Goal: Task Accomplishment & Management: Use online tool/utility

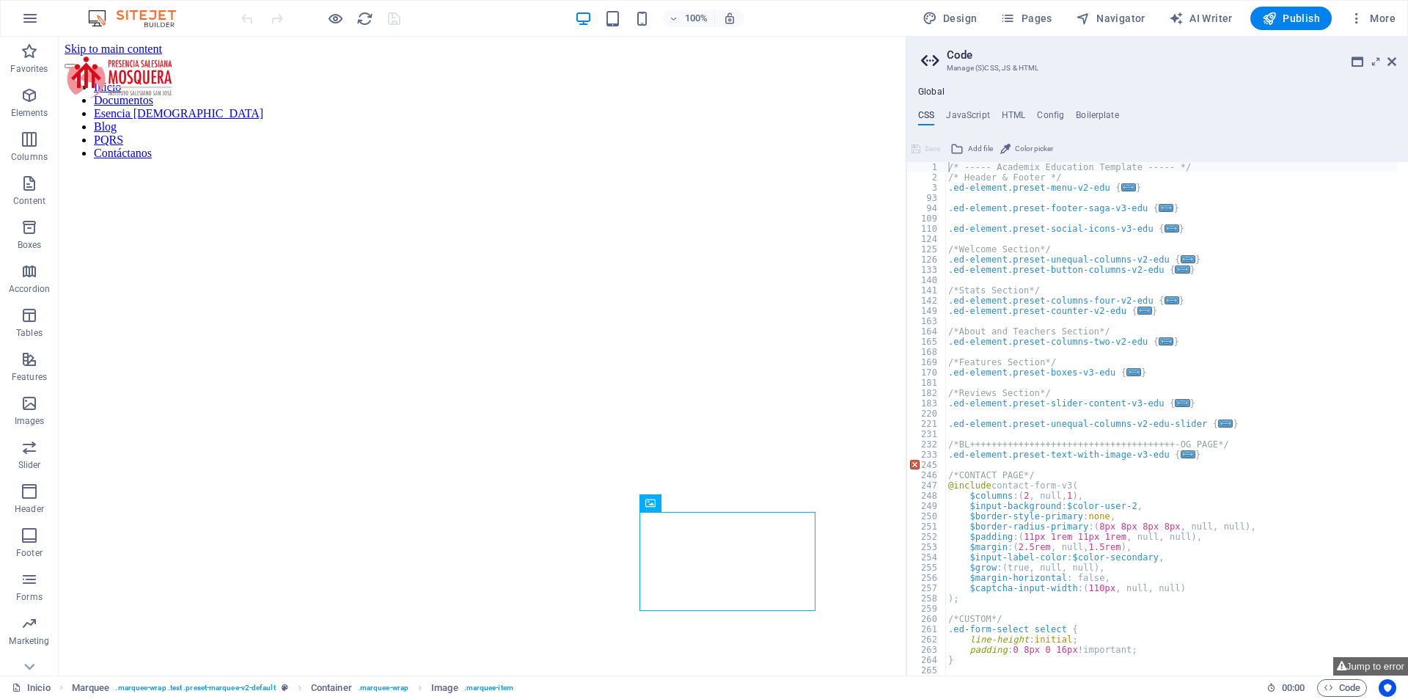
scroll to position [6862, 0]
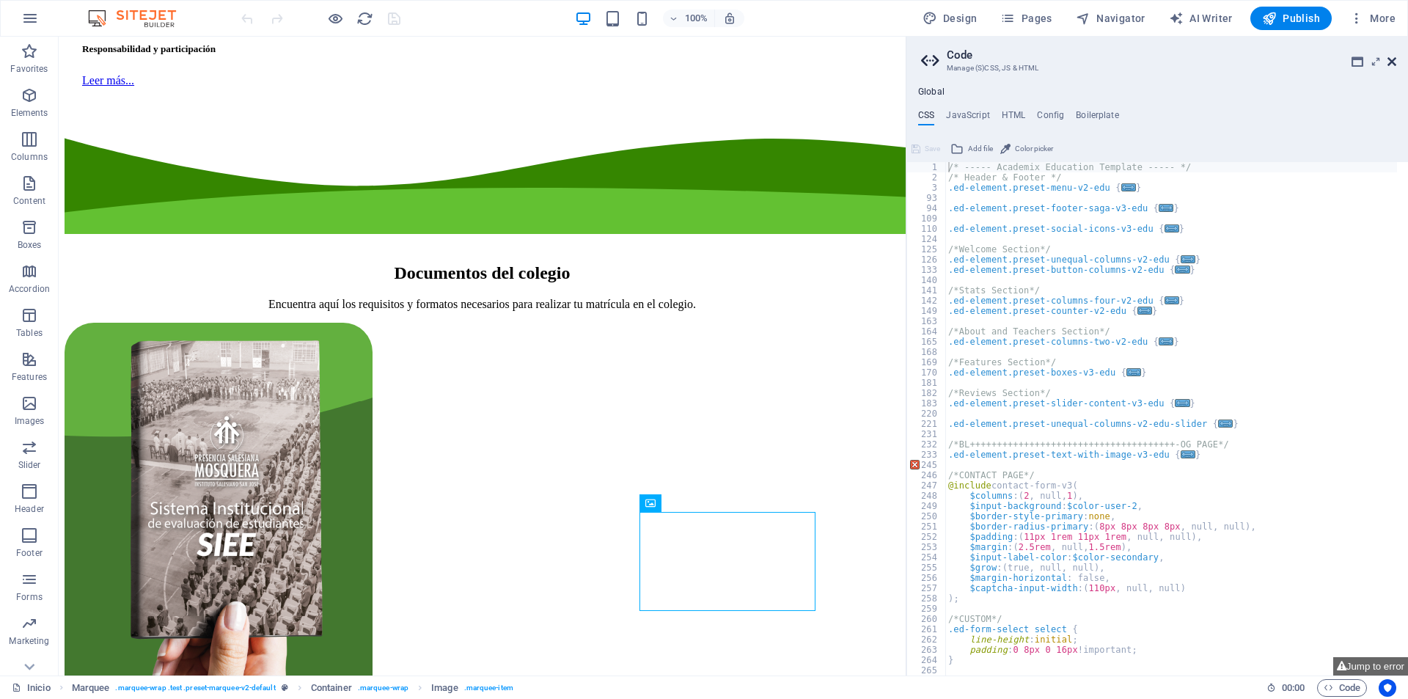
click at [1396, 56] on icon at bounding box center [1392, 62] width 9 height 12
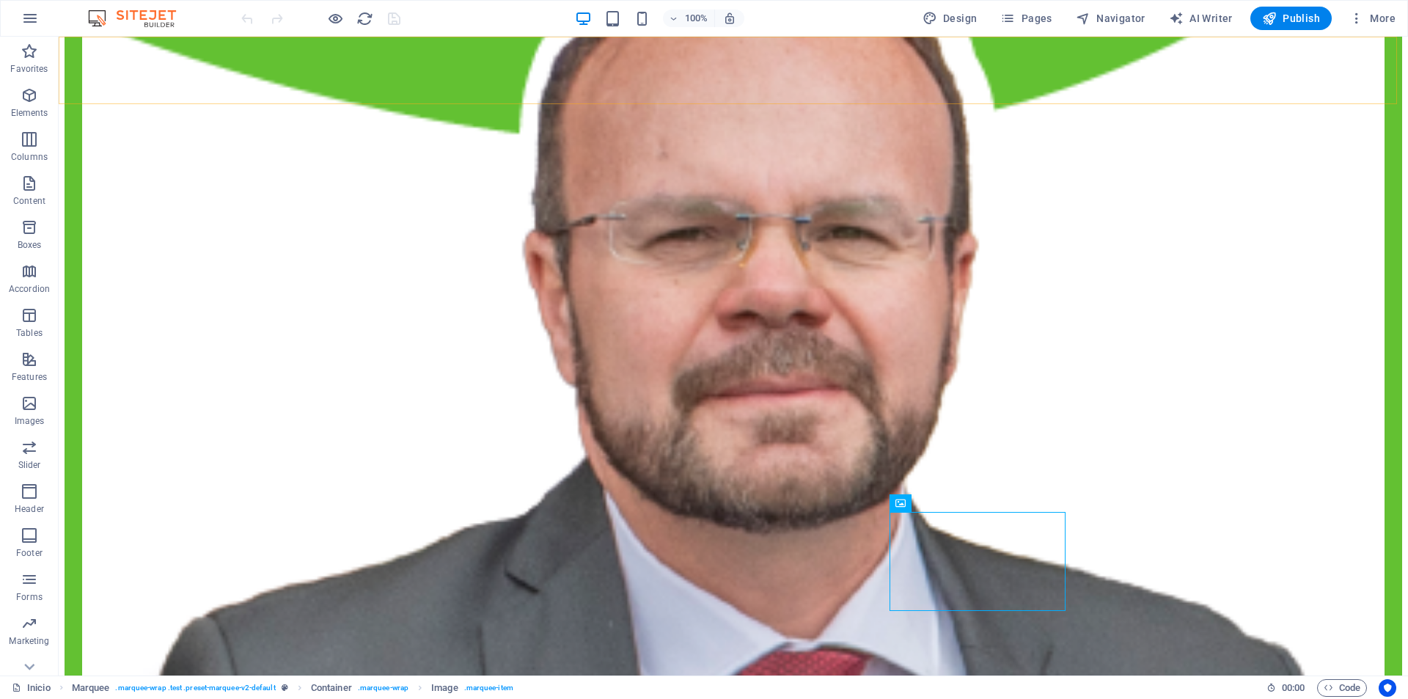
scroll to position [7218, 0]
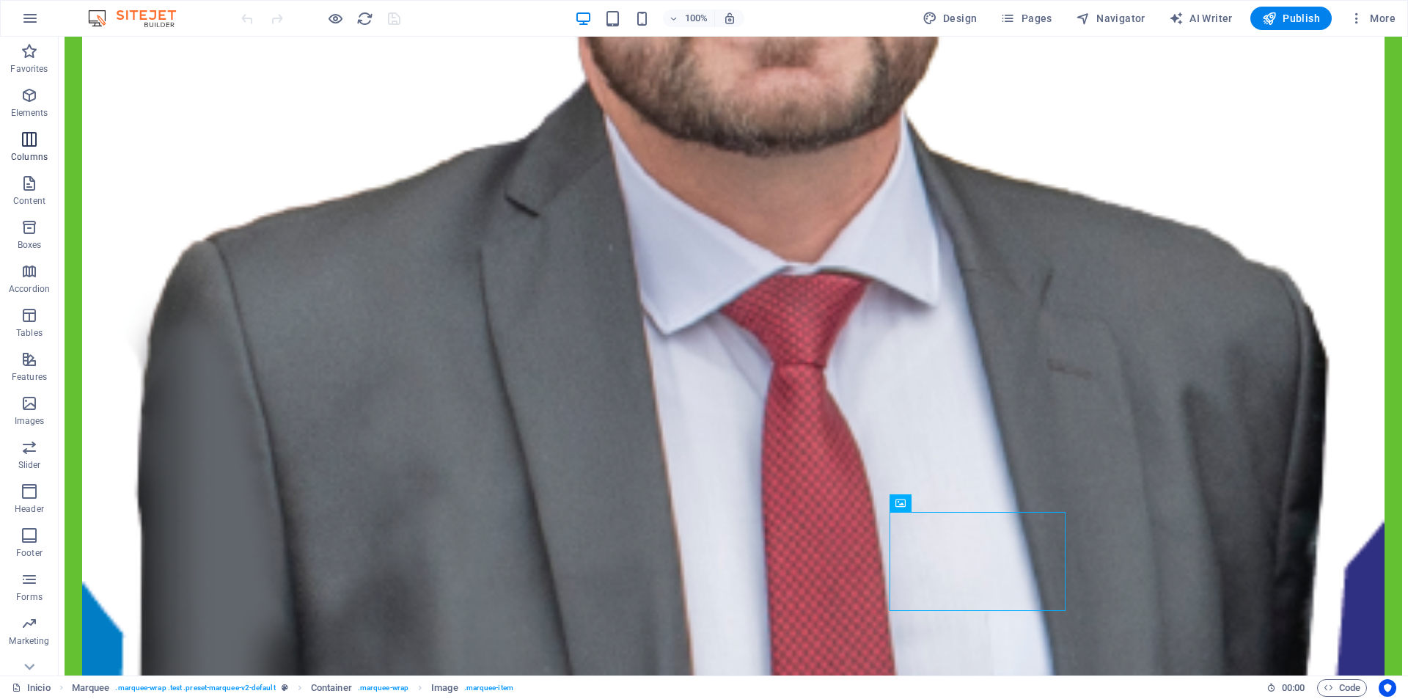
click at [40, 153] on p "Columns" at bounding box center [29, 157] width 37 height 12
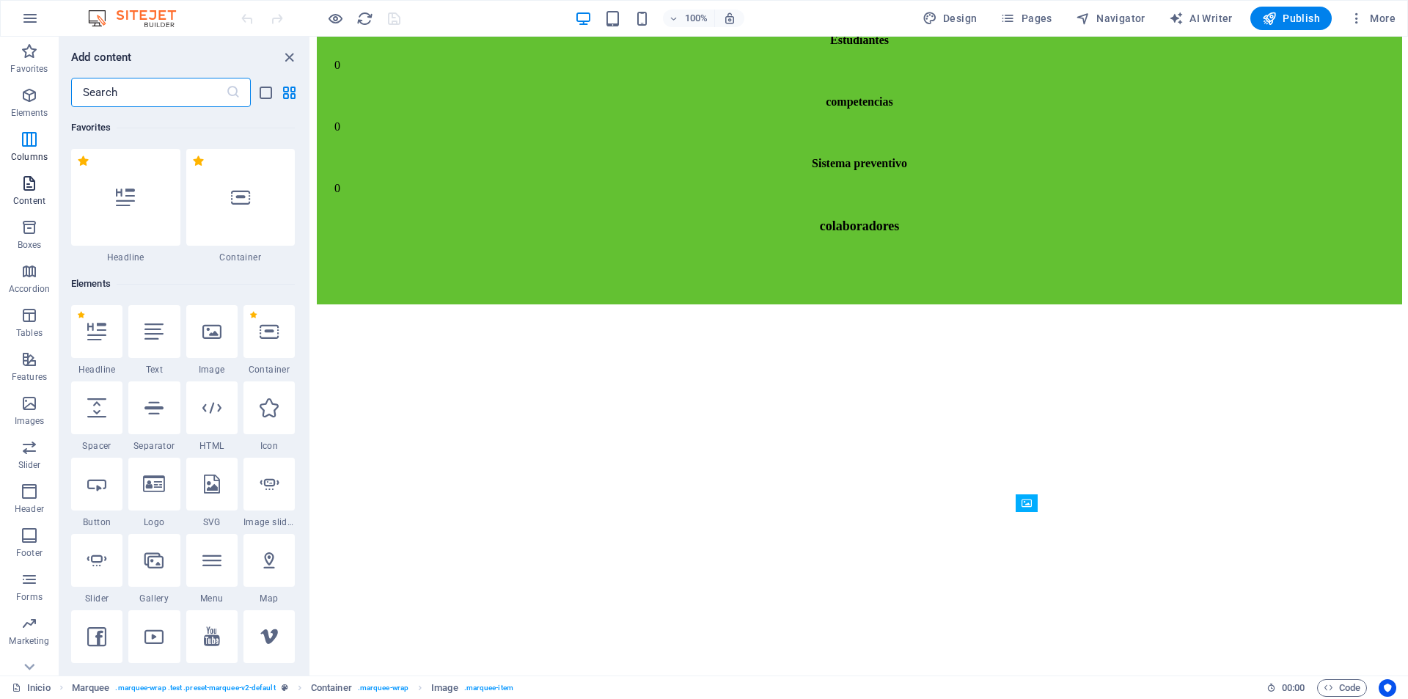
scroll to position [7029, 0]
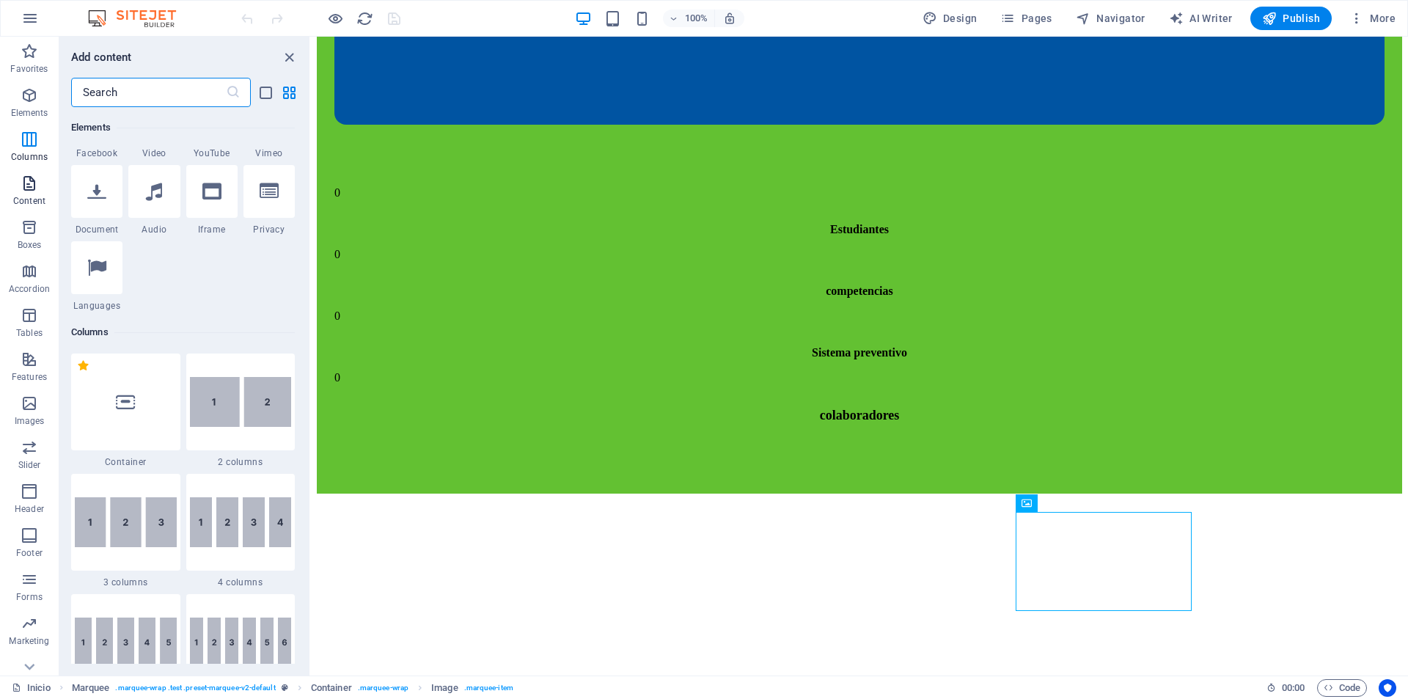
click at [33, 197] on p "Content" at bounding box center [29, 201] width 32 height 12
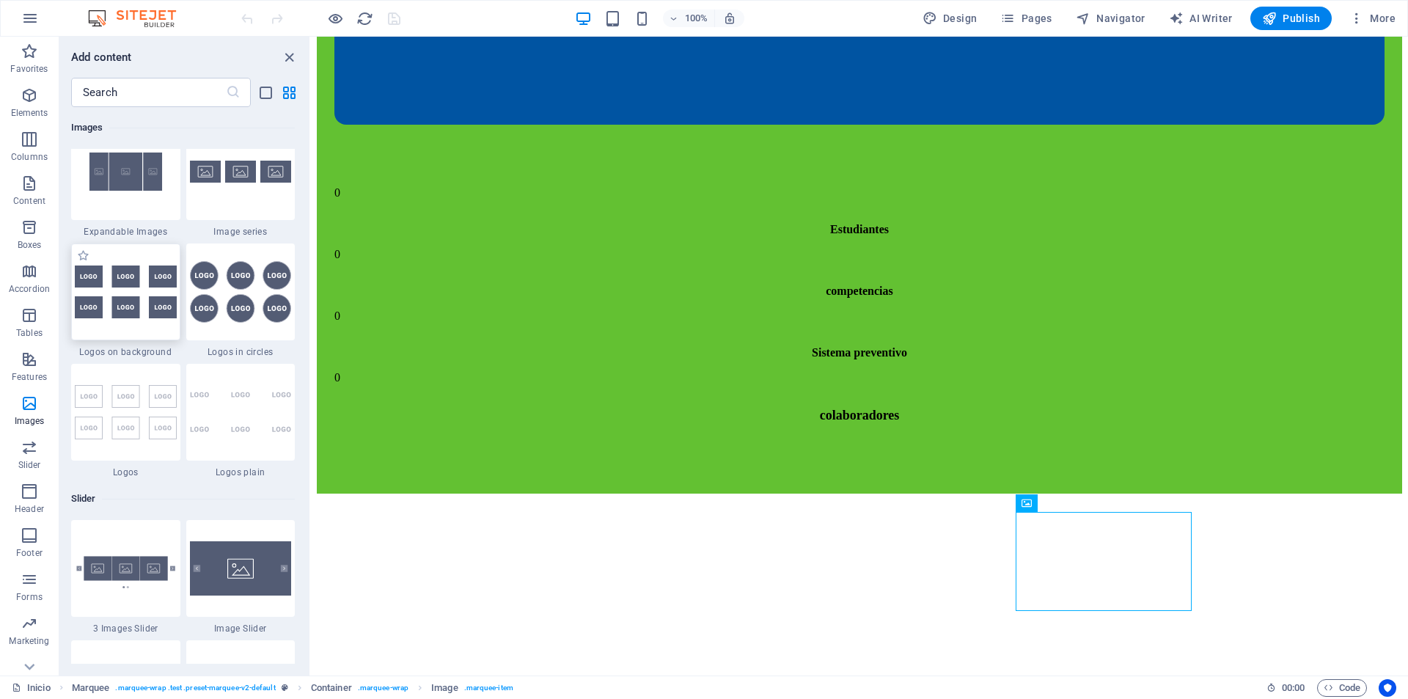
scroll to position [7968, 0]
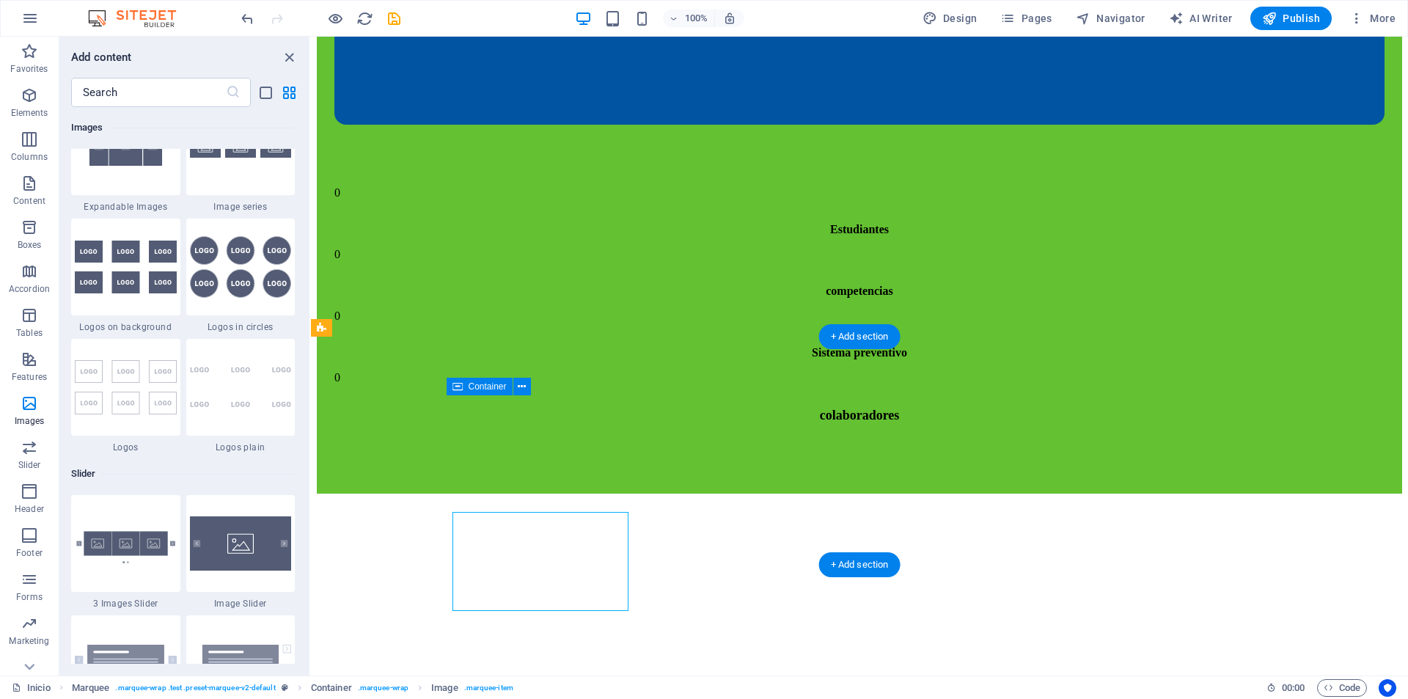
scroll to position [7140, 0]
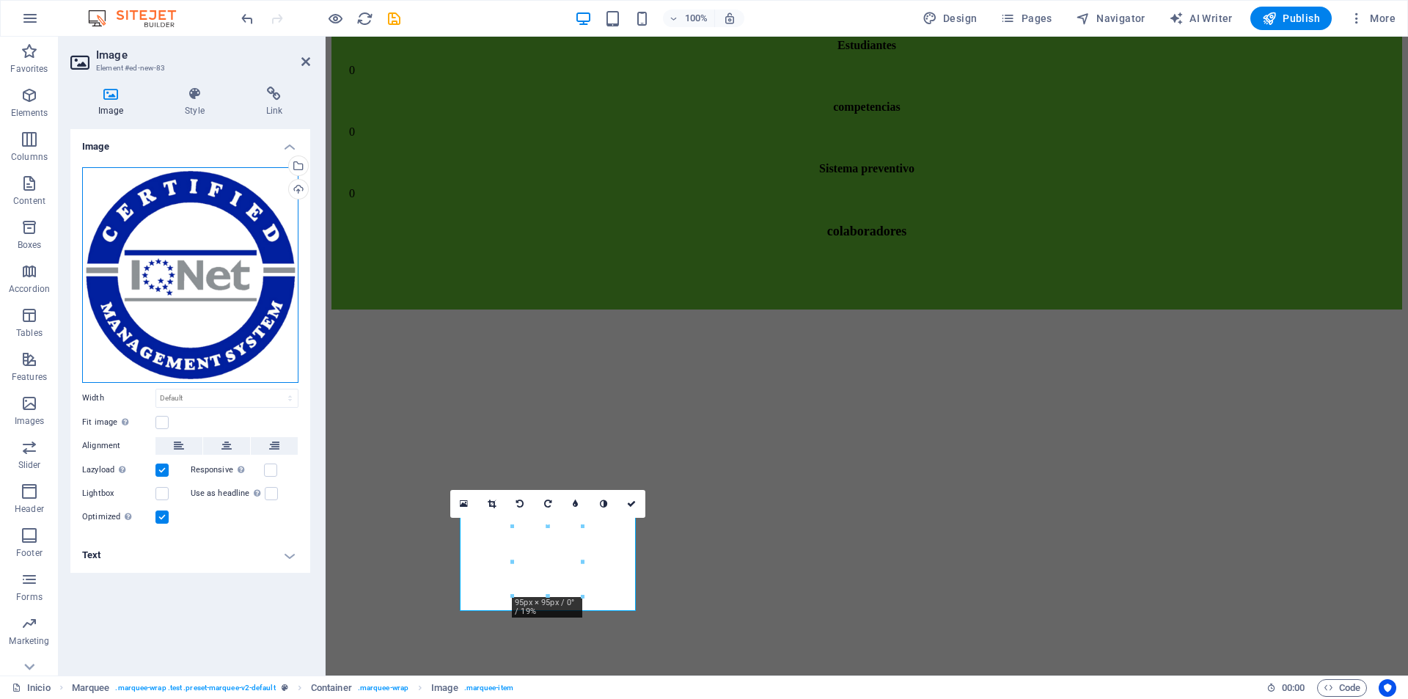
click at [177, 209] on div "Drag files here, click to choose files or select files from Files or our free s…" at bounding box center [190, 275] width 216 height 216
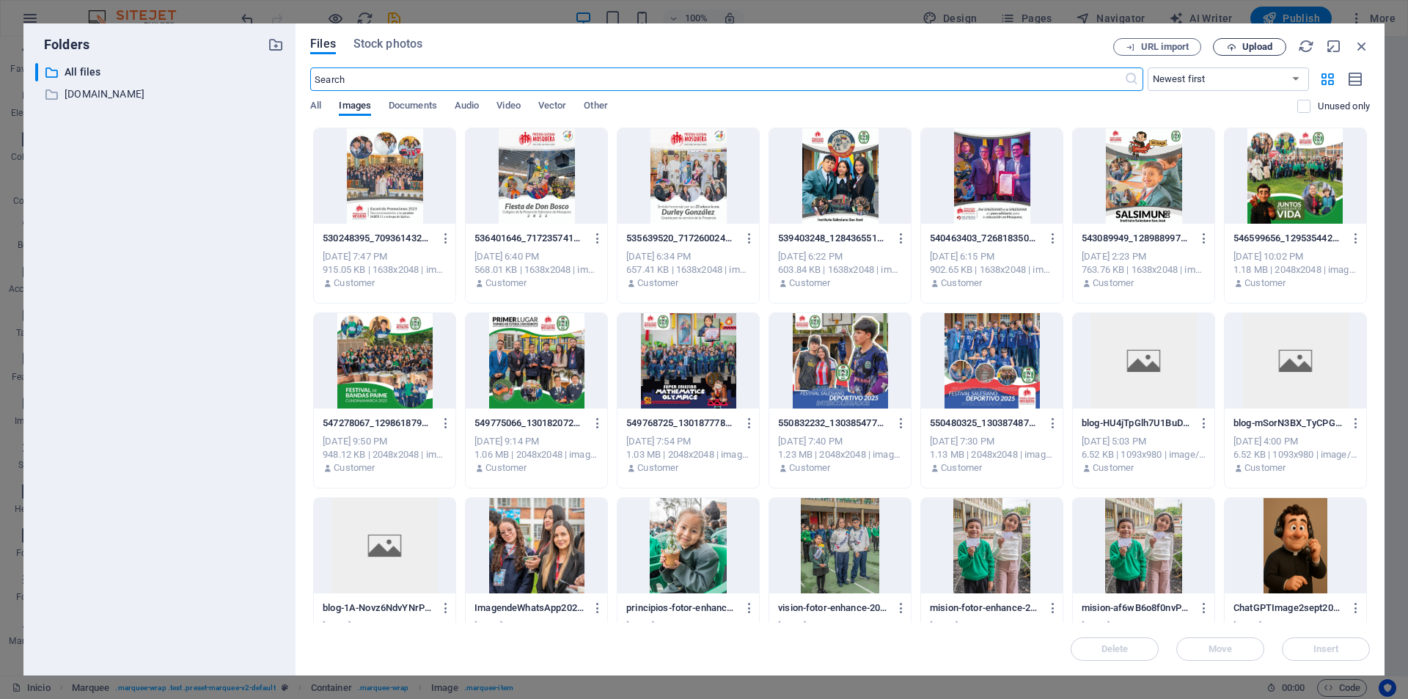
click at [1236, 40] on button "Upload" at bounding box center [1249, 47] width 73 height 18
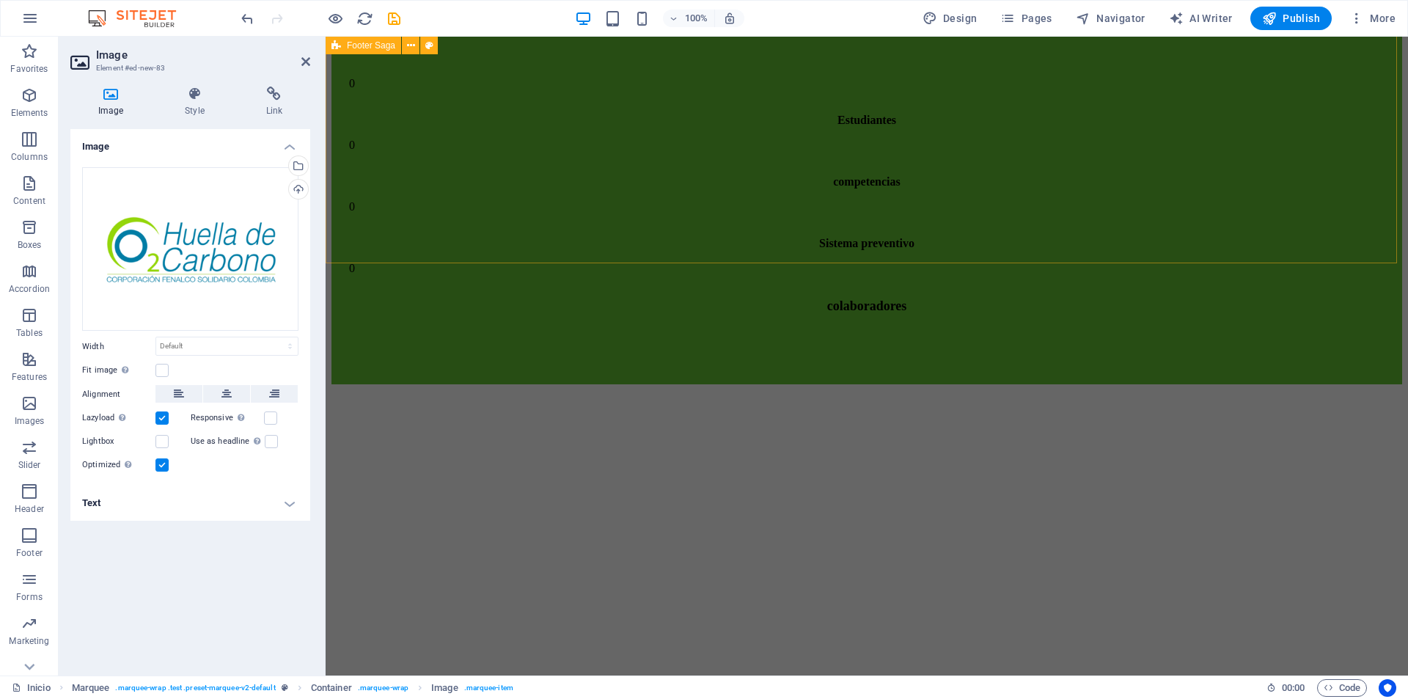
scroll to position [7129, 0]
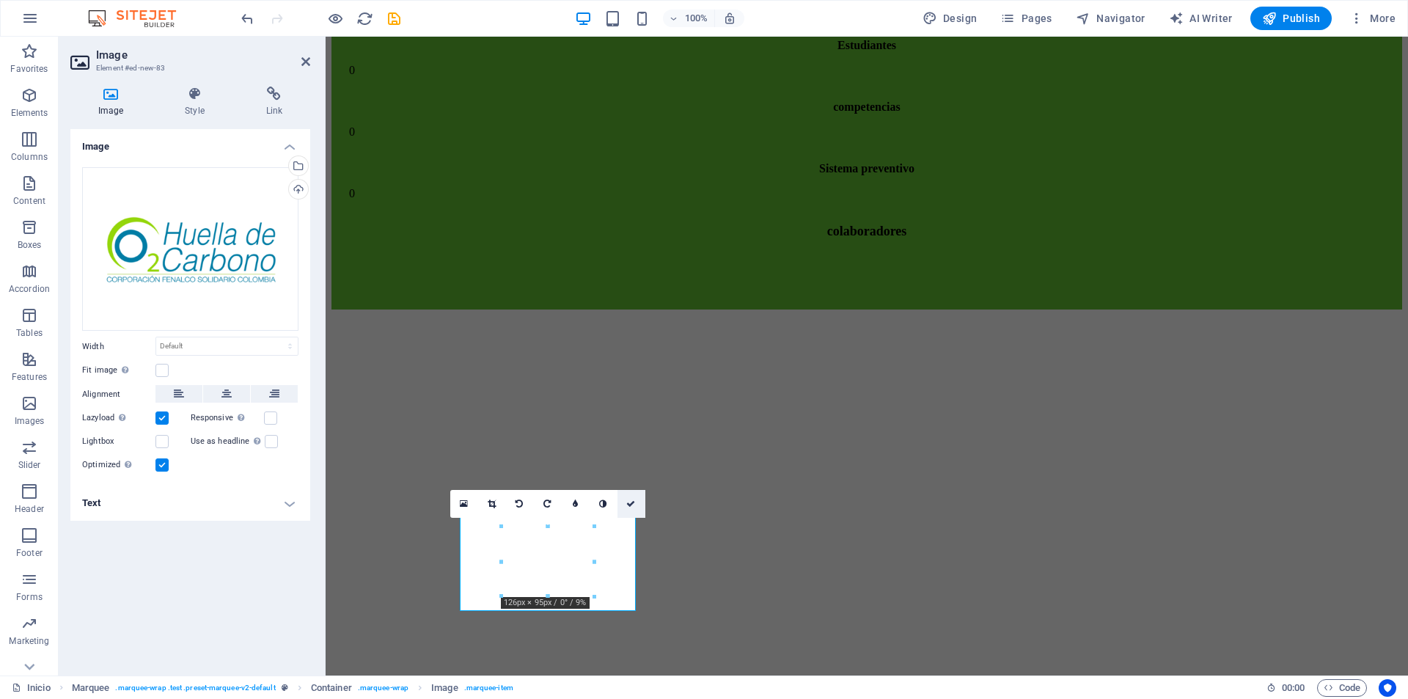
click at [632, 499] on link at bounding box center [631, 504] width 28 height 28
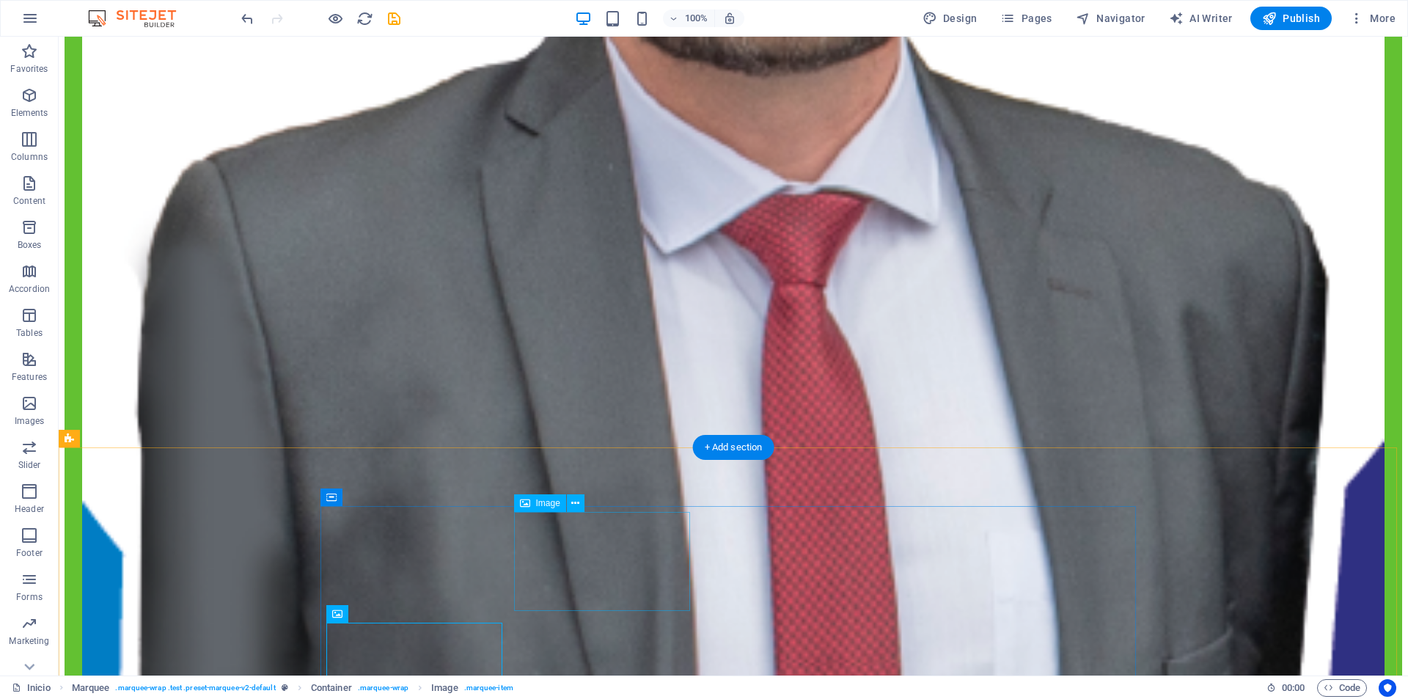
scroll to position [7329, 0]
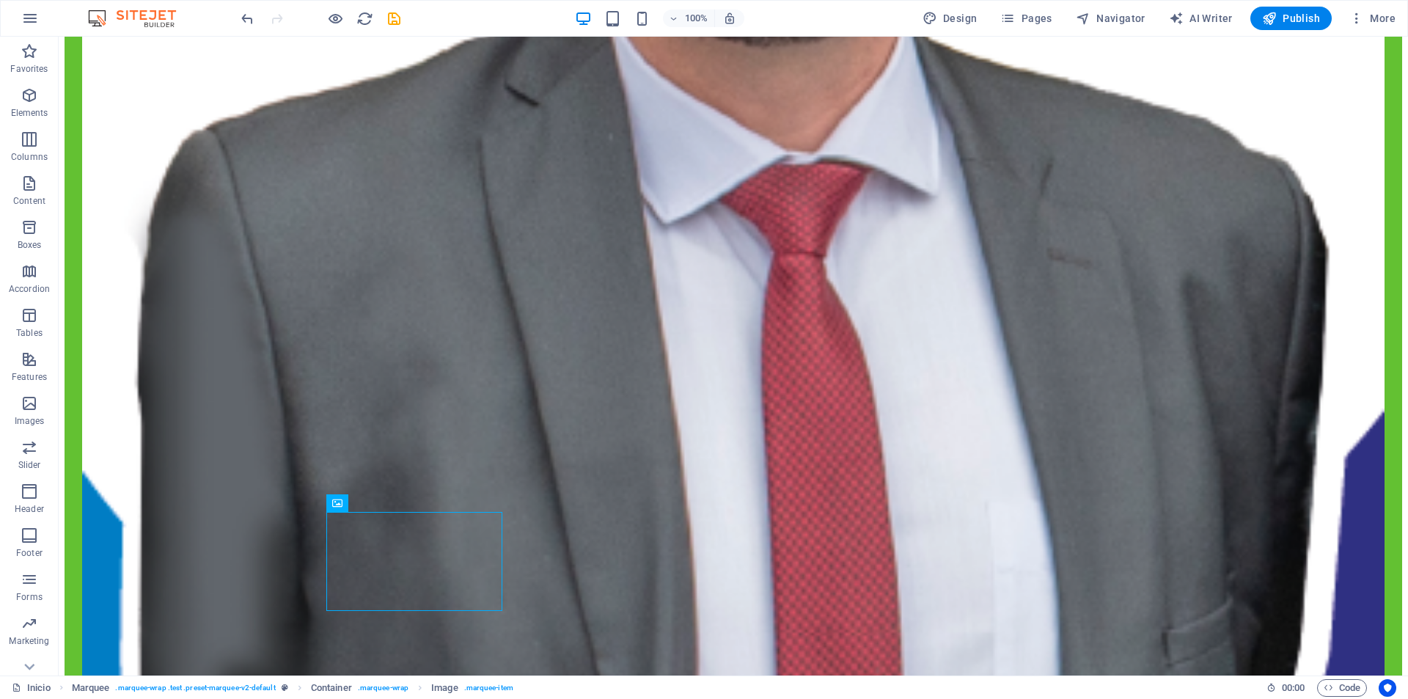
click at [394, 15] on icon "save" at bounding box center [394, 18] width 17 height 17
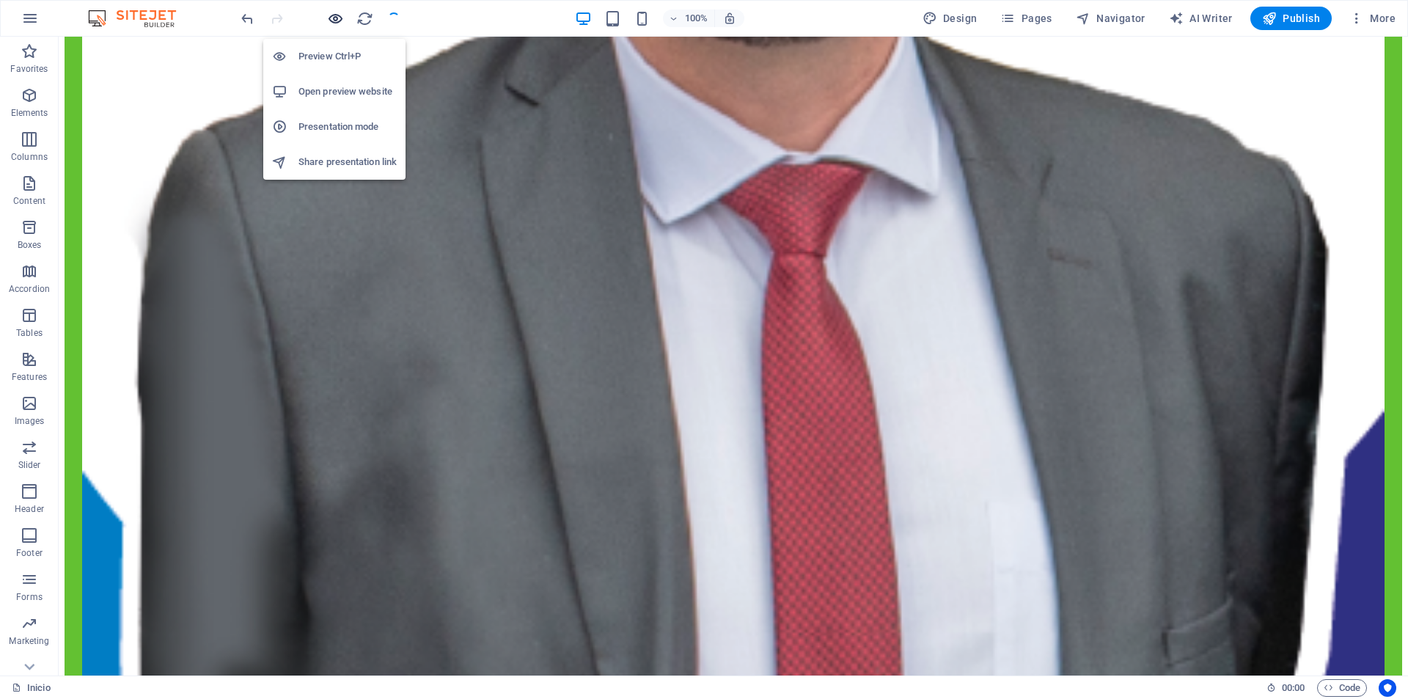
click at [340, 24] on icon "button" at bounding box center [335, 18] width 17 height 17
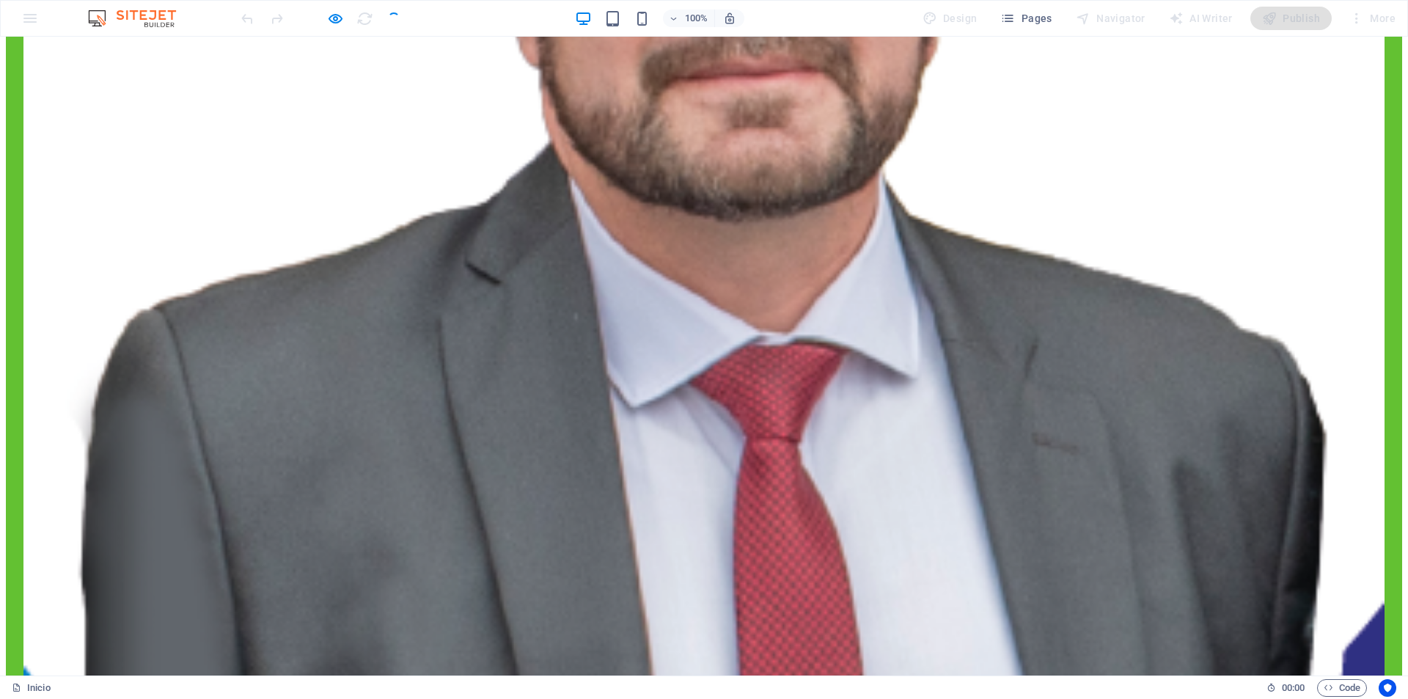
scroll to position [4935, 0]
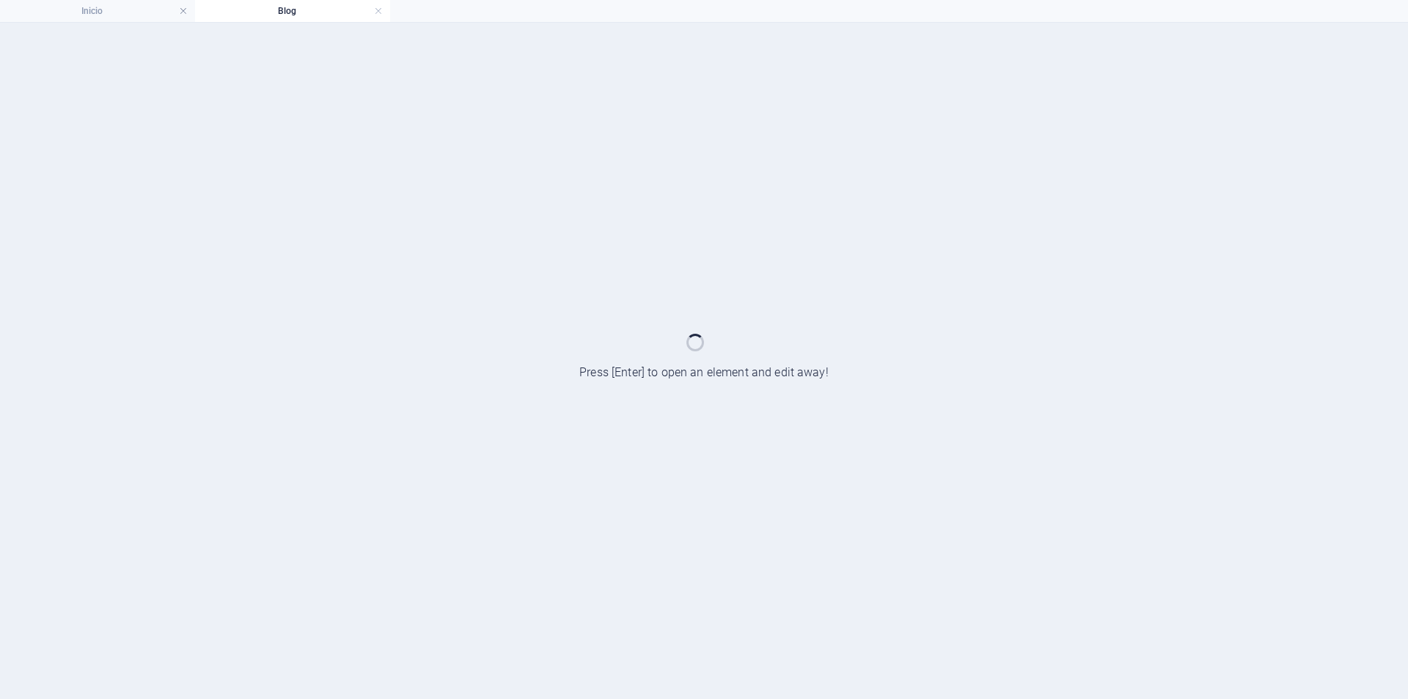
scroll to position [0, 0]
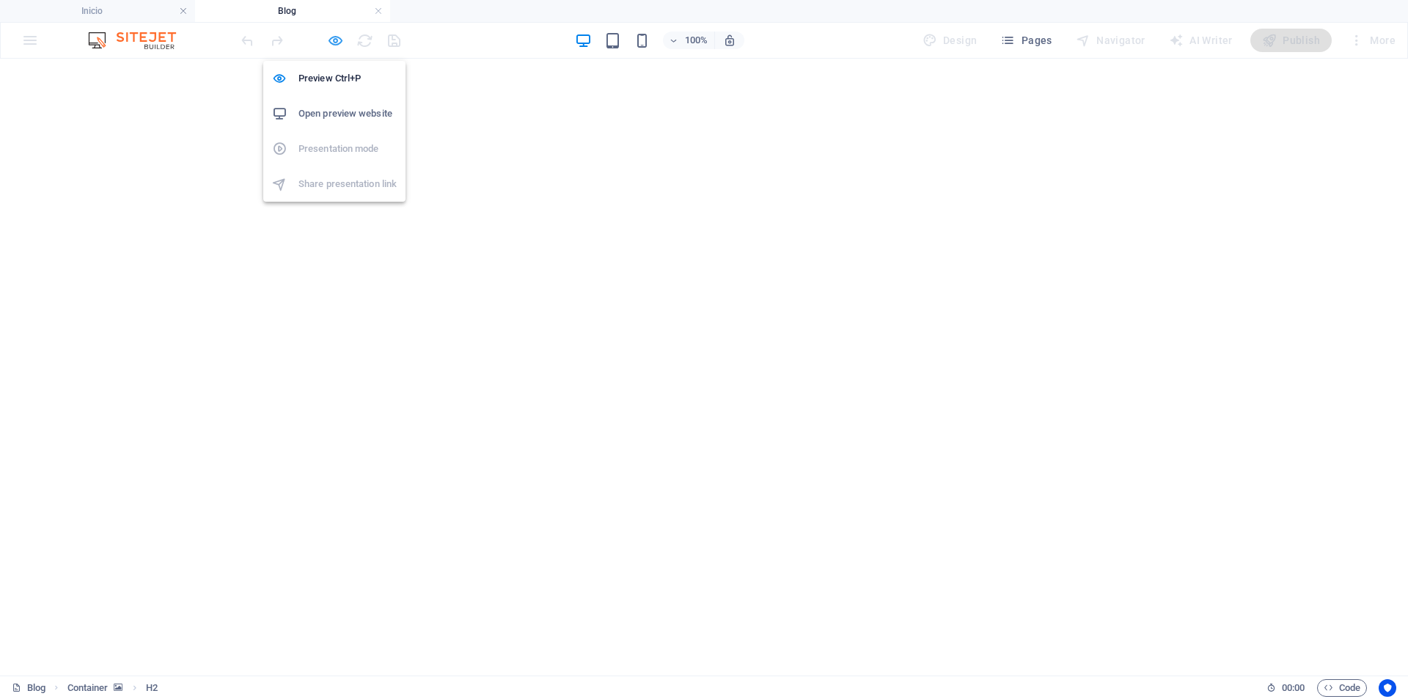
click at [328, 43] on icon "button" at bounding box center [335, 40] width 17 height 17
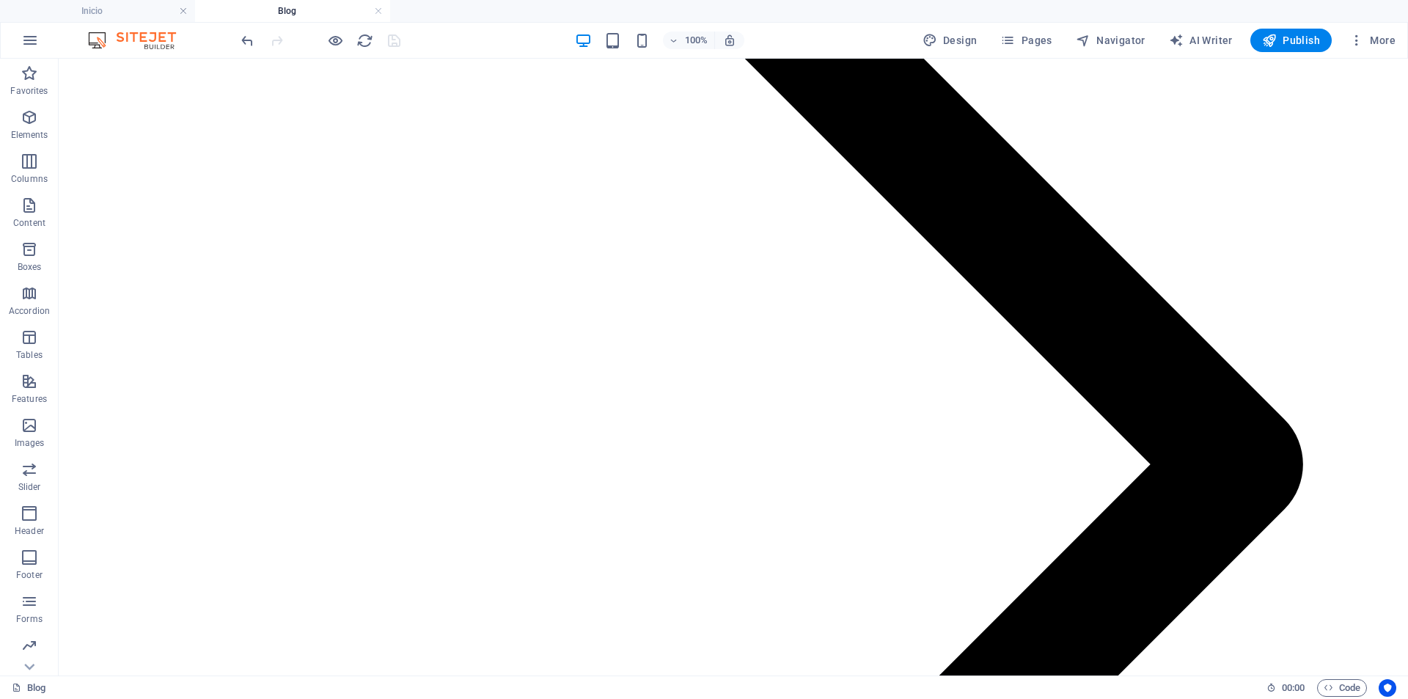
scroll to position [1027, 0]
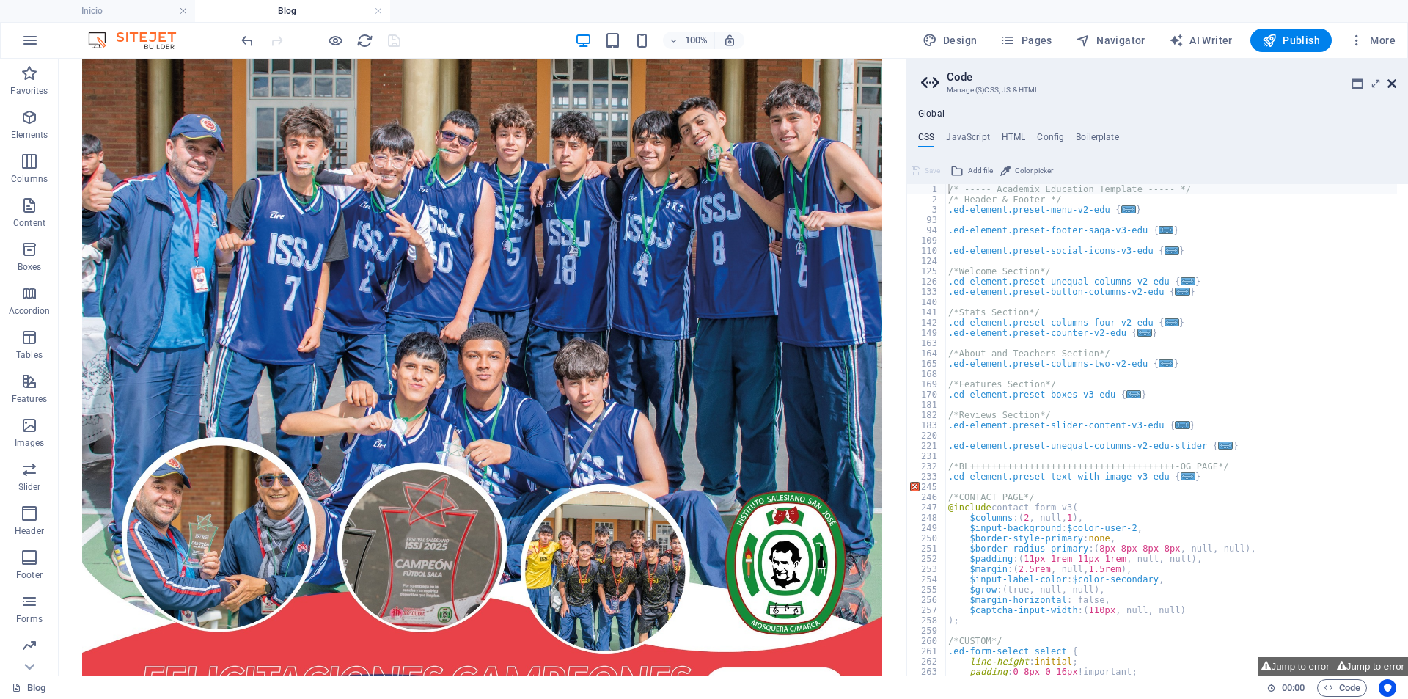
click at [1395, 82] on icon at bounding box center [1392, 84] width 9 height 12
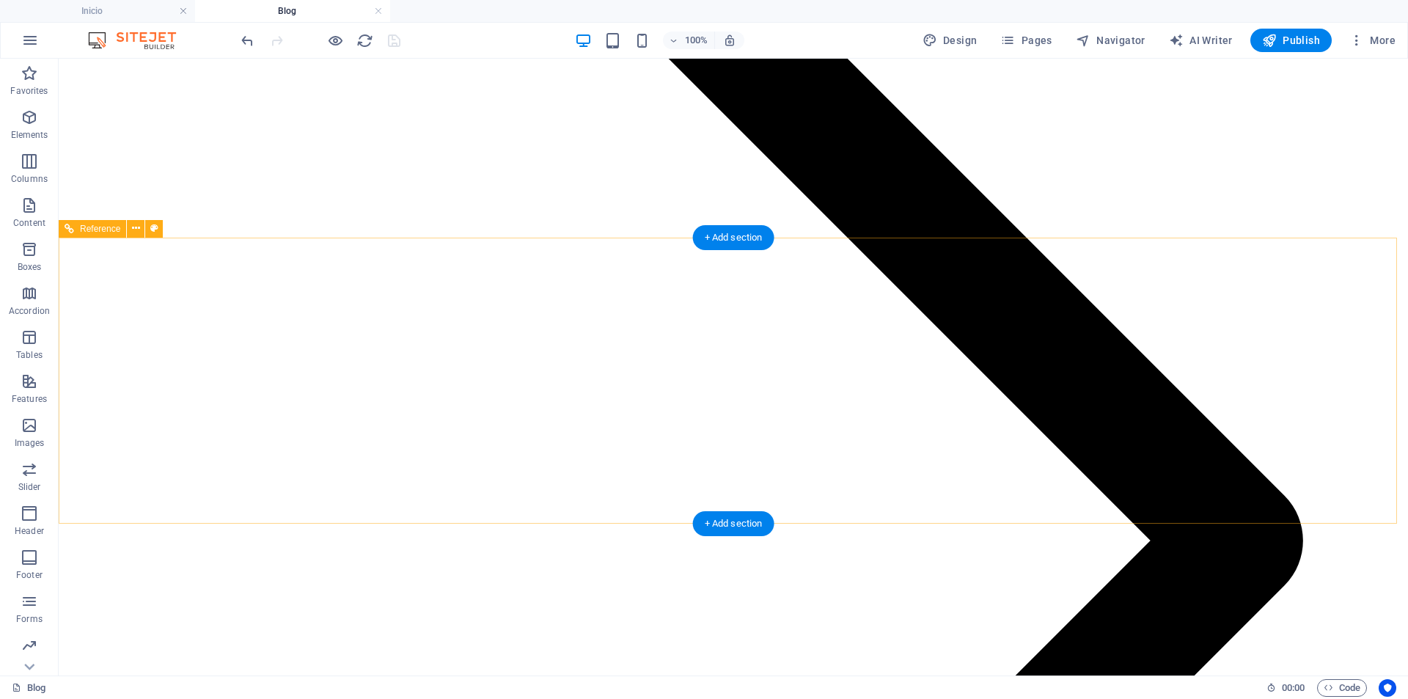
scroll to position [2933, 0]
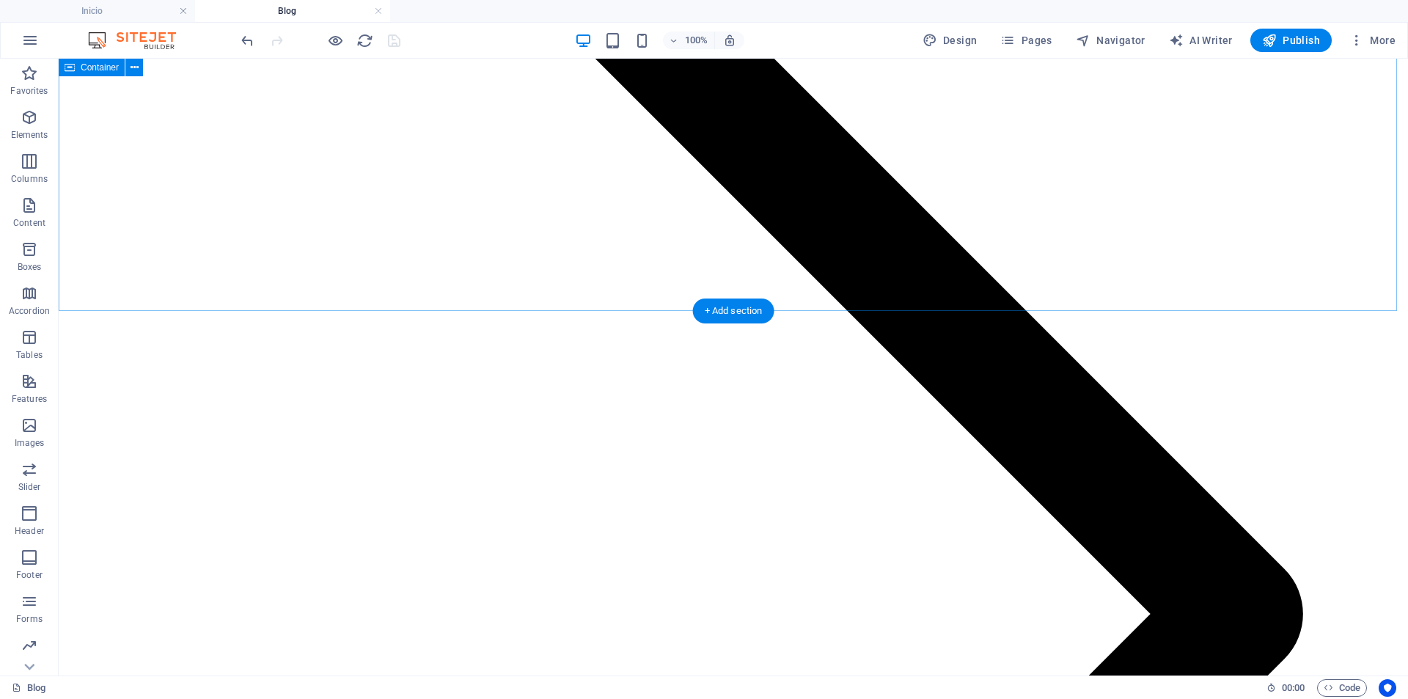
click at [39, 431] on span "Images" at bounding box center [29, 434] width 59 height 35
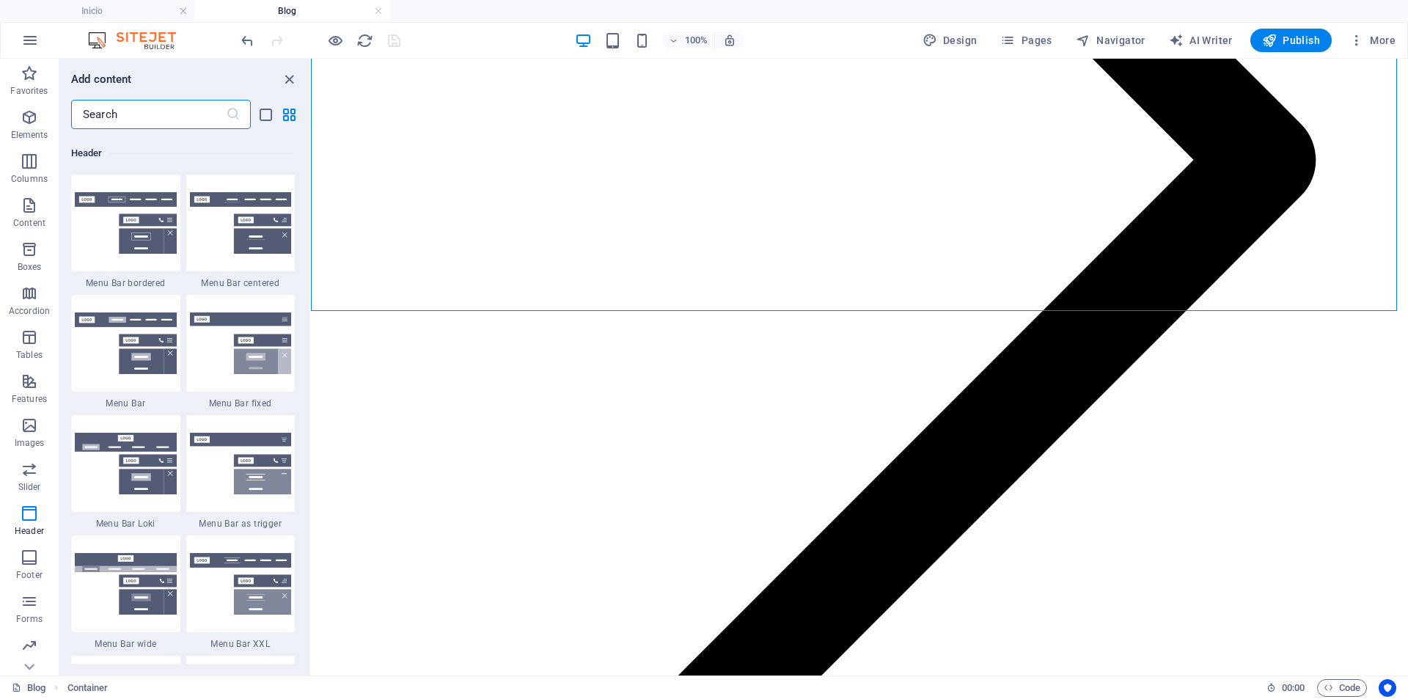
scroll to position [8830, 0]
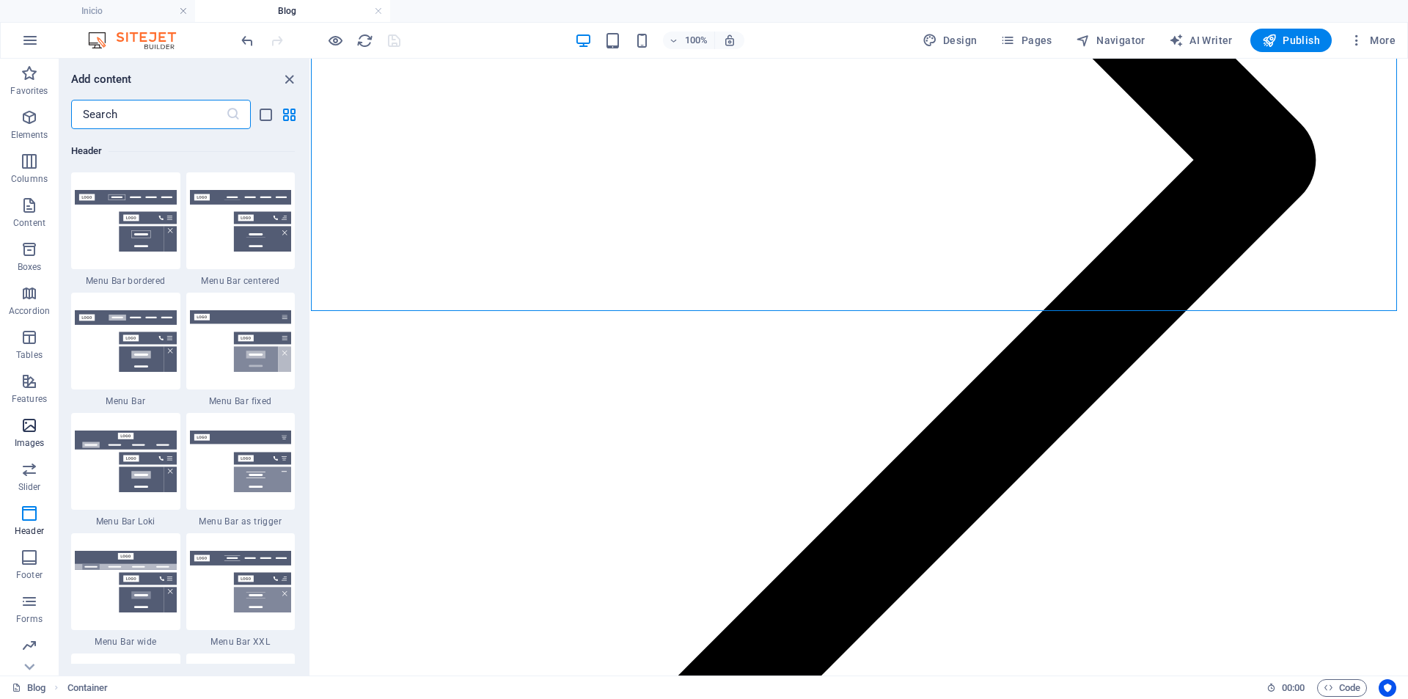
click at [40, 439] on p "Images" at bounding box center [30, 443] width 30 height 12
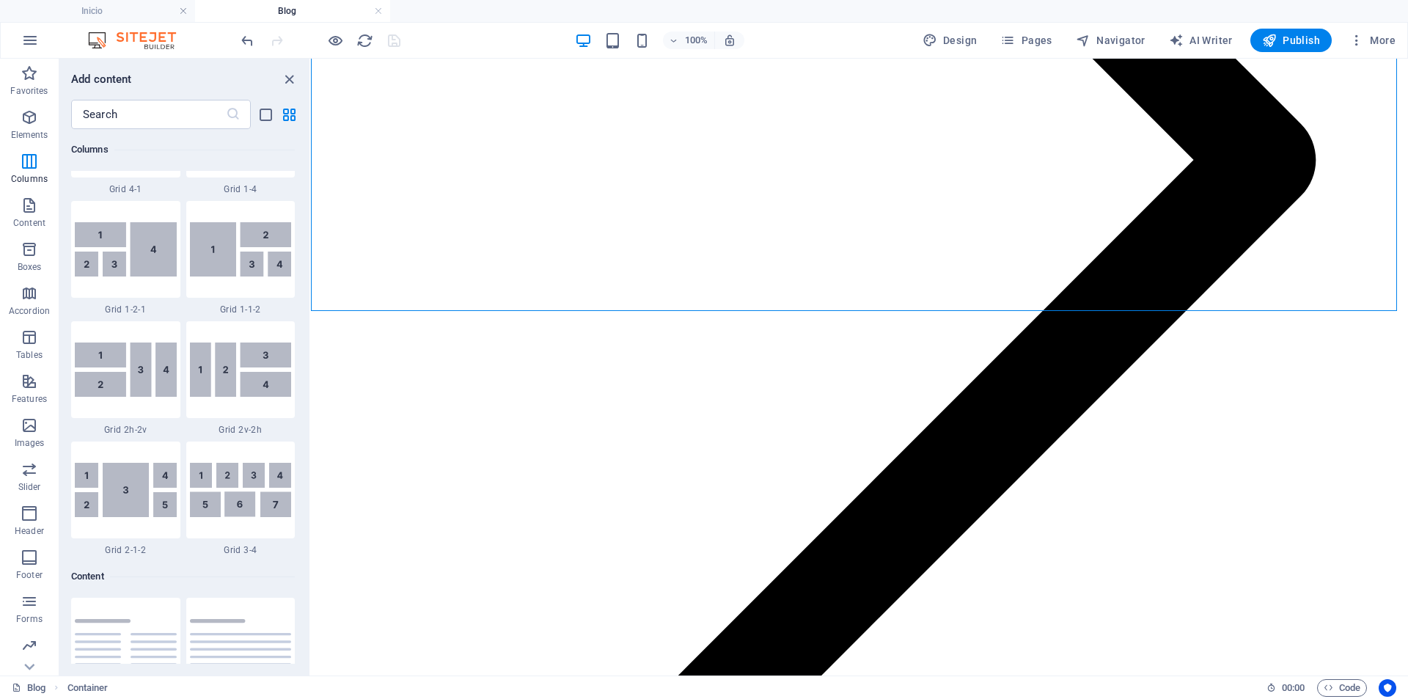
scroll to position [1936, 0]
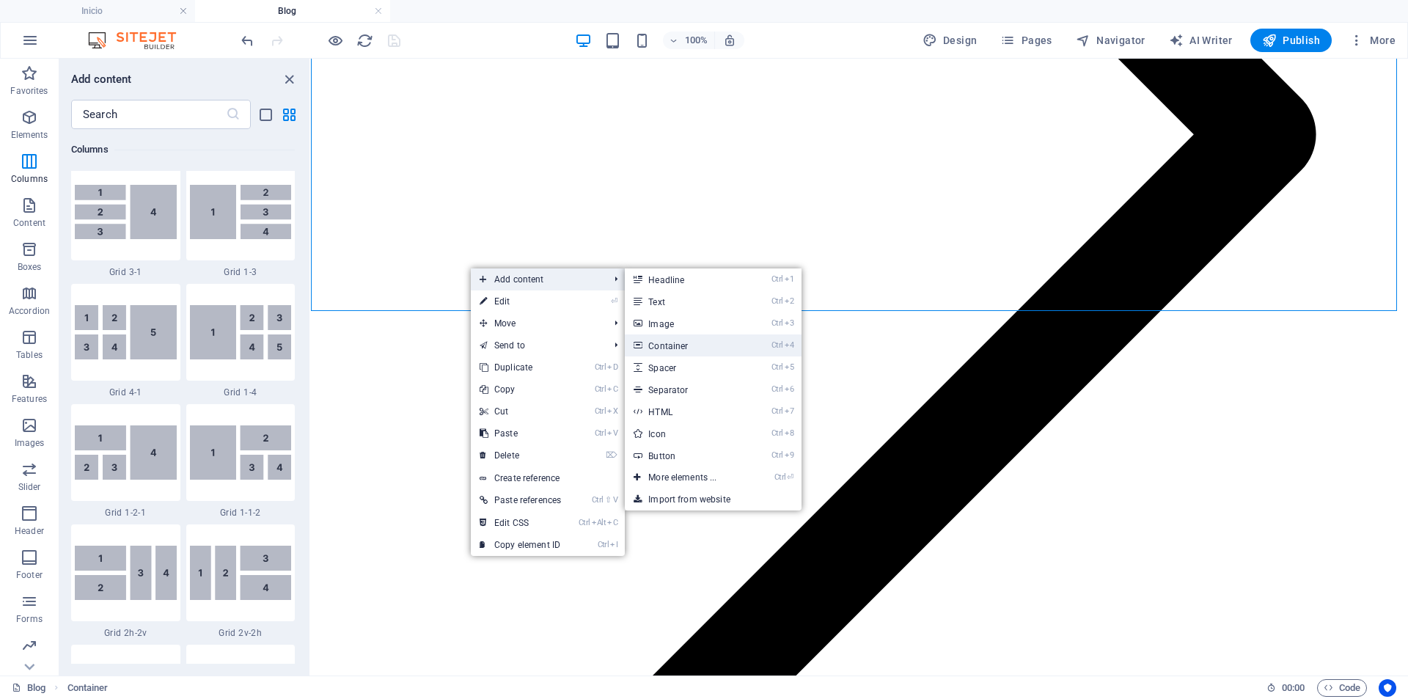
drag, startPoint x: 358, startPoint y: 287, endPoint x: 683, endPoint y: 346, distance: 330.9
click at [683, 346] on link "Ctrl 4 Container" at bounding box center [685, 345] width 121 height 22
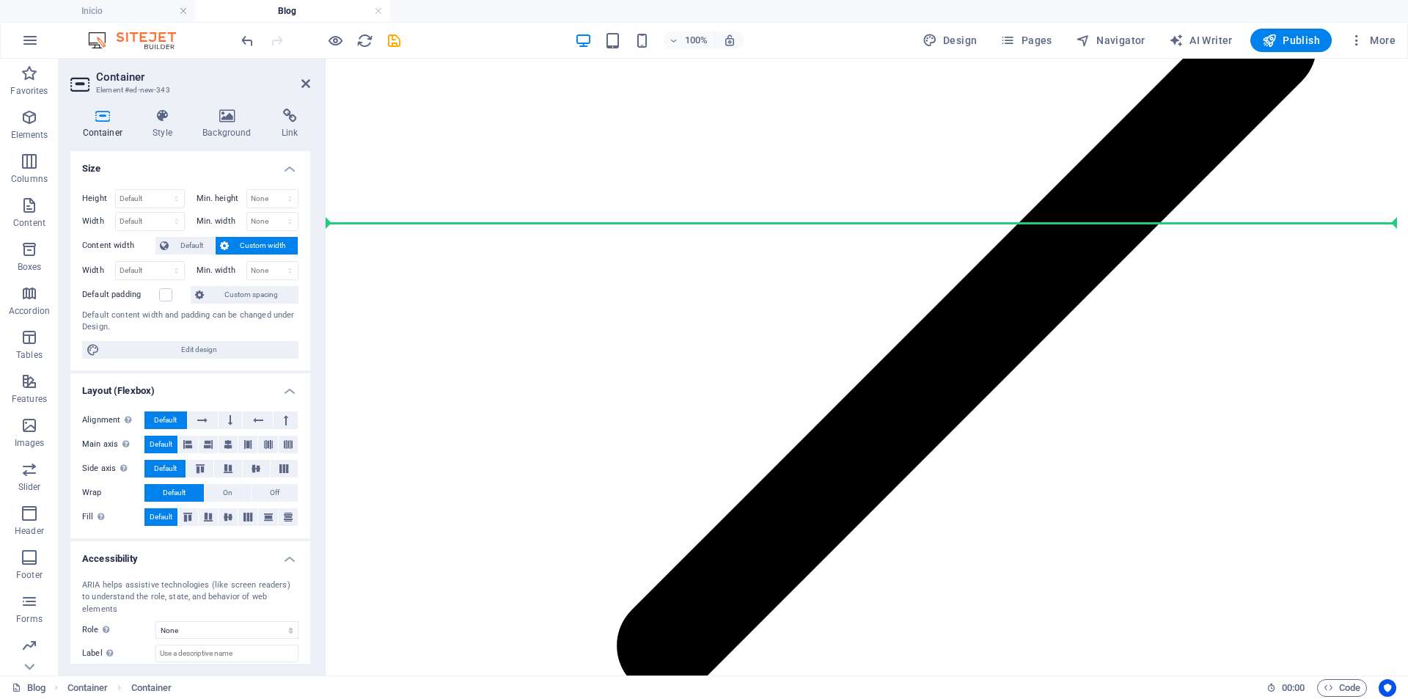
drag, startPoint x: 694, startPoint y: 276, endPoint x: 761, endPoint y: 206, distance: 97.0
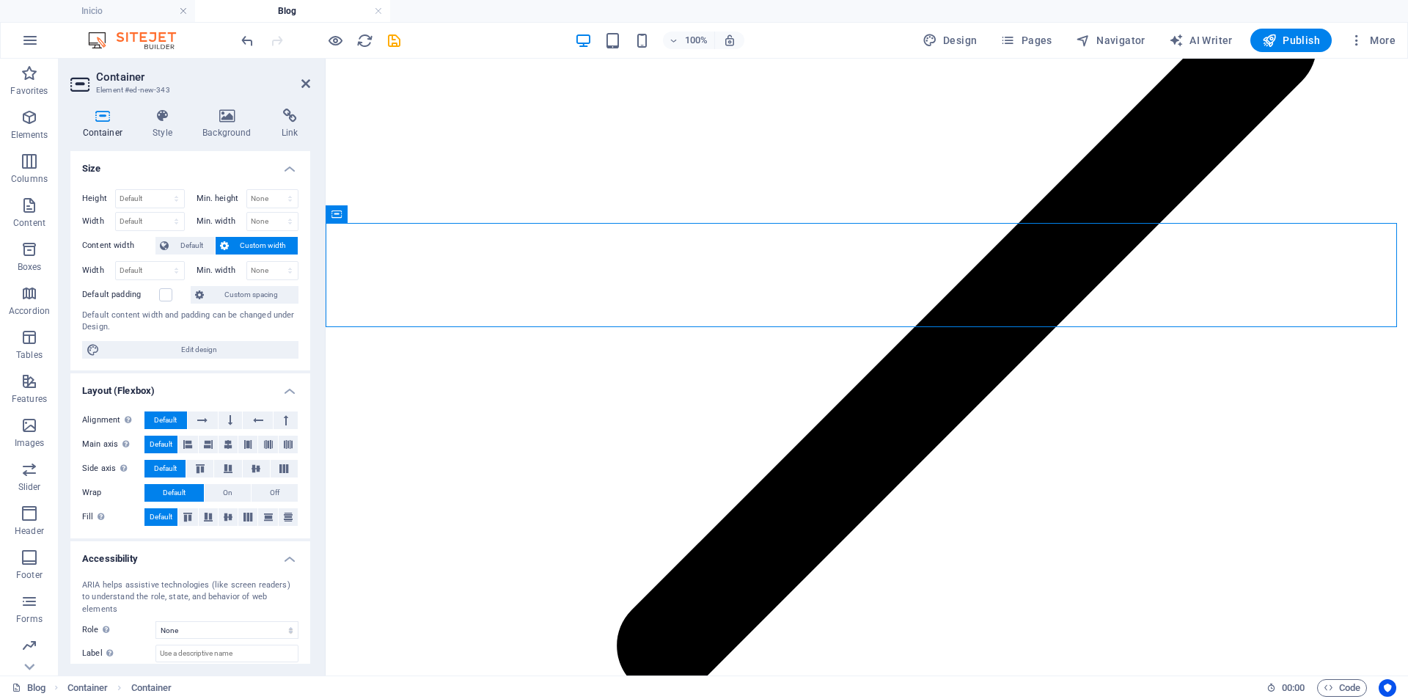
scroll to position [3021, 0]
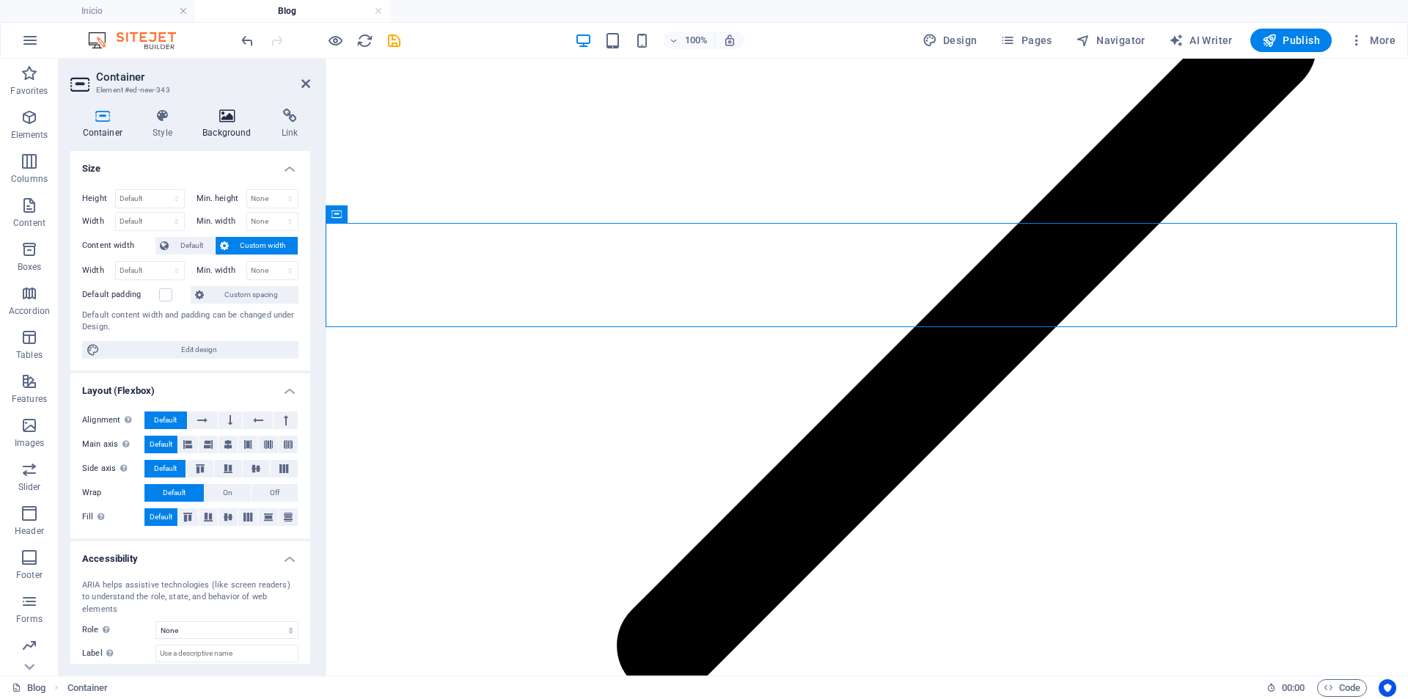
click at [216, 121] on icon at bounding box center [227, 116] width 73 height 15
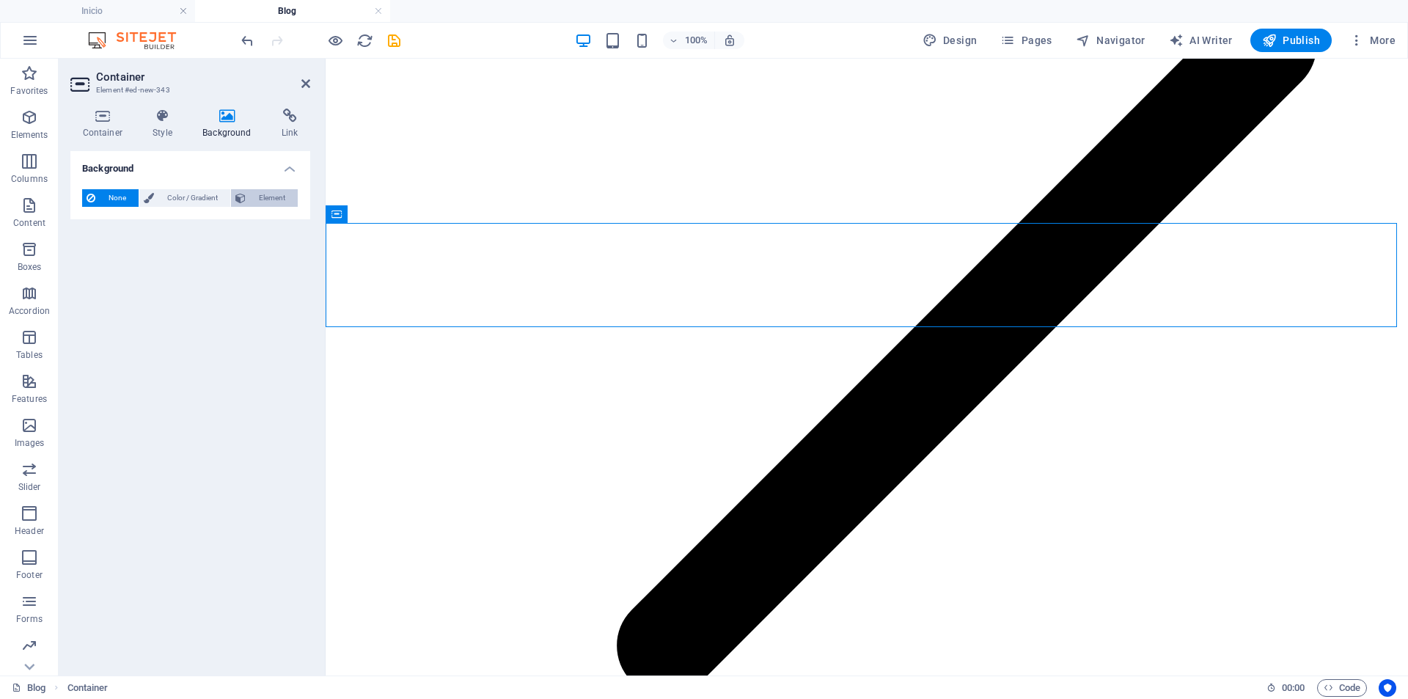
click at [254, 197] on span "Element" at bounding box center [271, 198] width 43 height 18
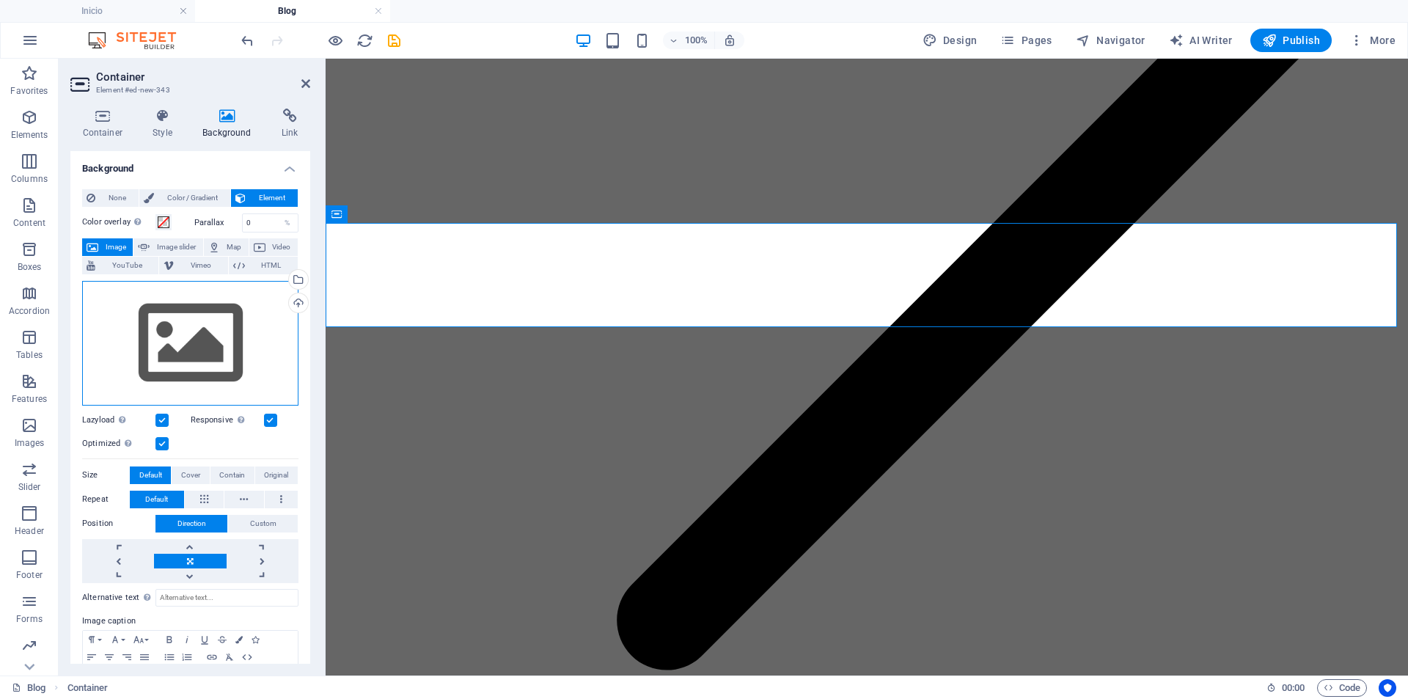
click at [227, 340] on div "Drag files here, click to choose files or select files from Files or our free s…" at bounding box center [190, 343] width 216 height 125
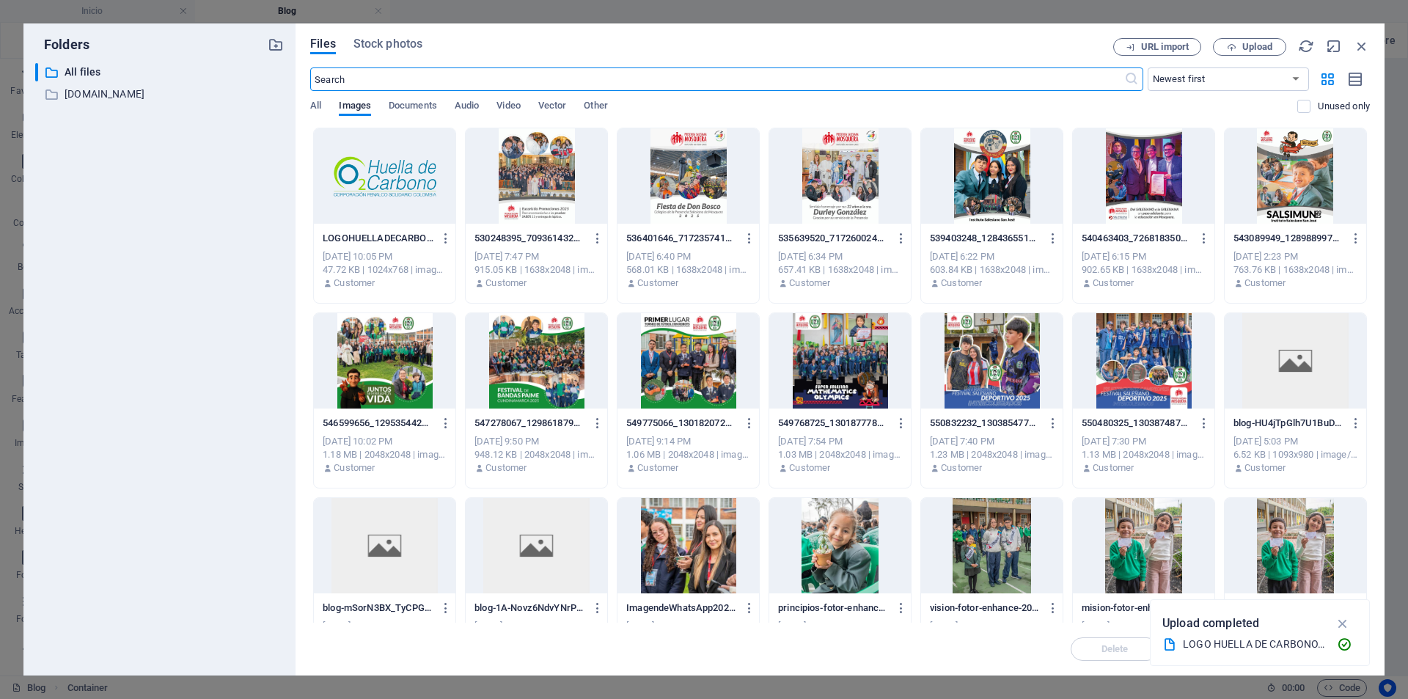
scroll to position [2999, 0]
click at [1257, 46] on span "Upload" at bounding box center [1257, 47] width 30 height 9
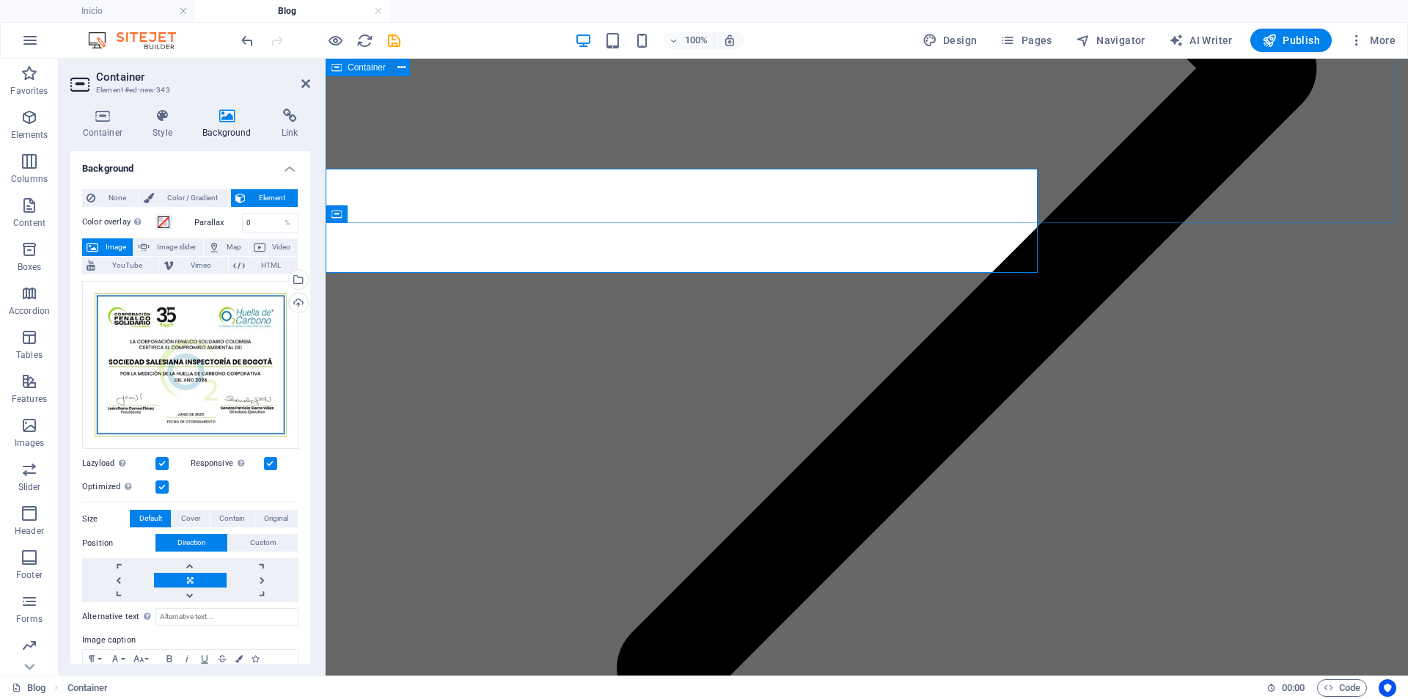
scroll to position [3021, 0]
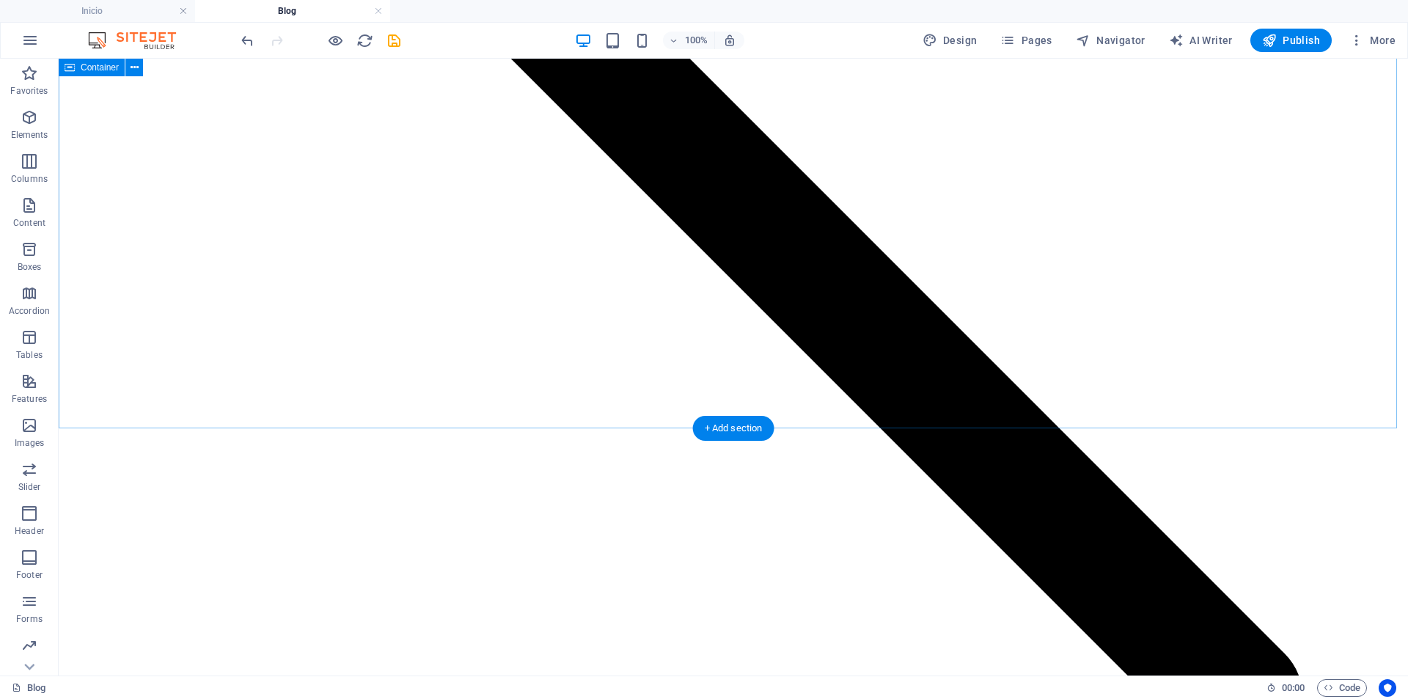
scroll to position [2816, 0]
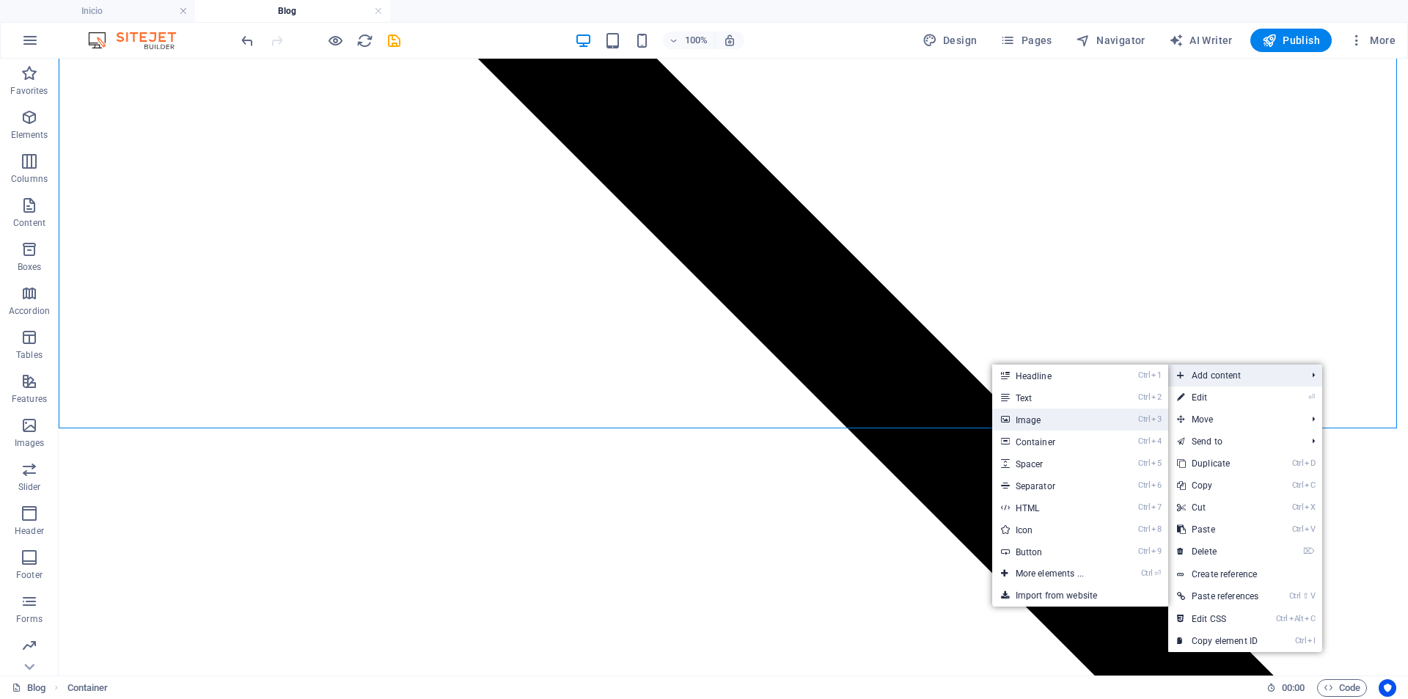
click at [1069, 417] on link "Ctrl 3 Image" at bounding box center [1052, 419] width 121 height 22
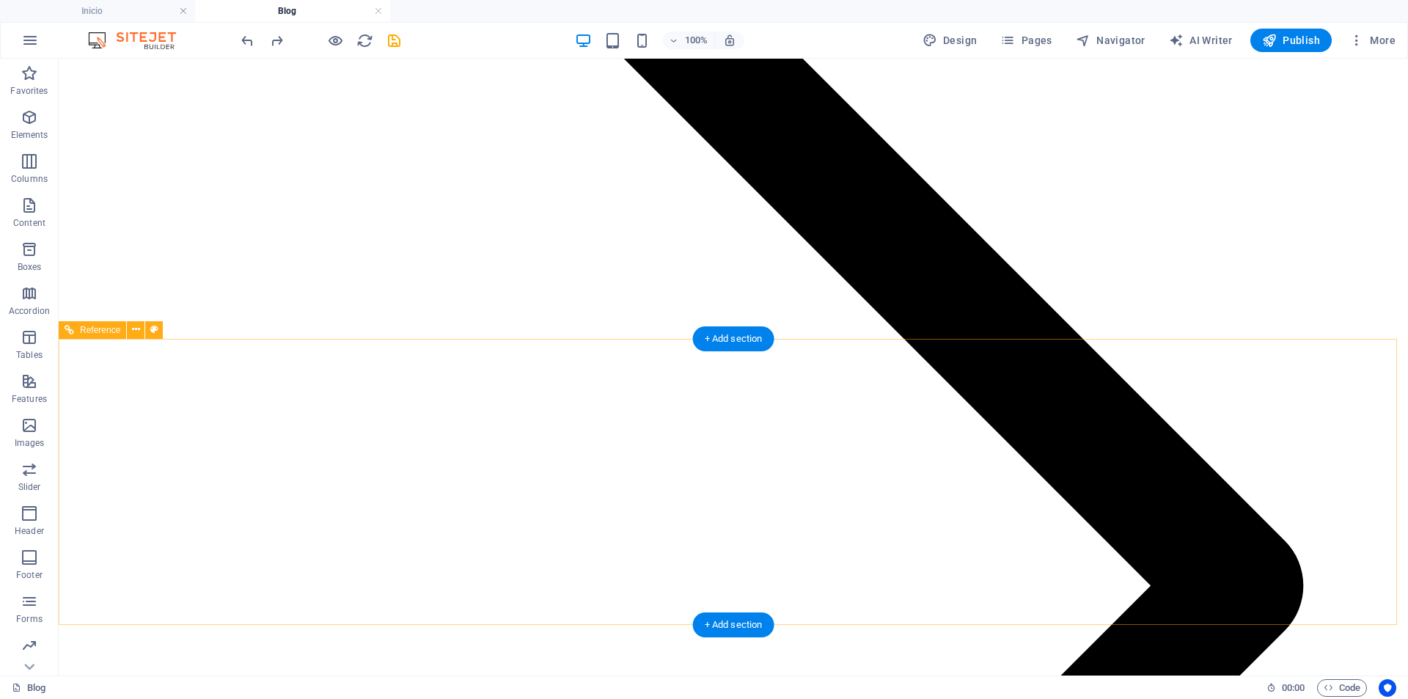
scroll to position [2962, 0]
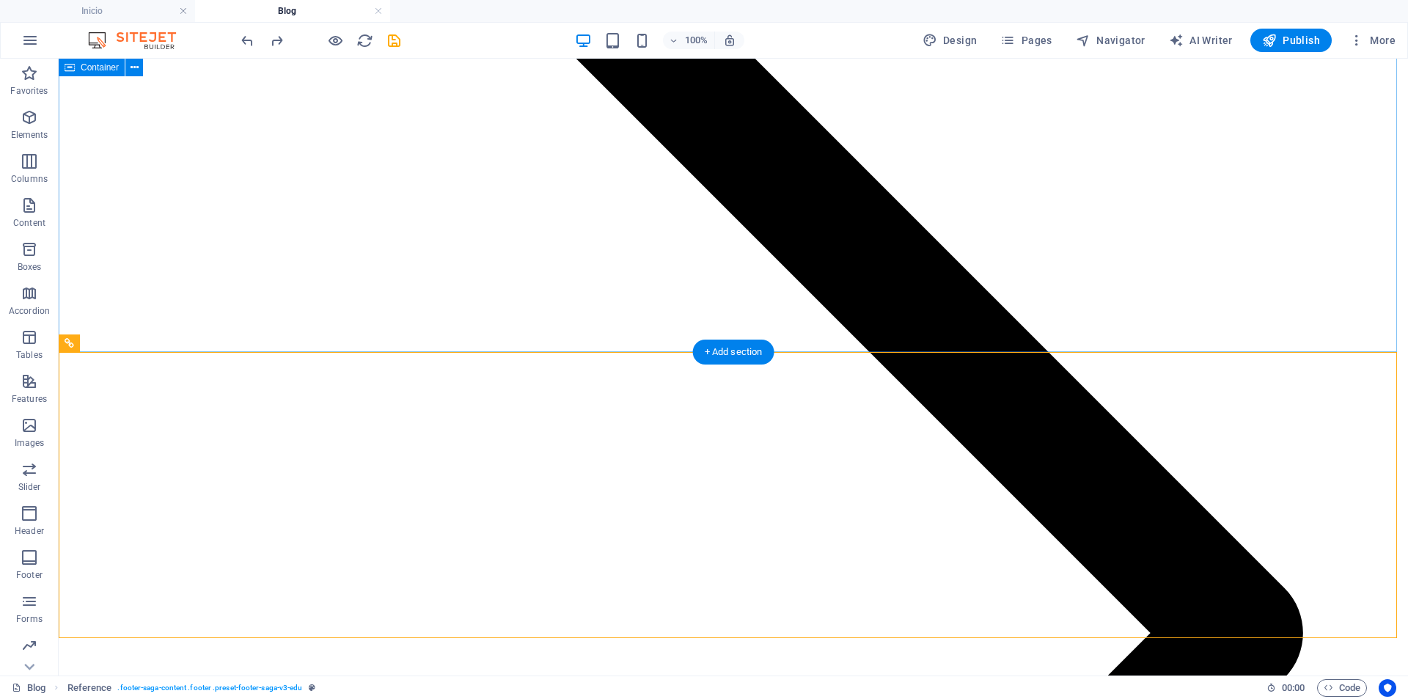
scroll to position [2936, 0]
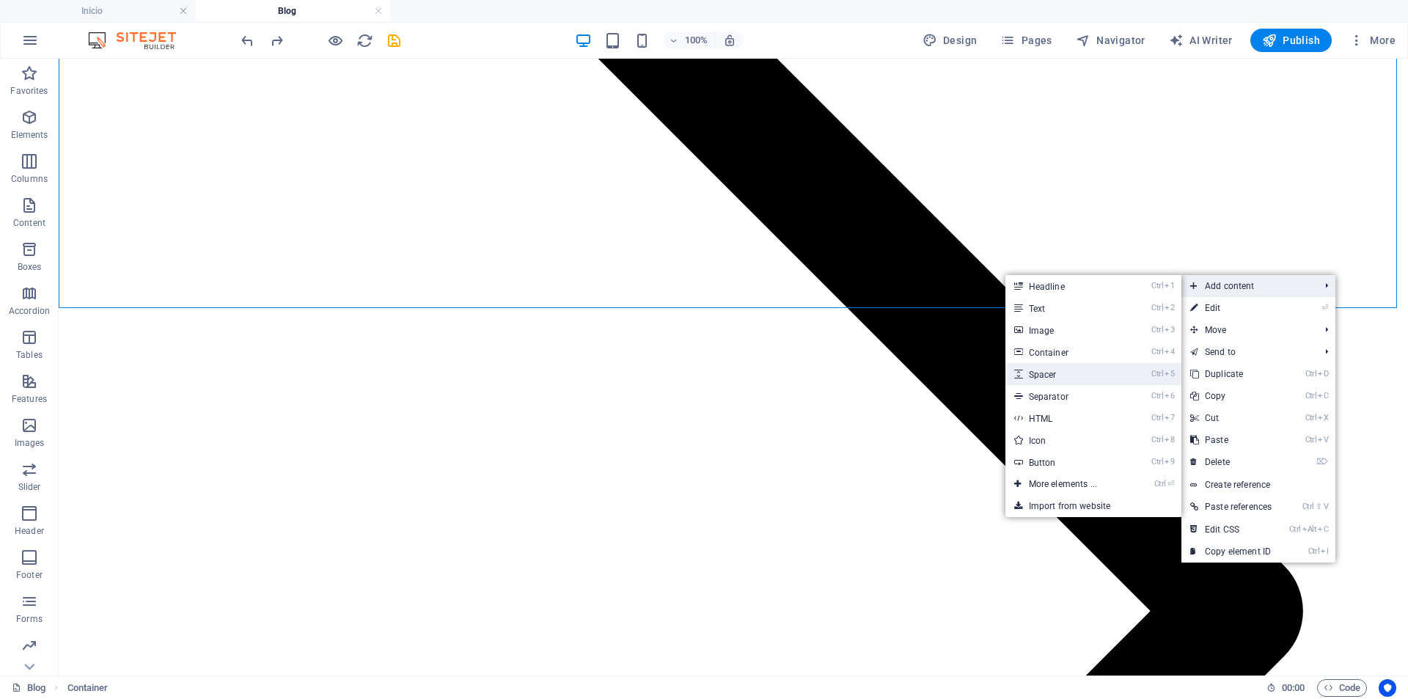
click at [1058, 366] on link "Ctrl 5 Spacer" at bounding box center [1065, 374] width 121 height 22
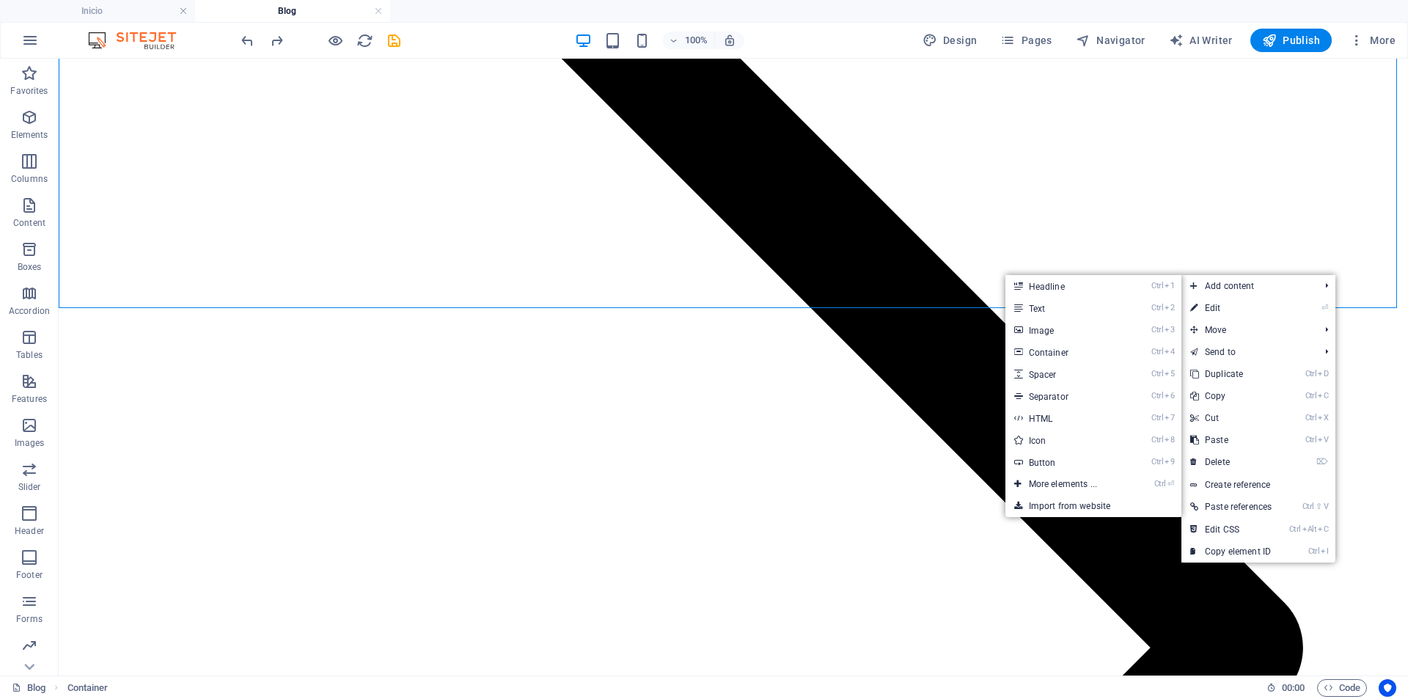
select select "px"
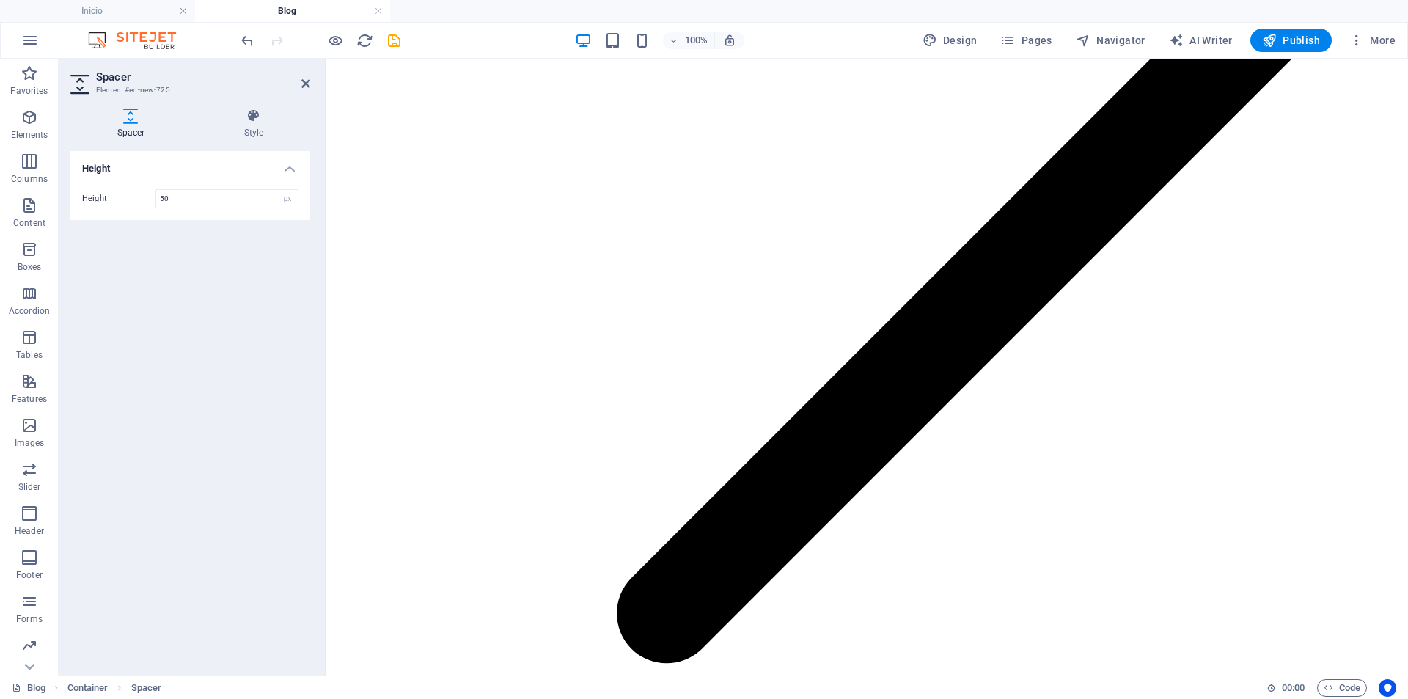
scroll to position [3120, 0]
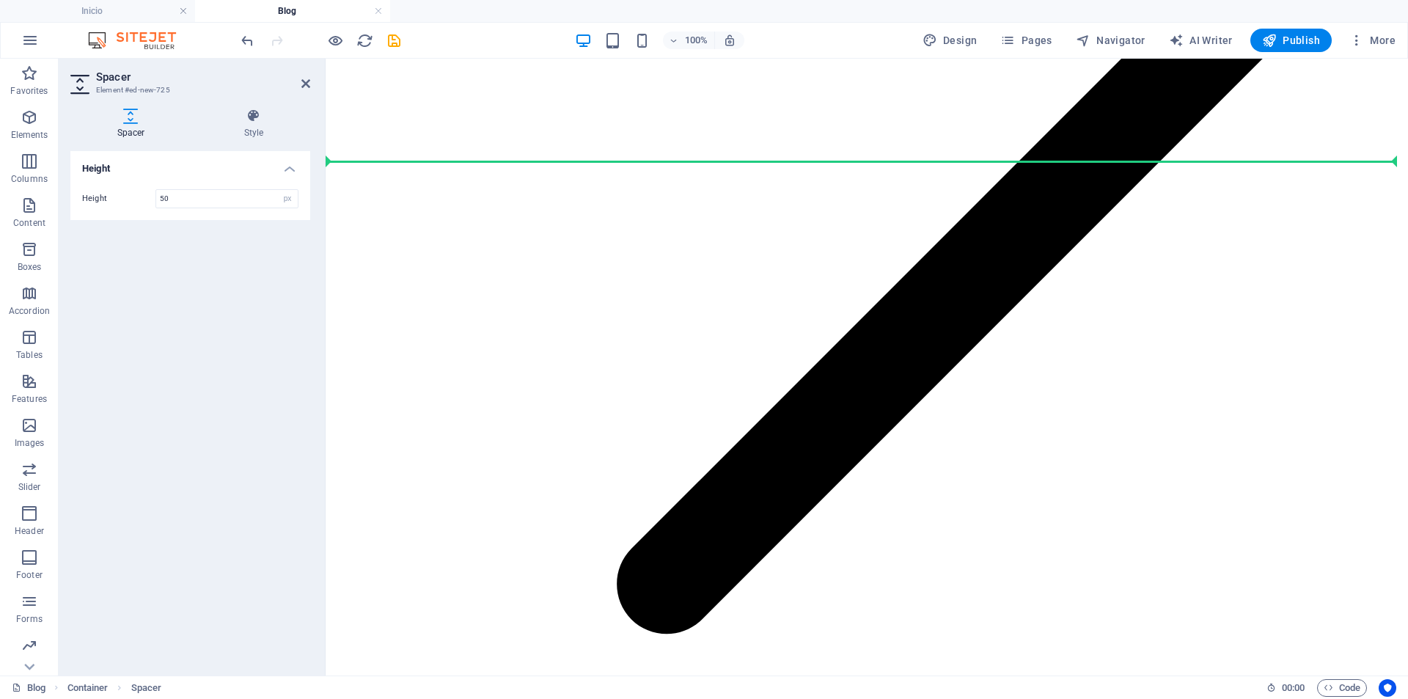
drag, startPoint x: 1030, startPoint y: 220, endPoint x: 981, endPoint y: 165, distance: 73.3
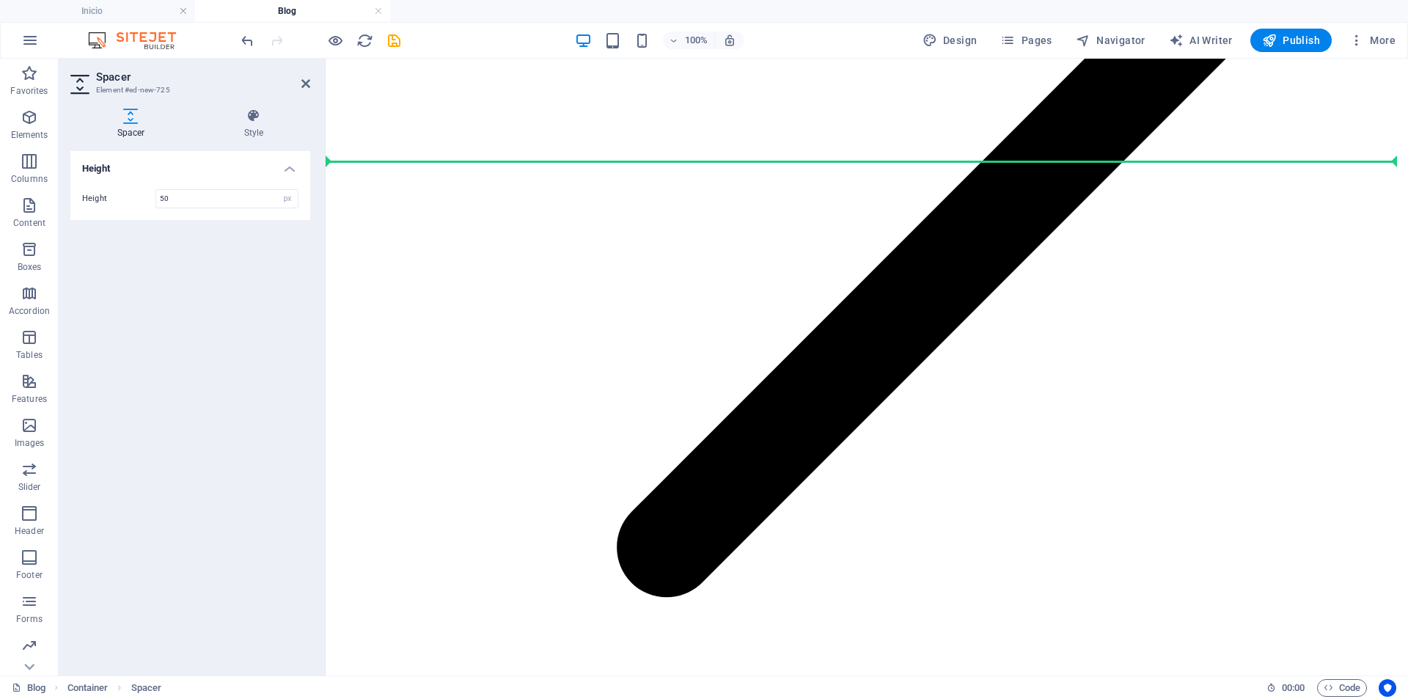
scroll to position [3083, 0]
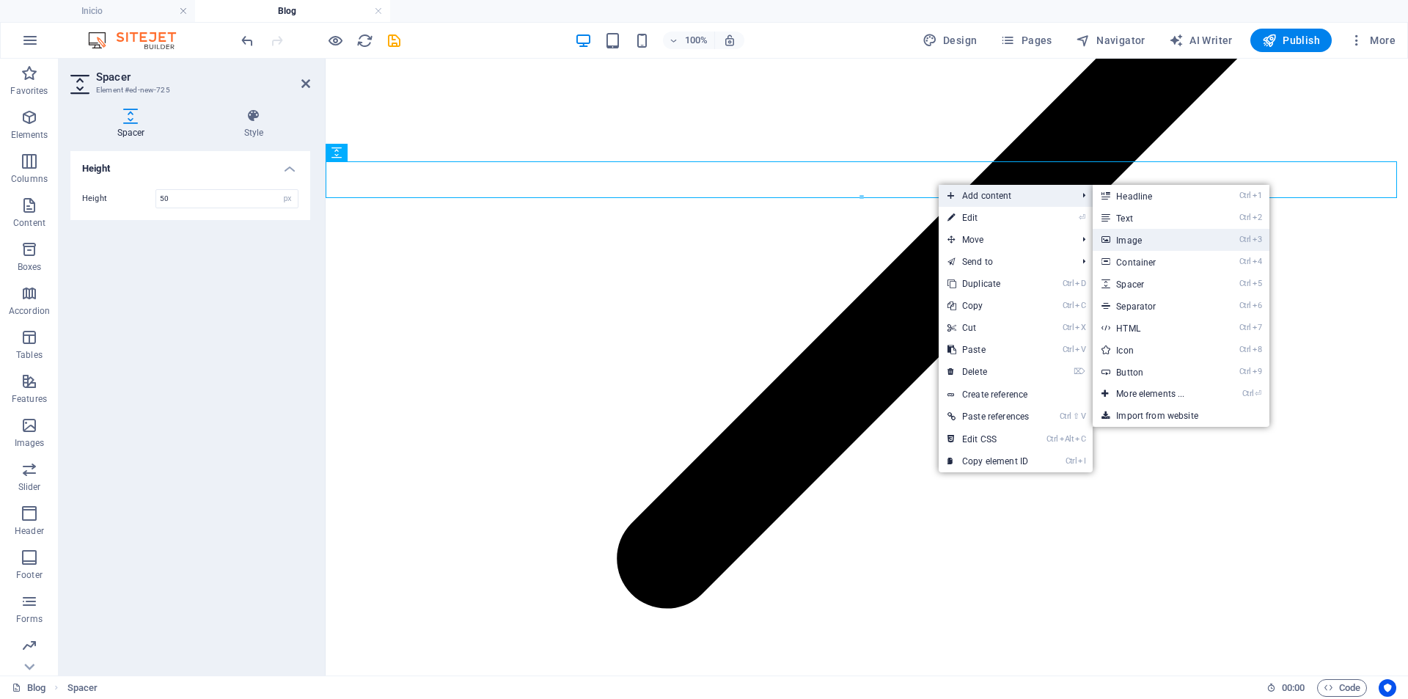
click at [1148, 236] on link "Ctrl 3 Image" at bounding box center [1153, 240] width 121 height 22
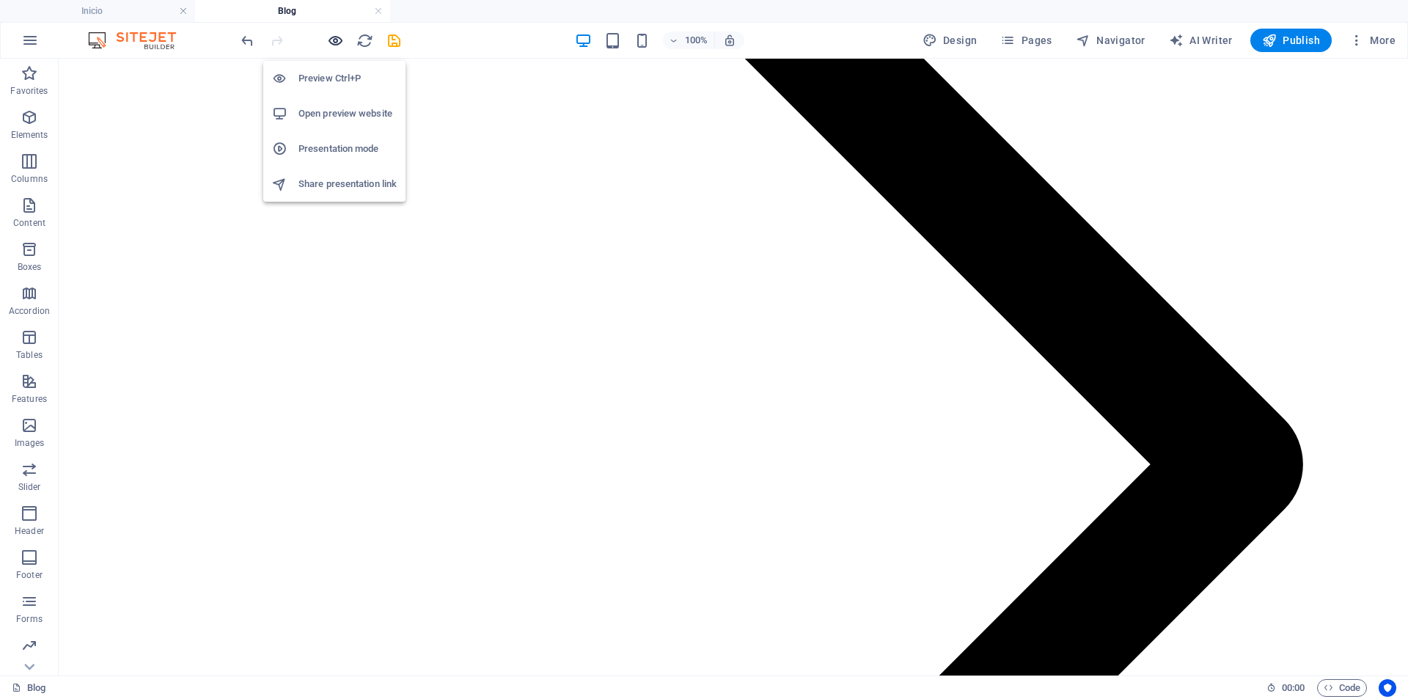
click at [332, 43] on icon "button" at bounding box center [335, 40] width 17 height 17
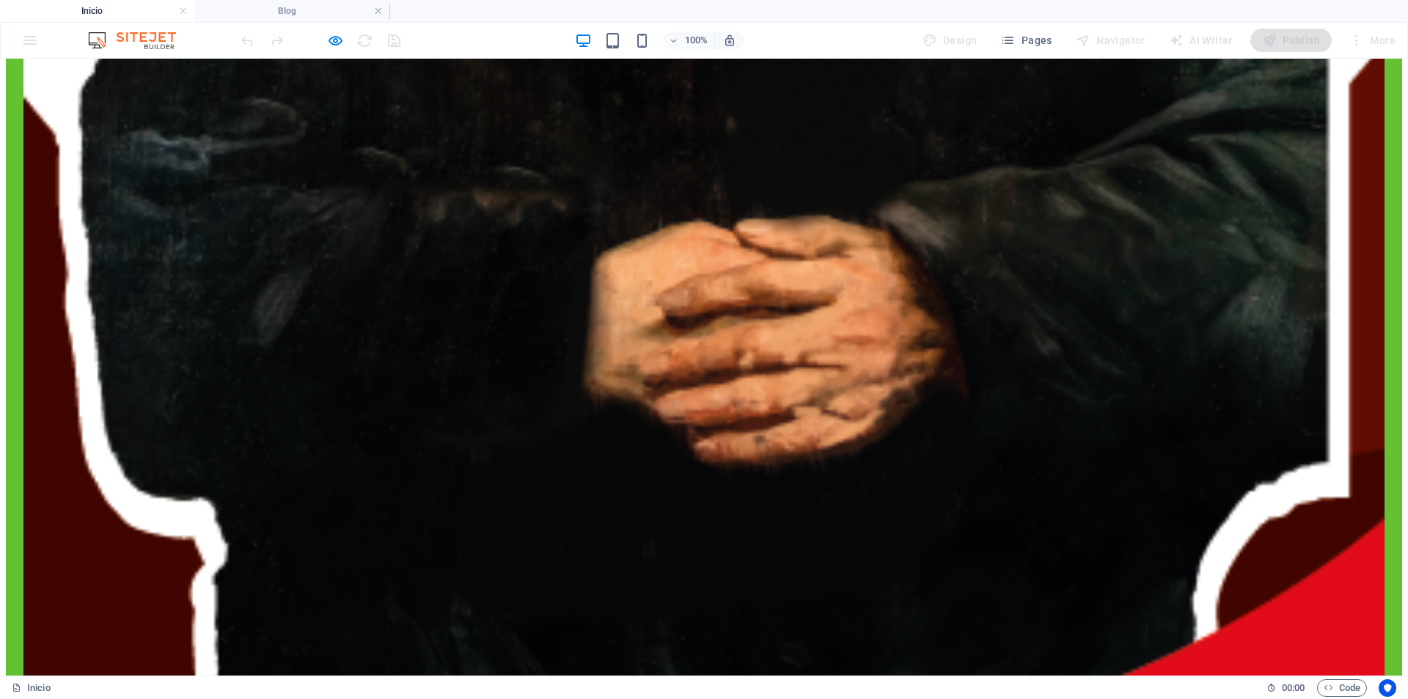
scroll to position [5418, 0]
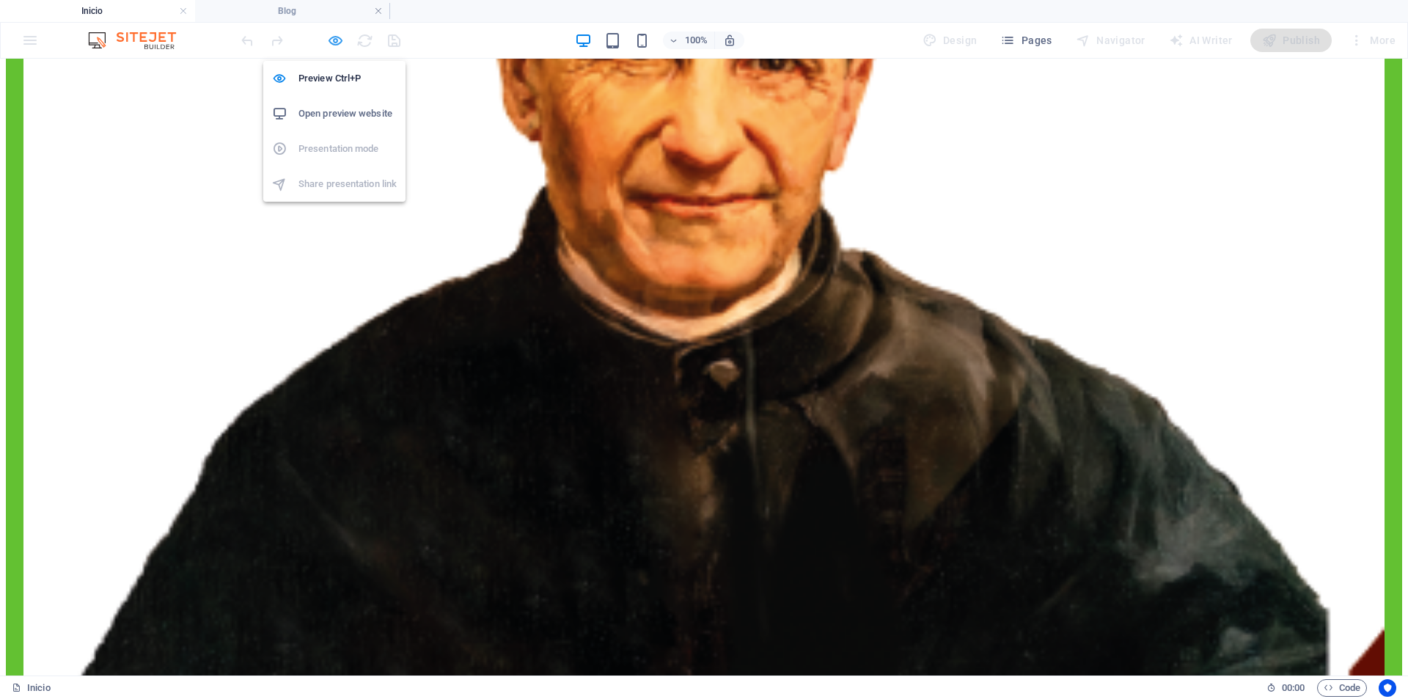
click at [342, 36] on icon "button" at bounding box center [335, 40] width 17 height 17
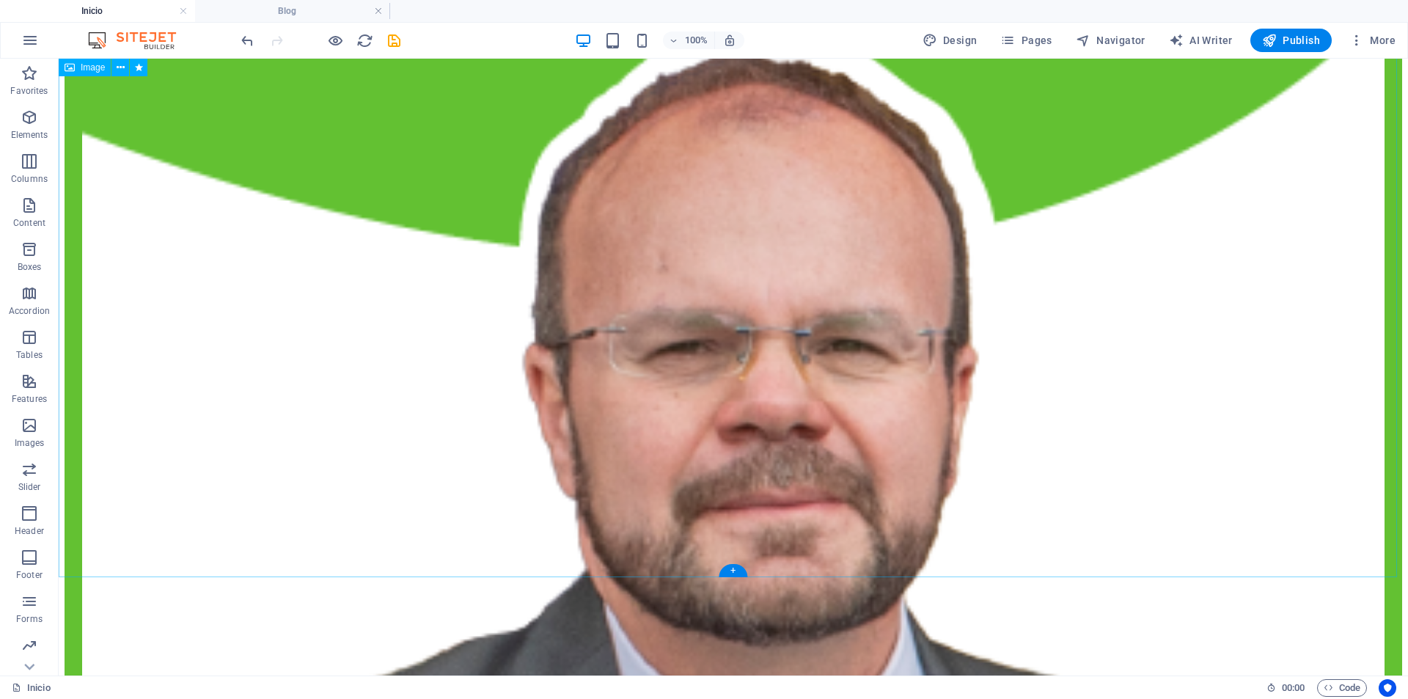
click at [318, 10] on h4 "Blog" at bounding box center [292, 11] width 195 height 16
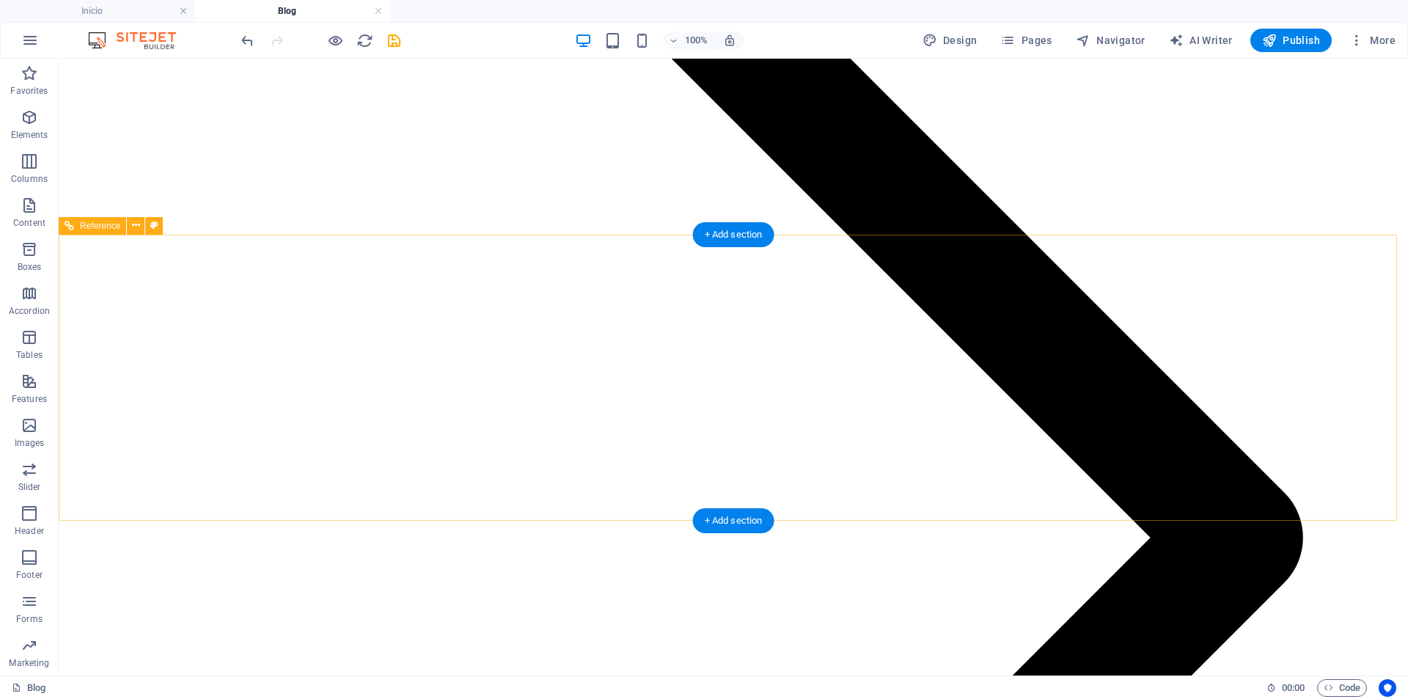
scroll to position [2936, 0]
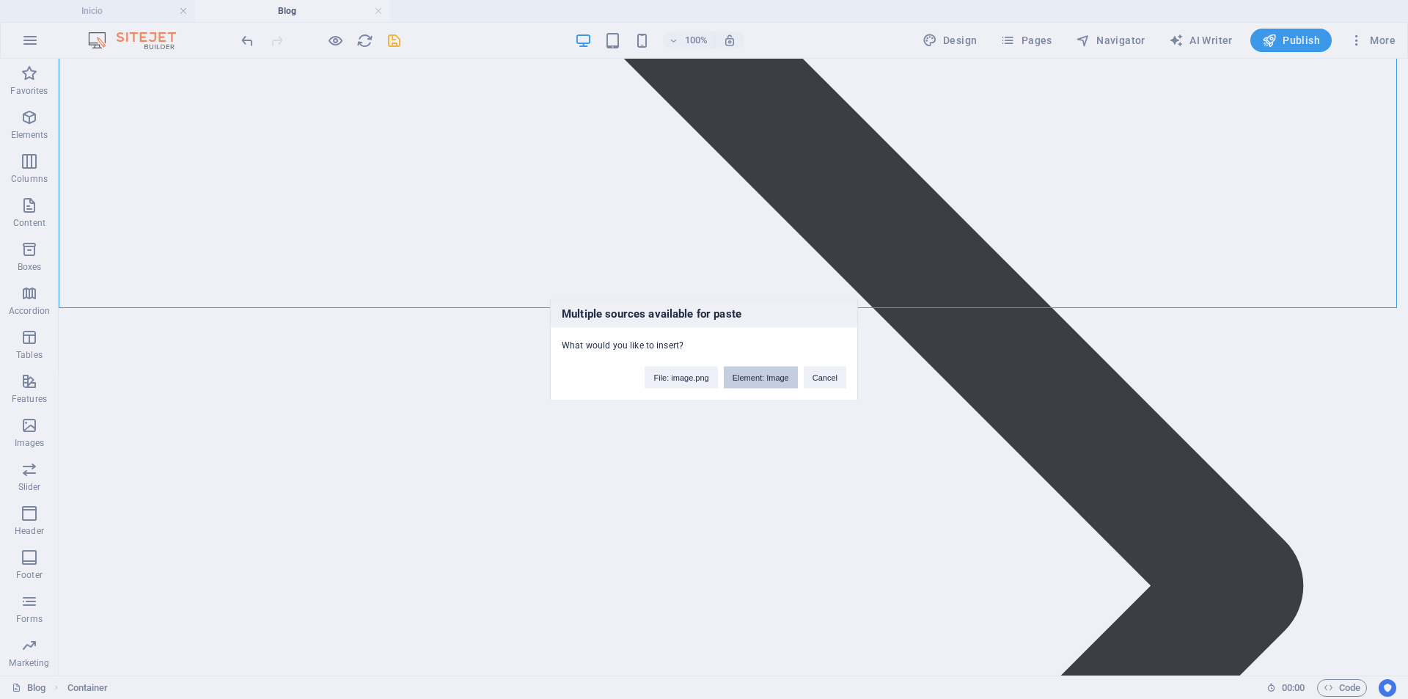
click at [761, 378] on button "Element: Image" at bounding box center [761, 377] width 74 height 22
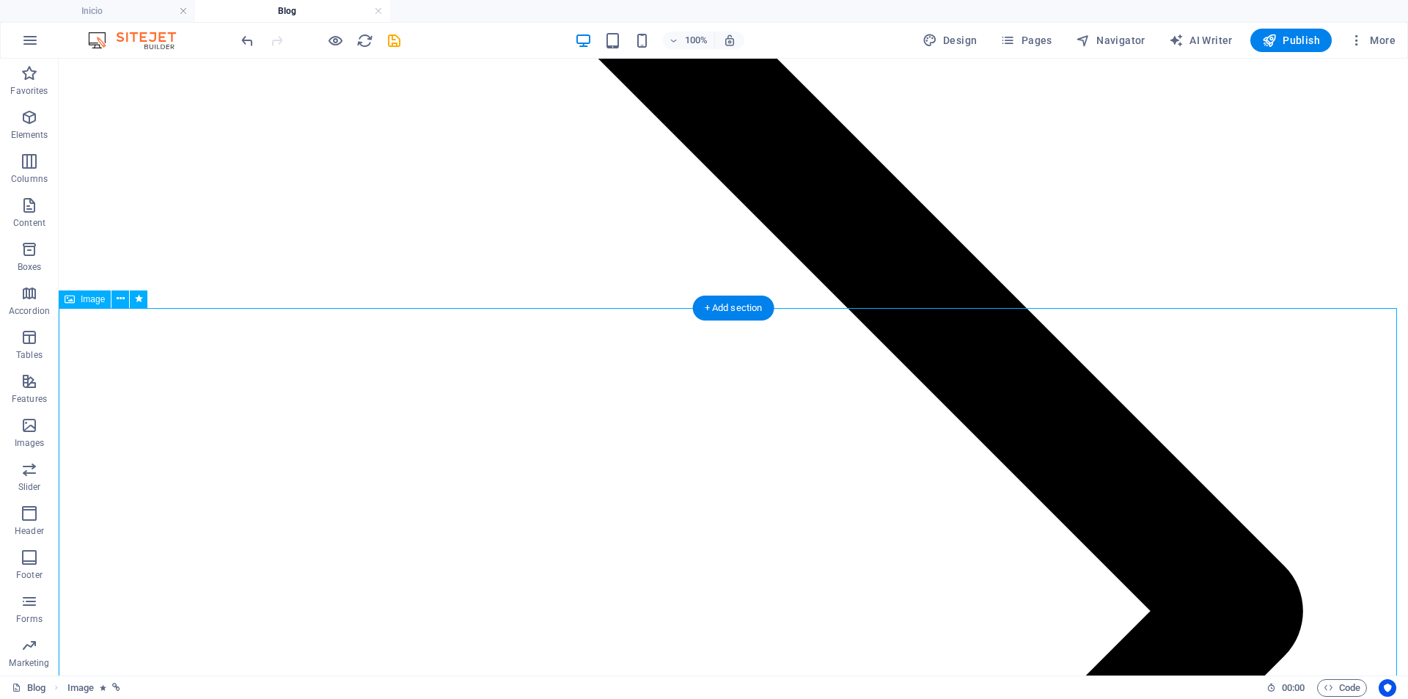
scroll to position [3010, 0]
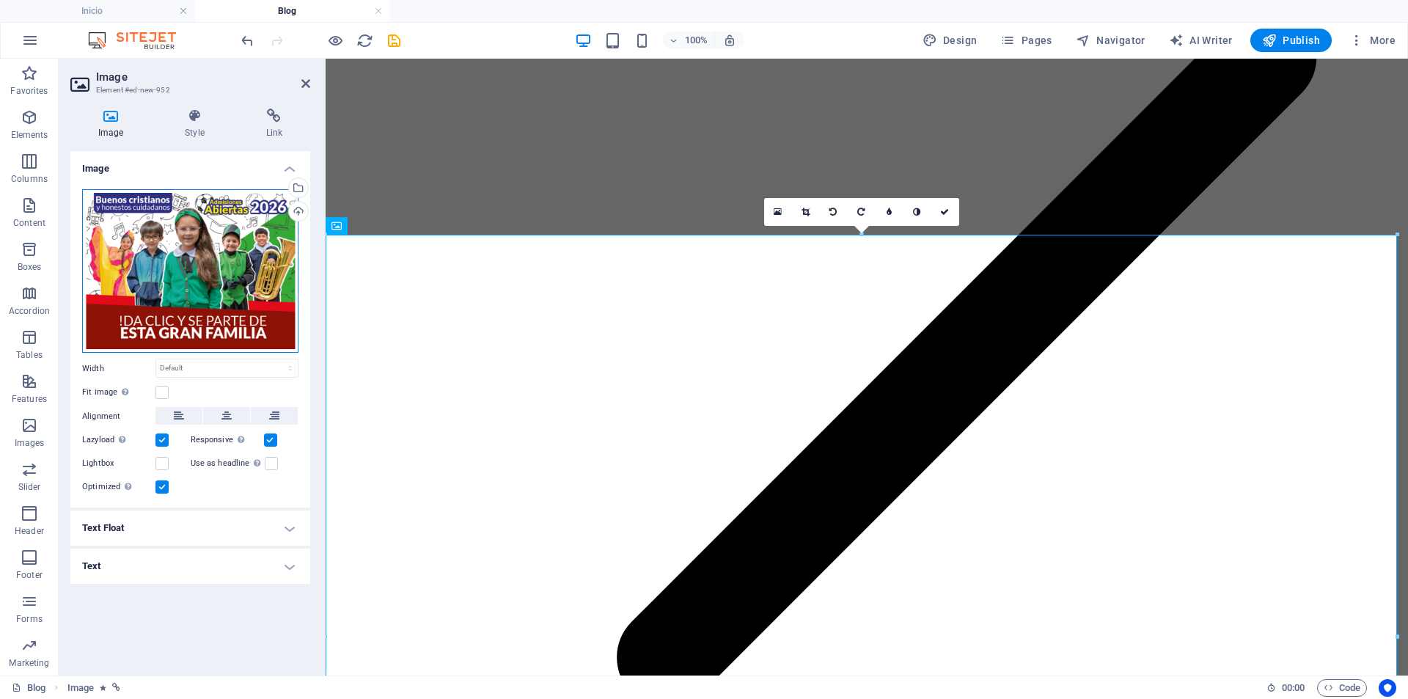
click at [224, 227] on div "Drag files here, click to choose files or select files from Files or our free s…" at bounding box center [190, 271] width 216 height 164
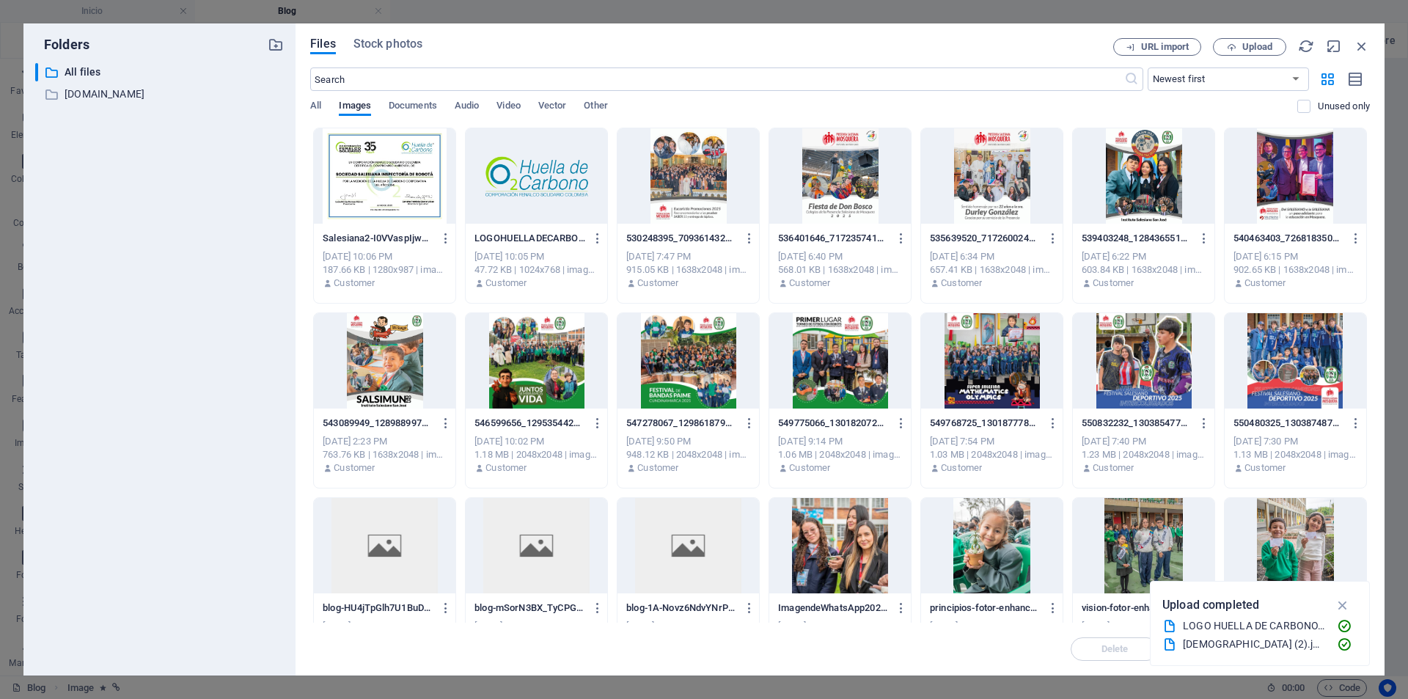
scroll to position [2934, 0]
click at [408, 180] on div at bounding box center [385, 175] width 142 height 95
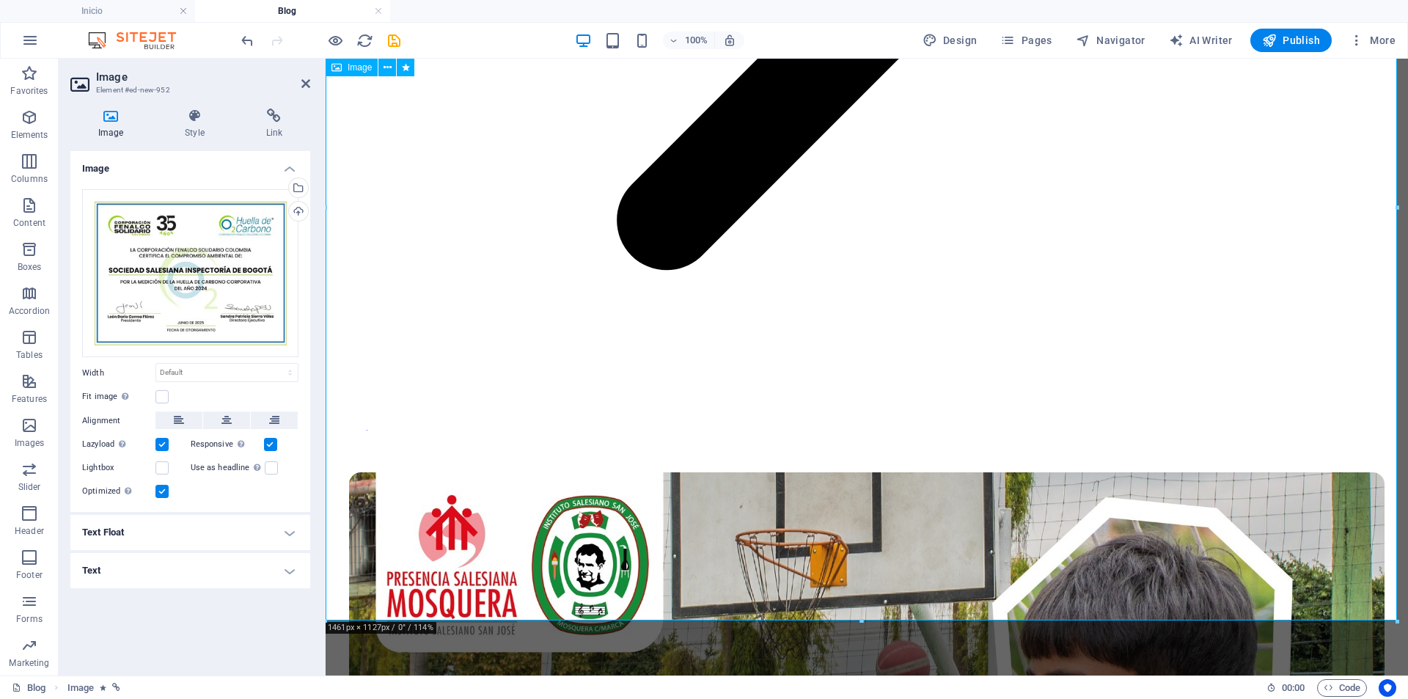
scroll to position [3450, 0]
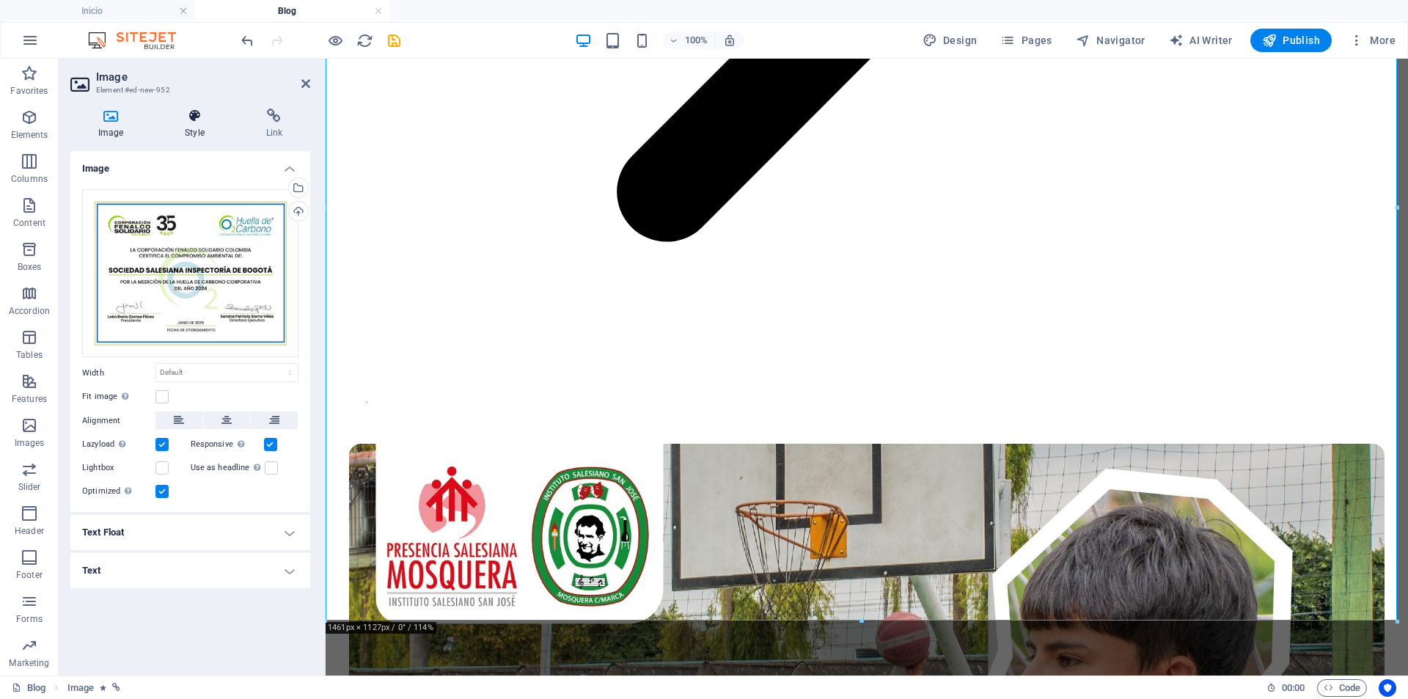
click at [193, 114] on icon at bounding box center [194, 116] width 75 height 15
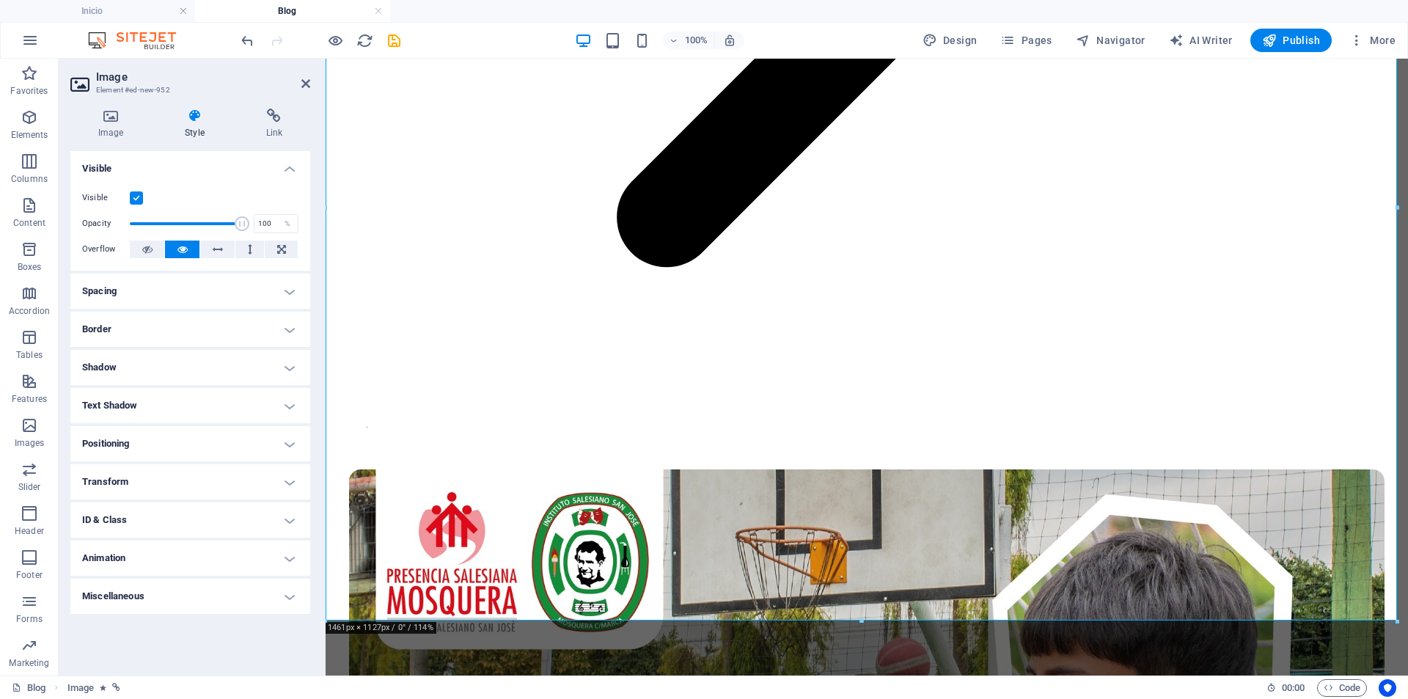
click at [183, 547] on h4 "Animation" at bounding box center [190, 557] width 240 height 35
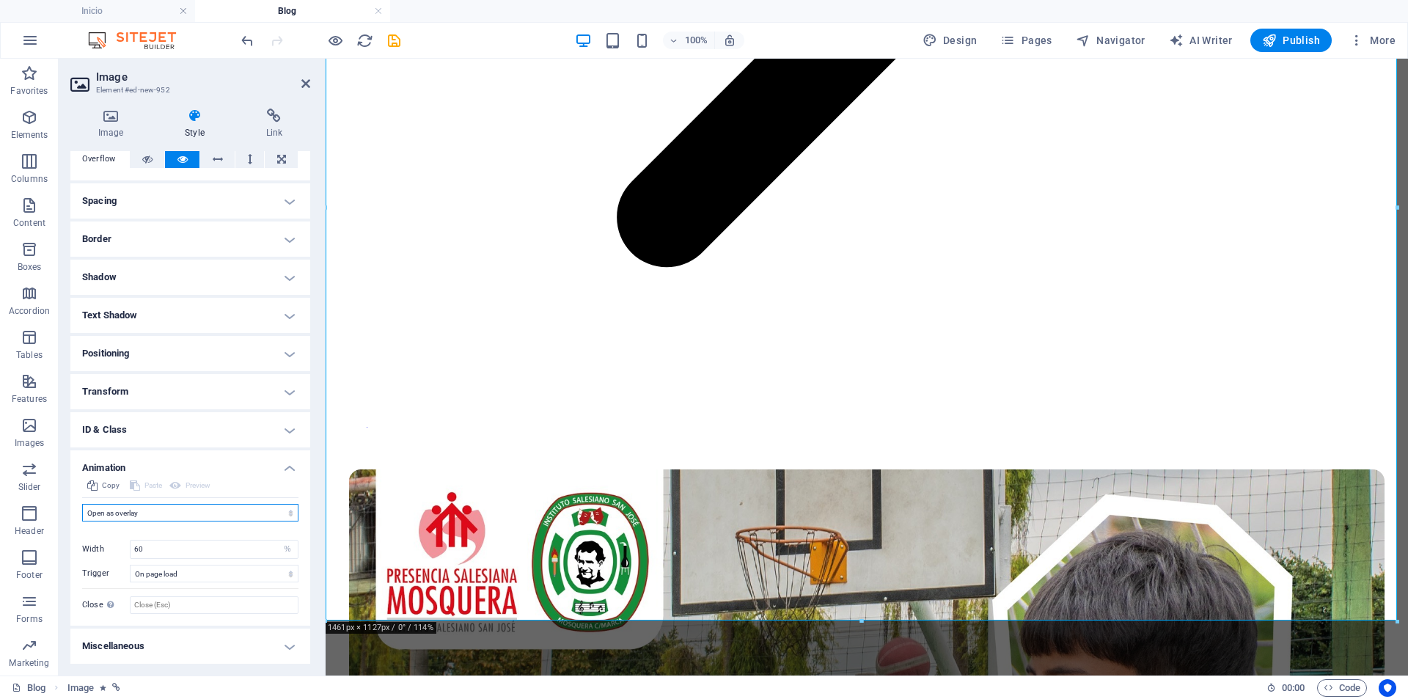
click at [165, 516] on select "Don't animate Show / Hide Slide up/down Zoom in/out Slide left to right Slide r…" at bounding box center [190, 513] width 216 height 18
click at [168, 513] on select "Don't animate Show / Hide Slide up/down Zoom in/out Slide left to right Slide r…" at bounding box center [190, 513] width 216 height 18
click at [388, 37] on icon "save" at bounding box center [394, 40] width 17 height 17
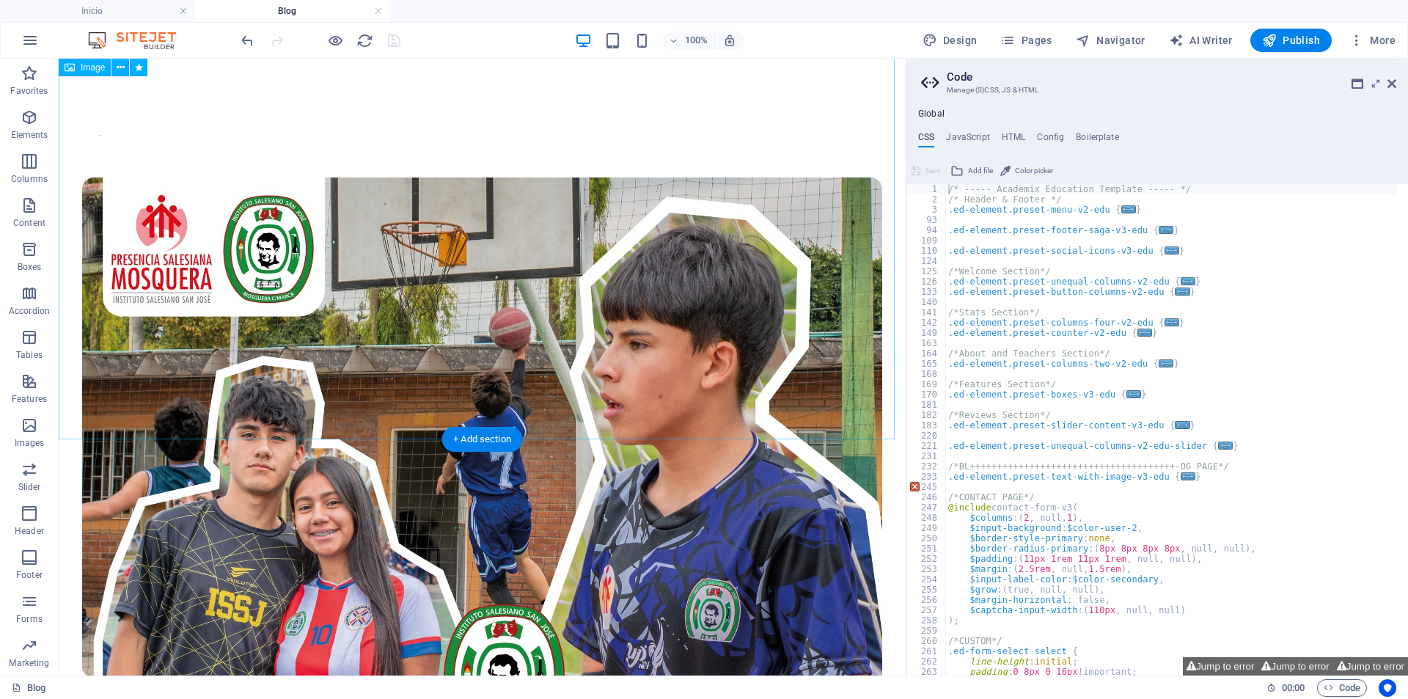
scroll to position [3079, 0]
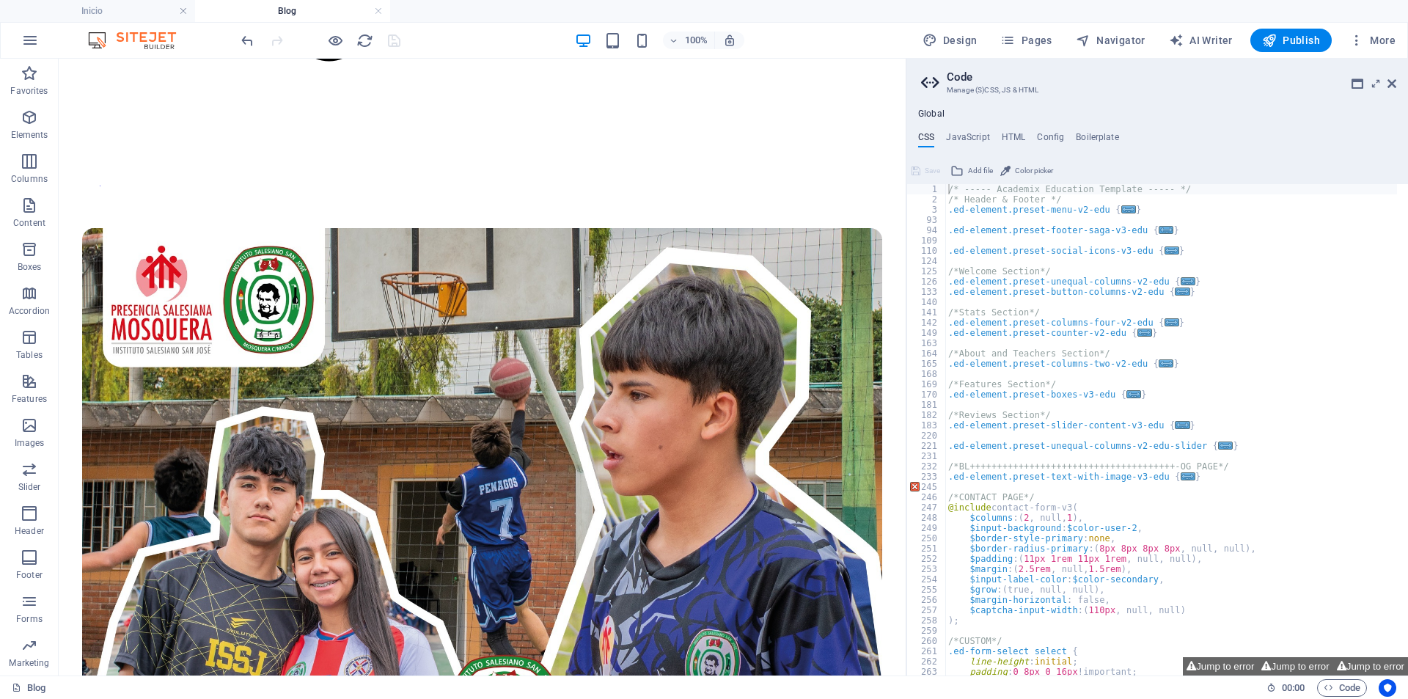
click at [156, 22] on header "100% Design Pages Navigator AI Writer Publish More" at bounding box center [704, 40] width 1408 height 37
click at [152, 17] on h4 "Inicio" at bounding box center [97, 11] width 195 height 16
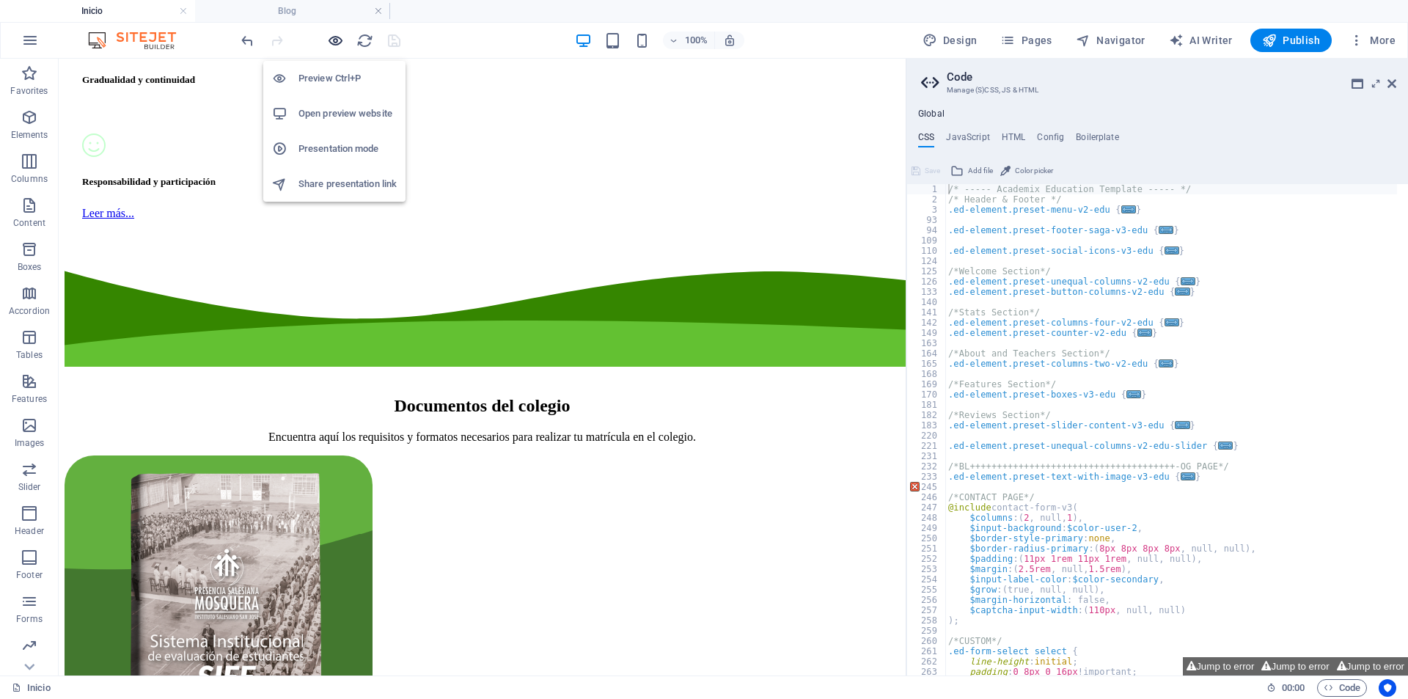
click at [333, 44] on icon "button" at bounding box center [335, 40] width 17 height 17
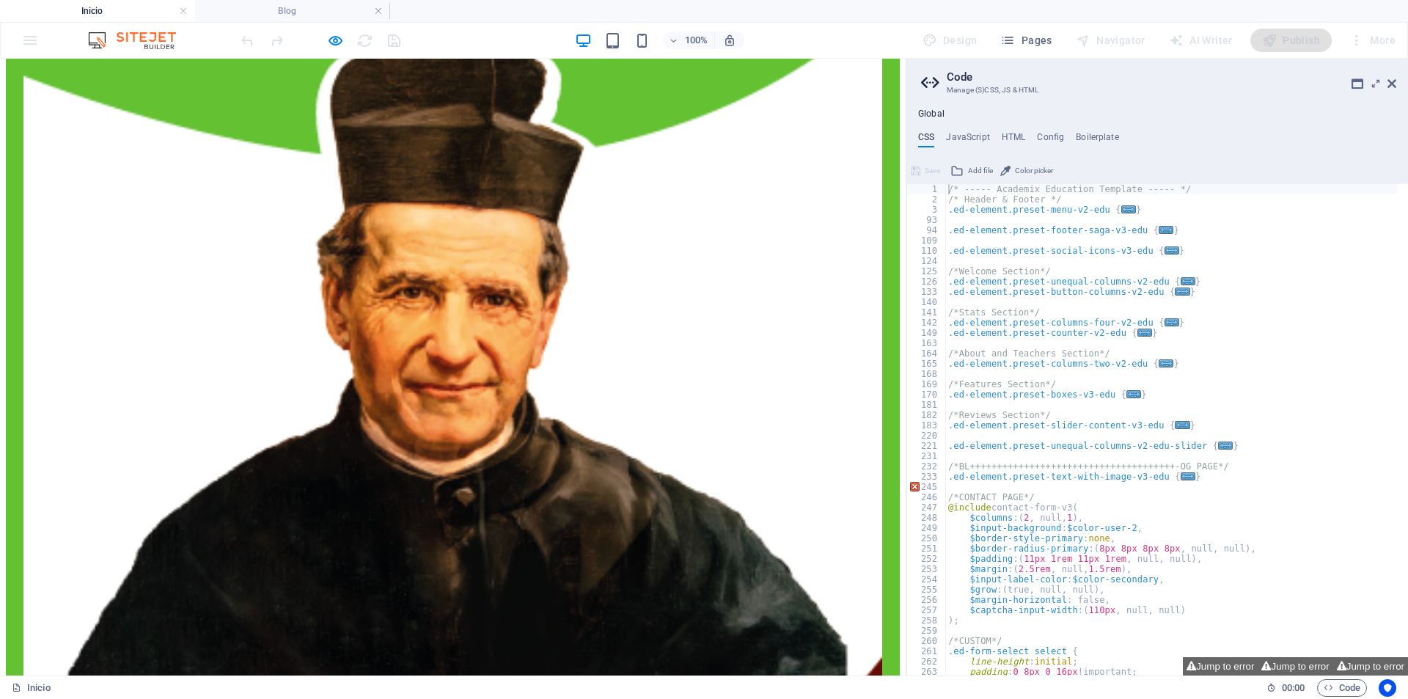
scroll to position [3281, 0]
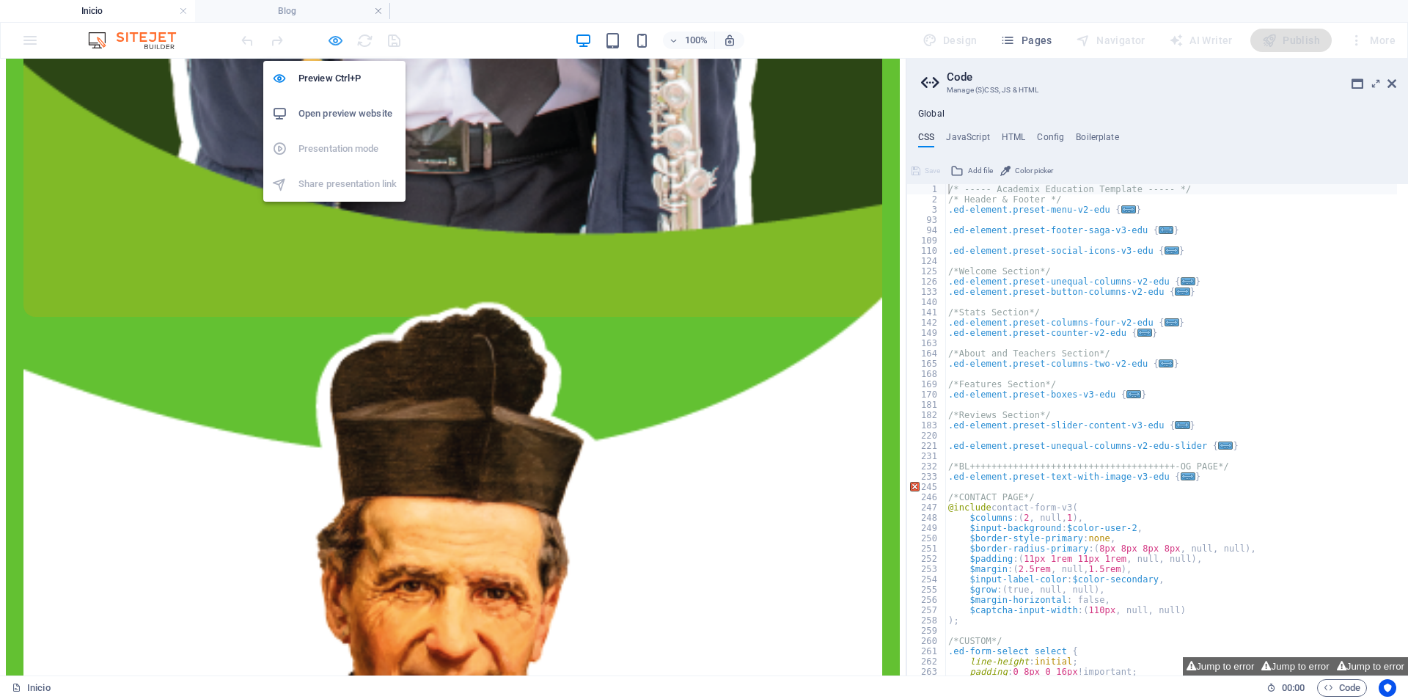
click at [336, 40] on icon "button" at bounding box center [335, 40] width 17 height 17
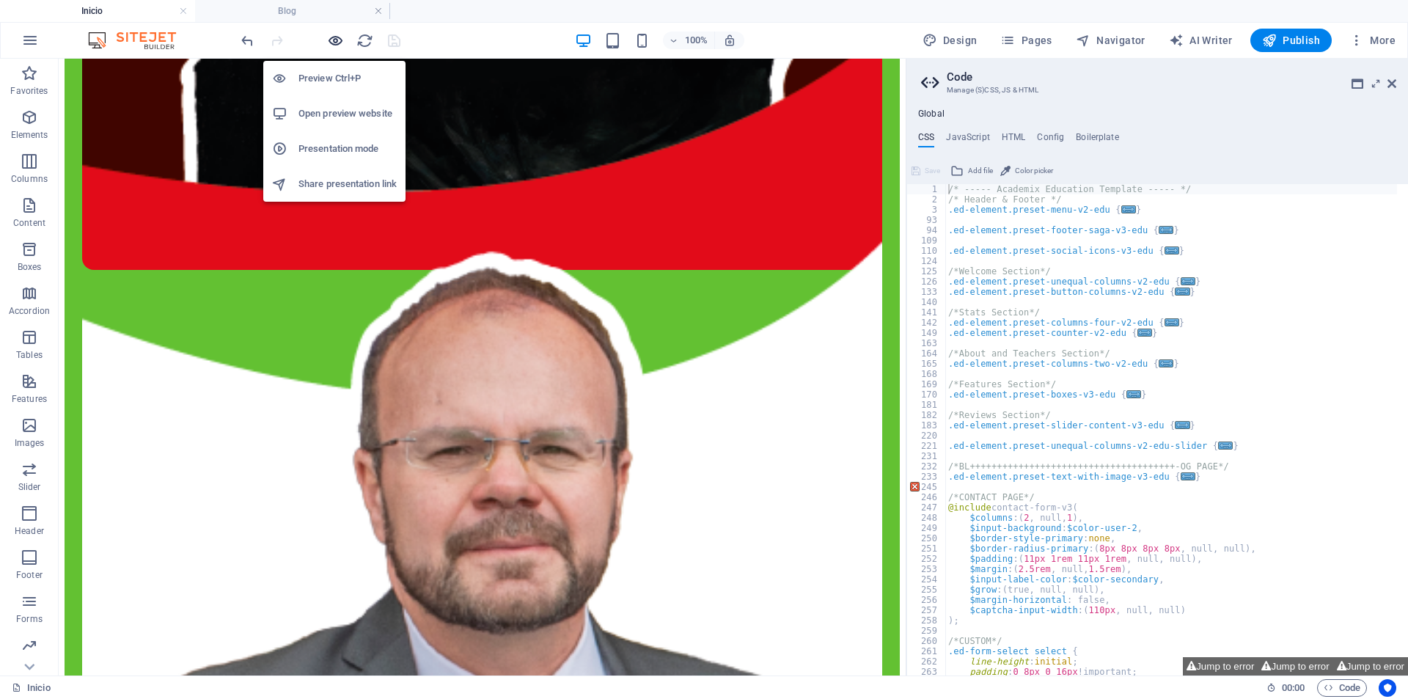
click at [336, 40] on icon "button" at bounding box center [335, 40] width 17 height 17
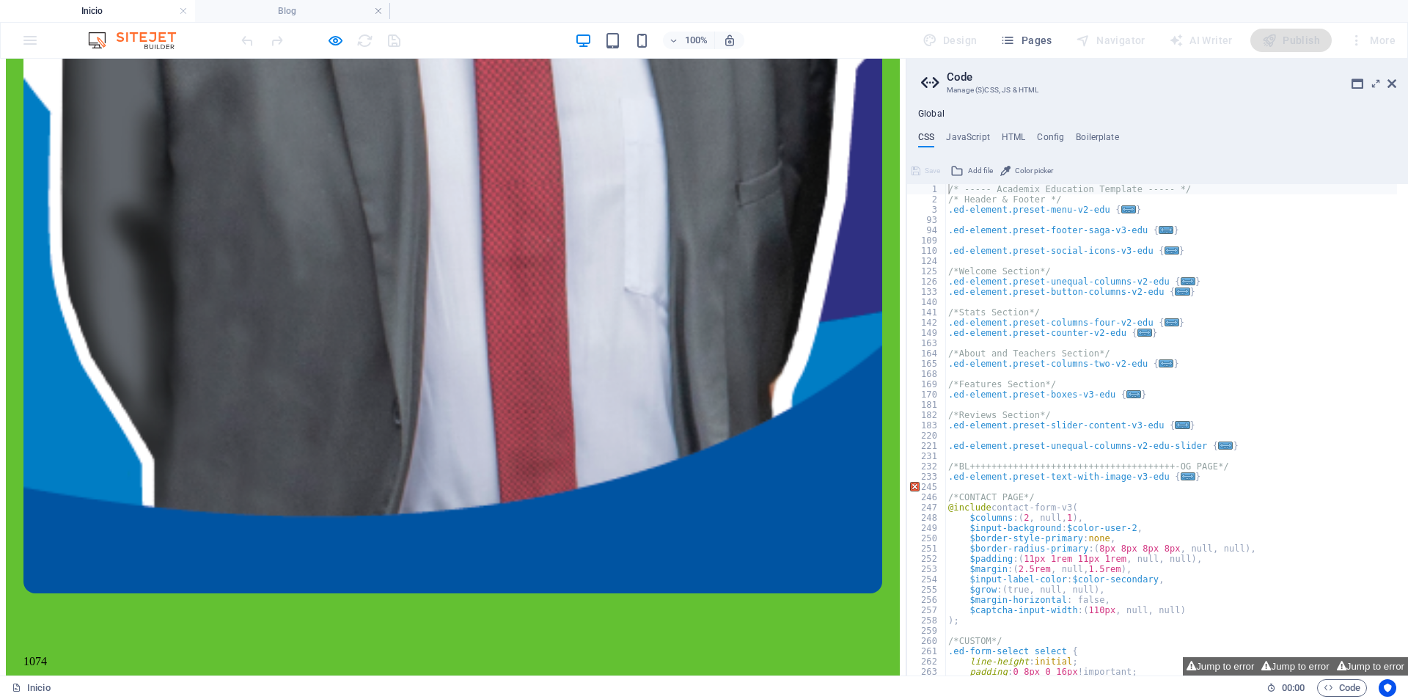
scroll to position [5261, 0]
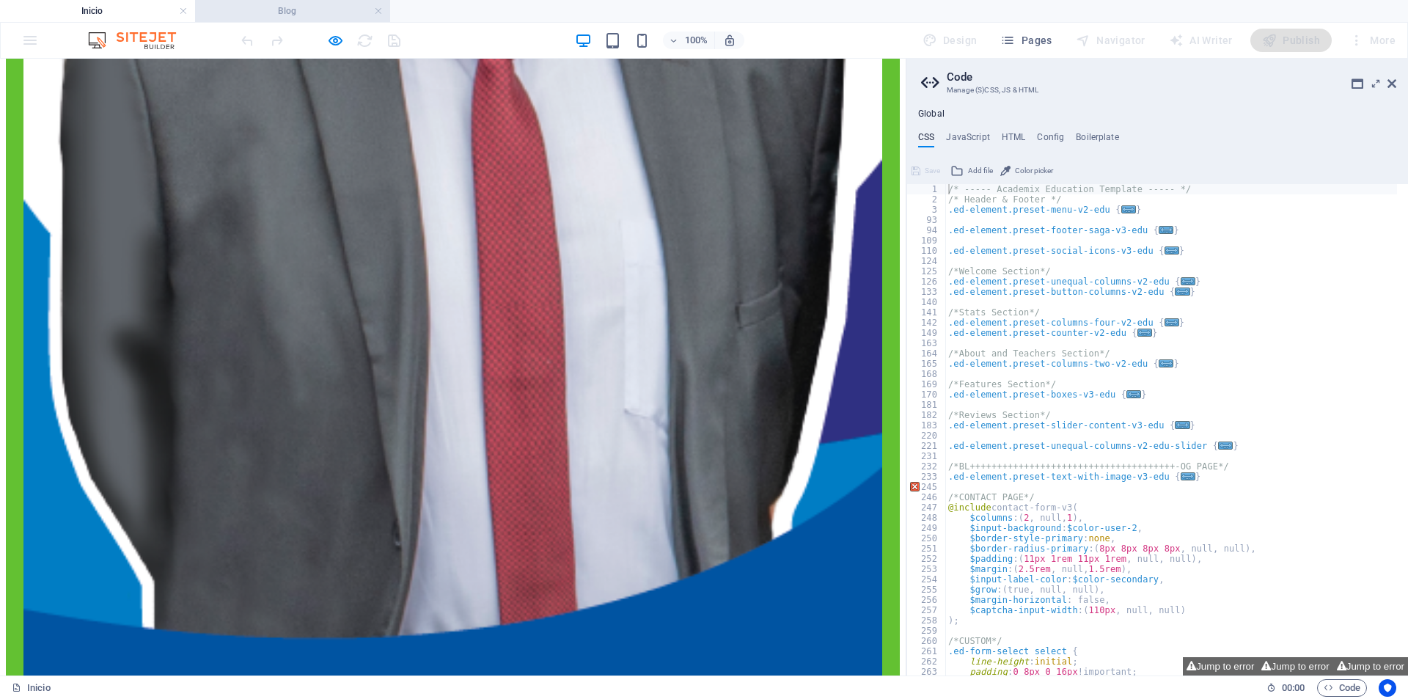
click at [305, 4] on h4 "Blog" at bounding box center [292, 11] width 195 height 16
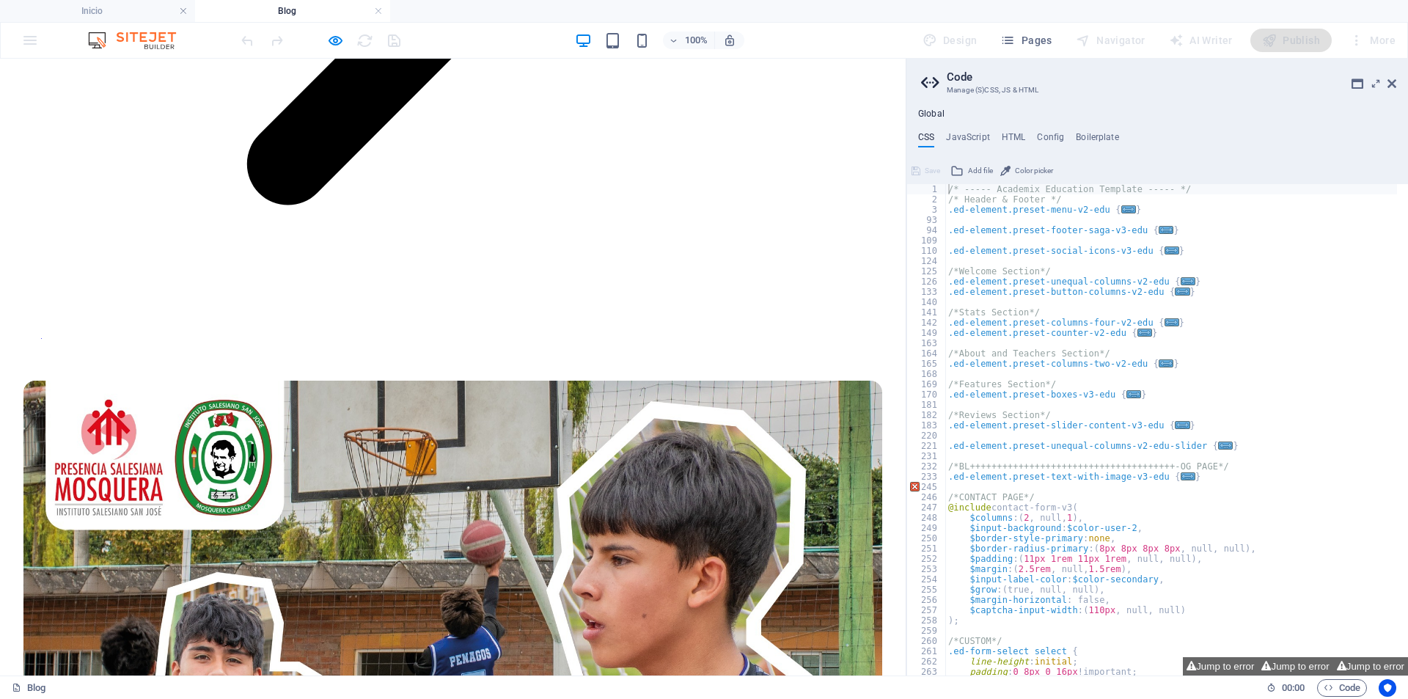
scroll to position [0, 0]
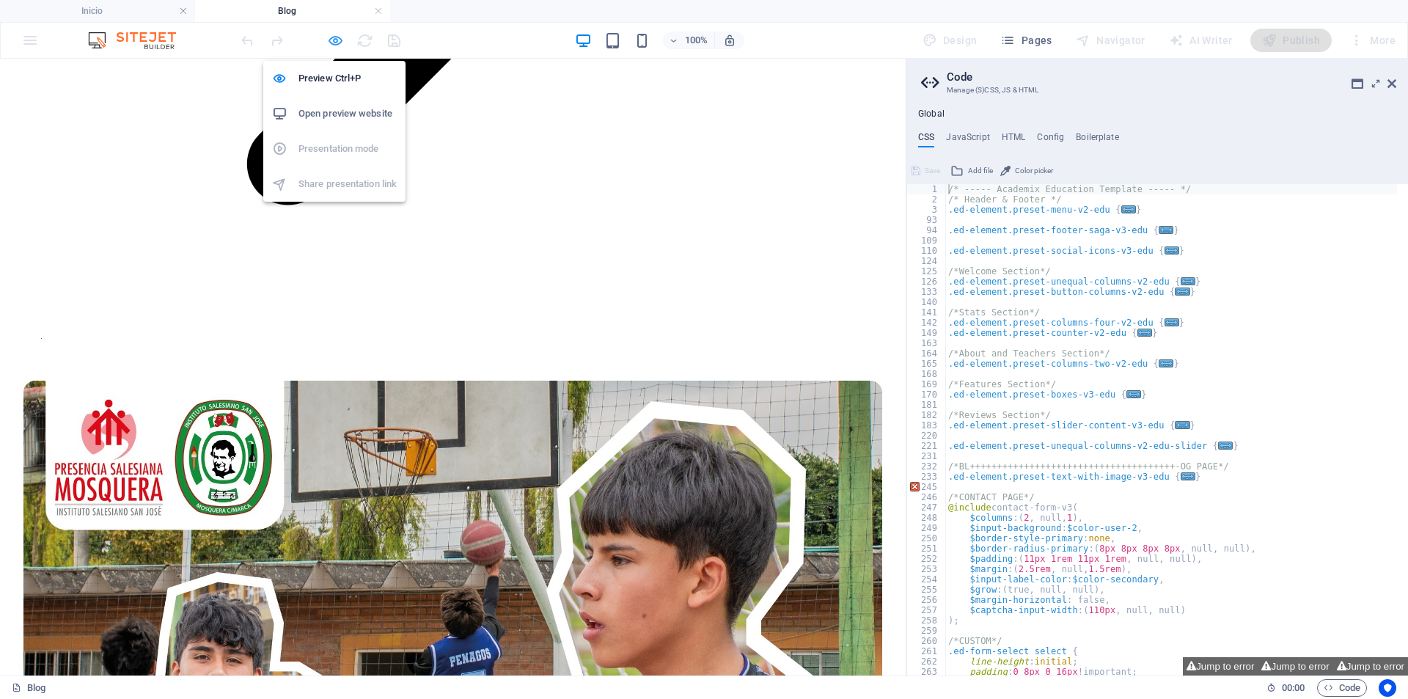
click at [338, 37] on icon "button" at bounding box center [335, 40] width 17 height 17
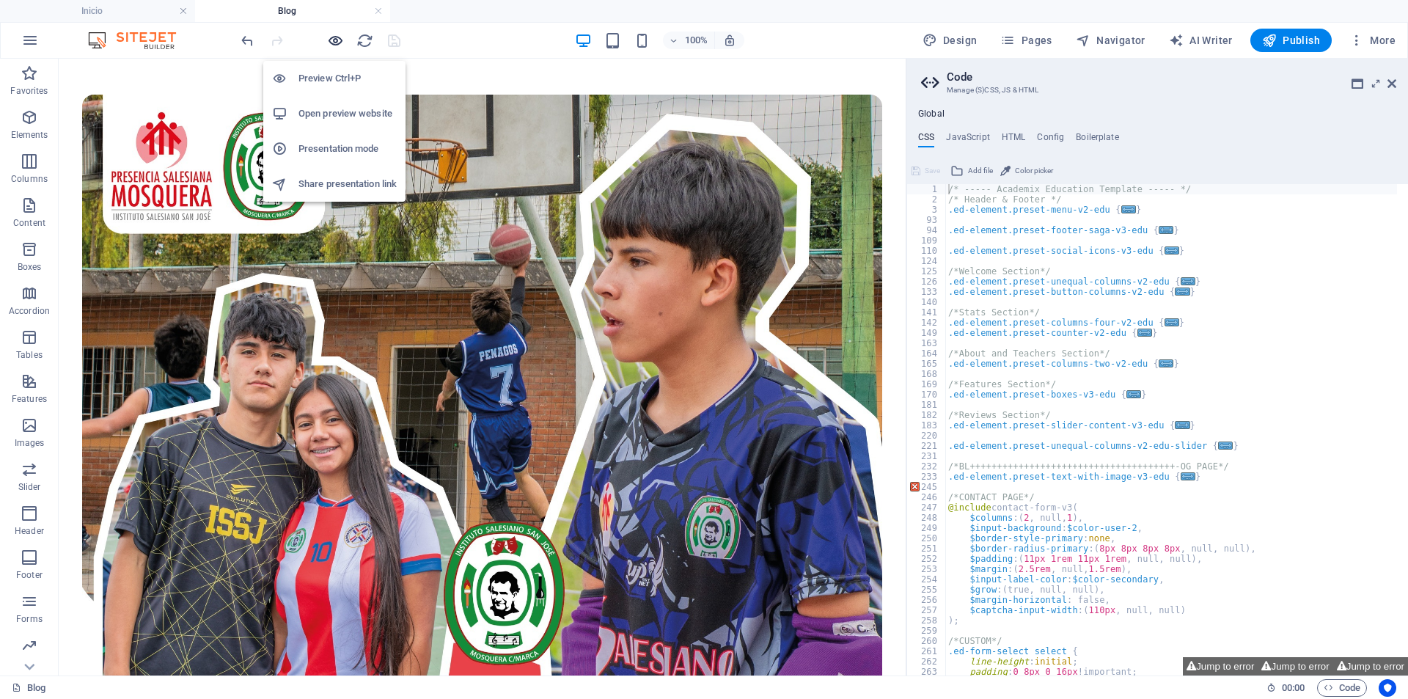
click at [338, 37] on icon "button" at bounding box center [335, 40] width 17 height 17
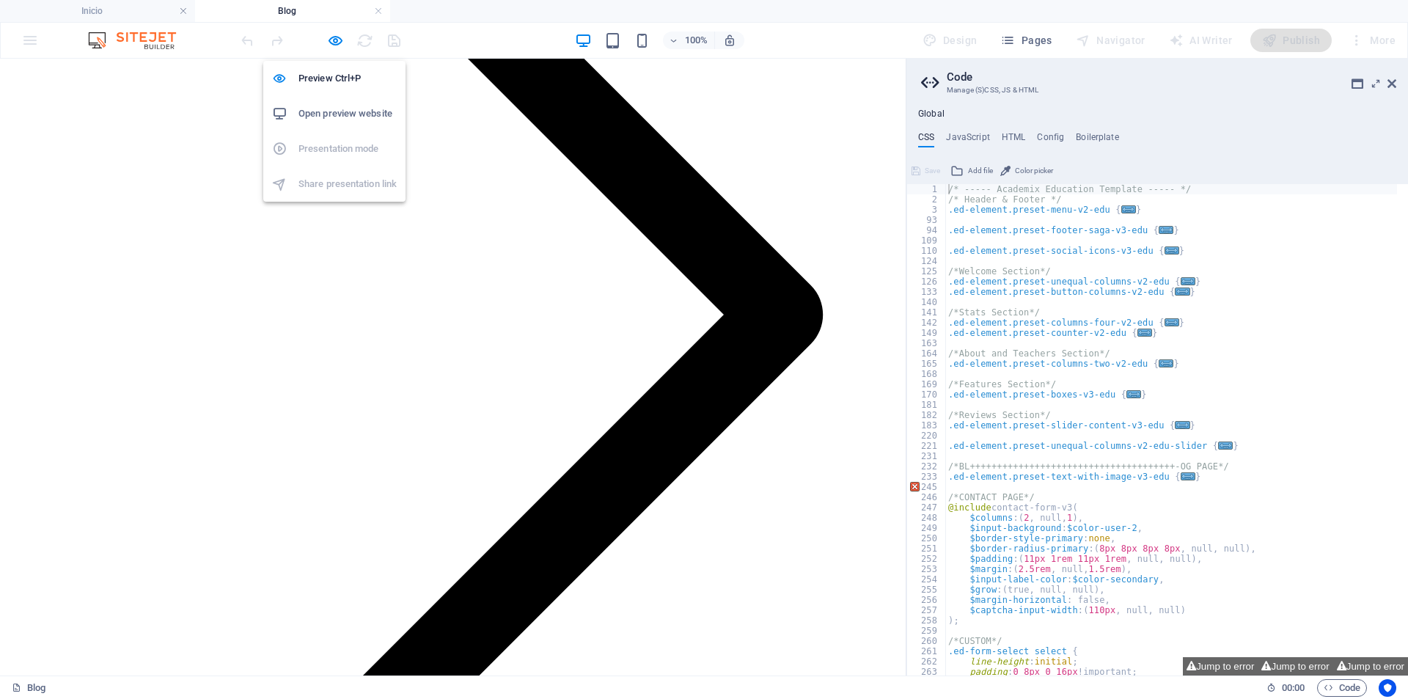
scroll to position [2848, 0]
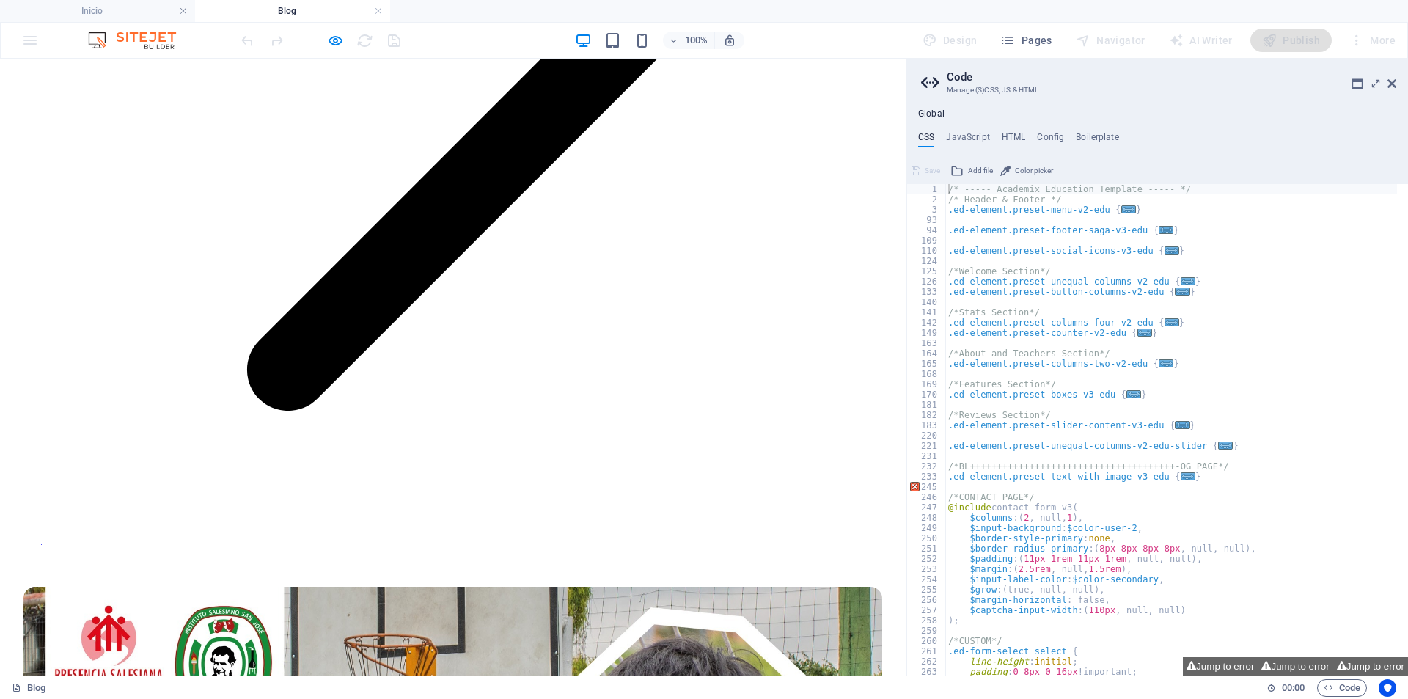
click at [318, 44] on div at bounding box center [320, 40] width 164 height 23
click at [331, 43] on icon "button" at bounding box center [335, 40] width 17 height 17
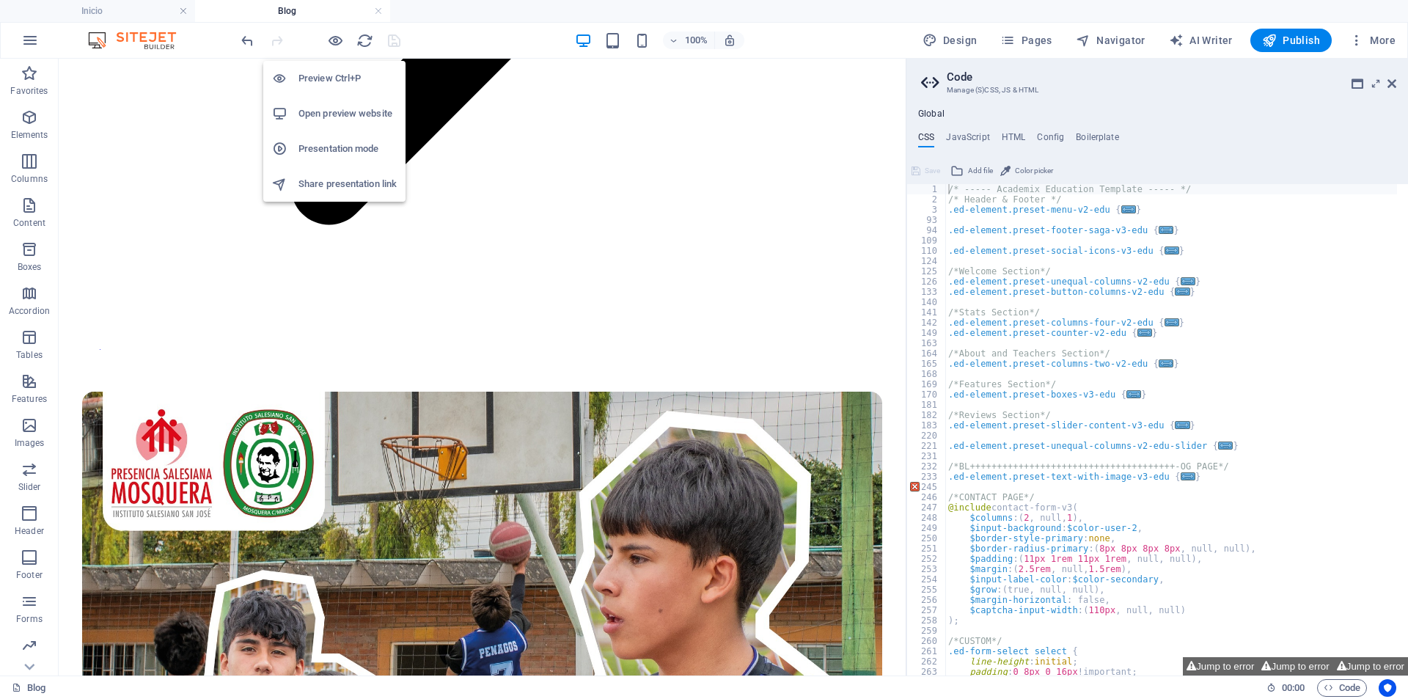
click at [301, 119] on h6 "Open preview website" at bounding box center [347, 114] width 98 height 18
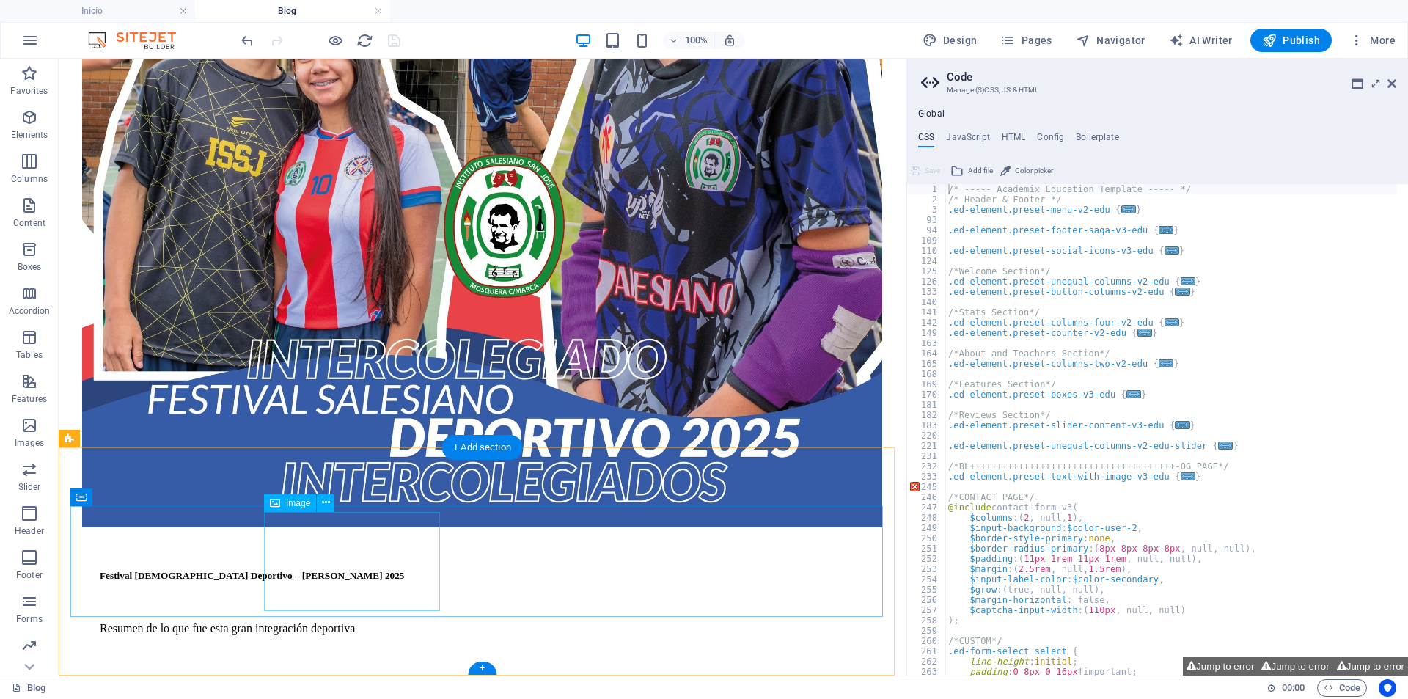
scroll to position [3723, 0]
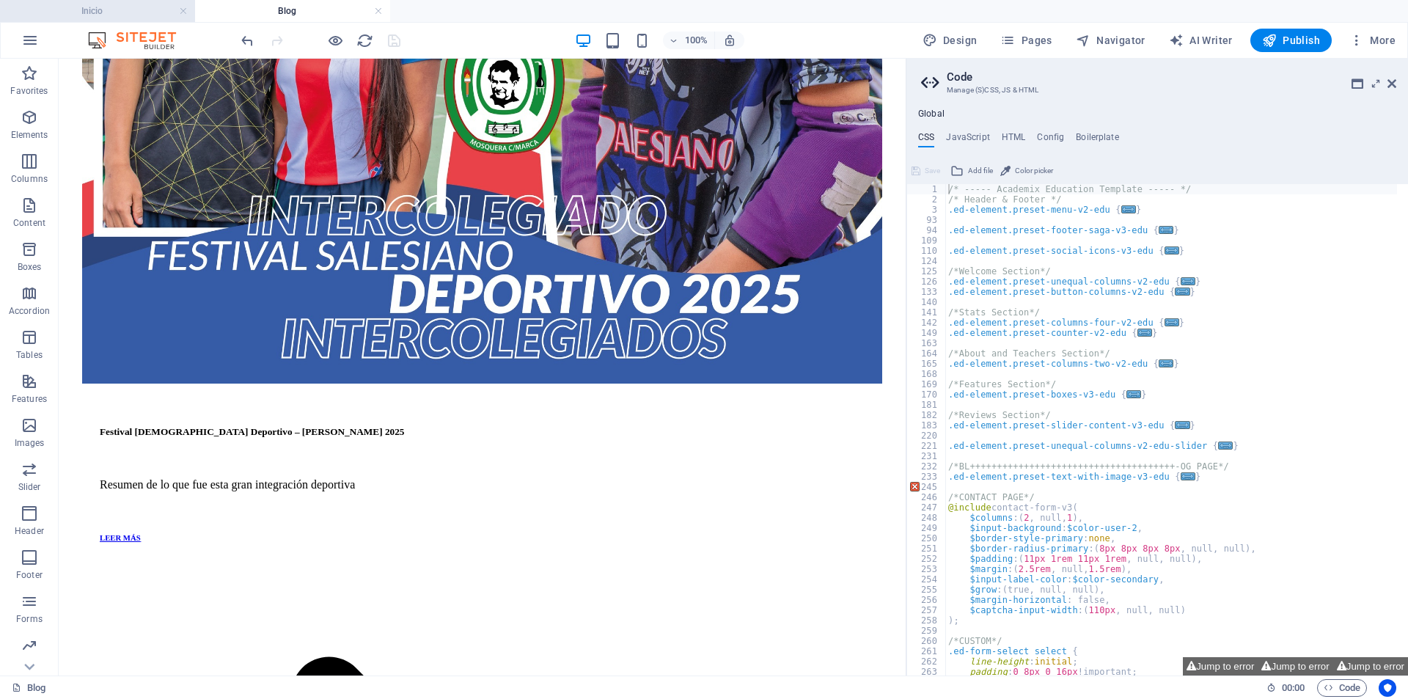
click at [140, 18] on h4 "Inicio" at bounding box center [97, 11] width 195 height 16
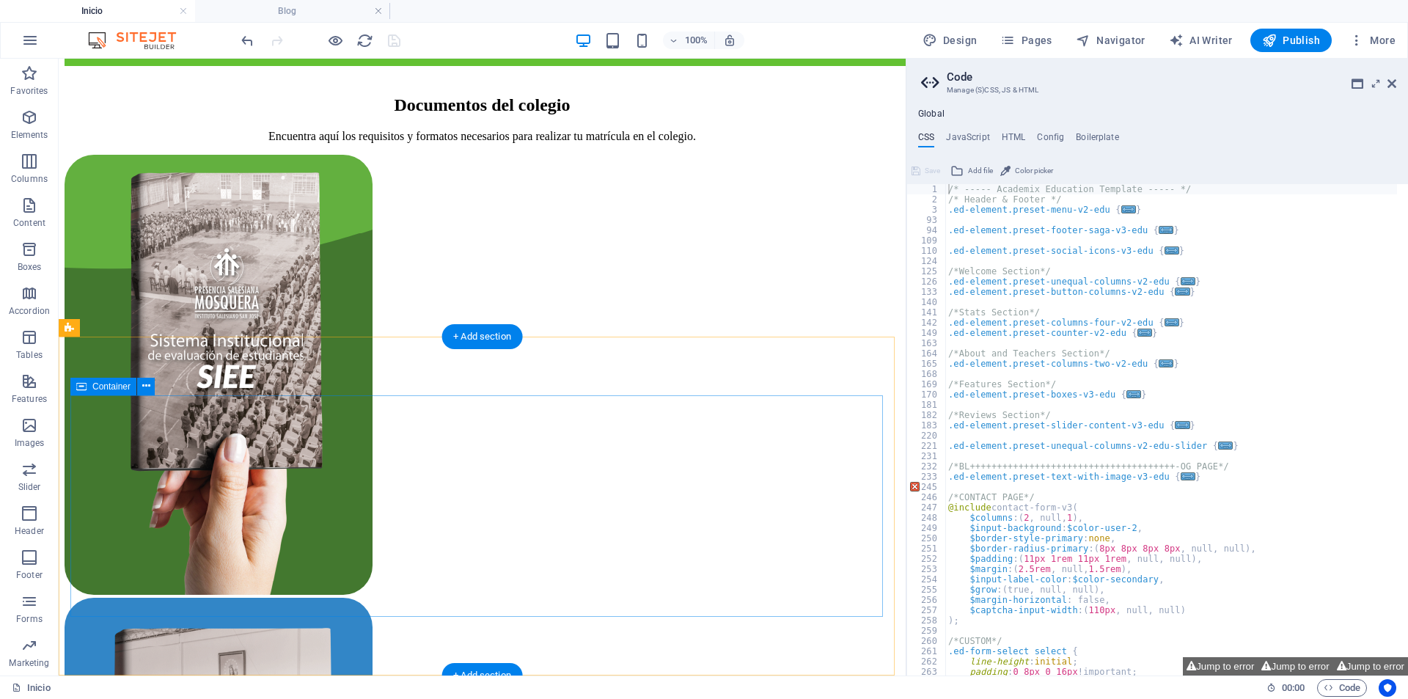
scroll to position [6995, 0]
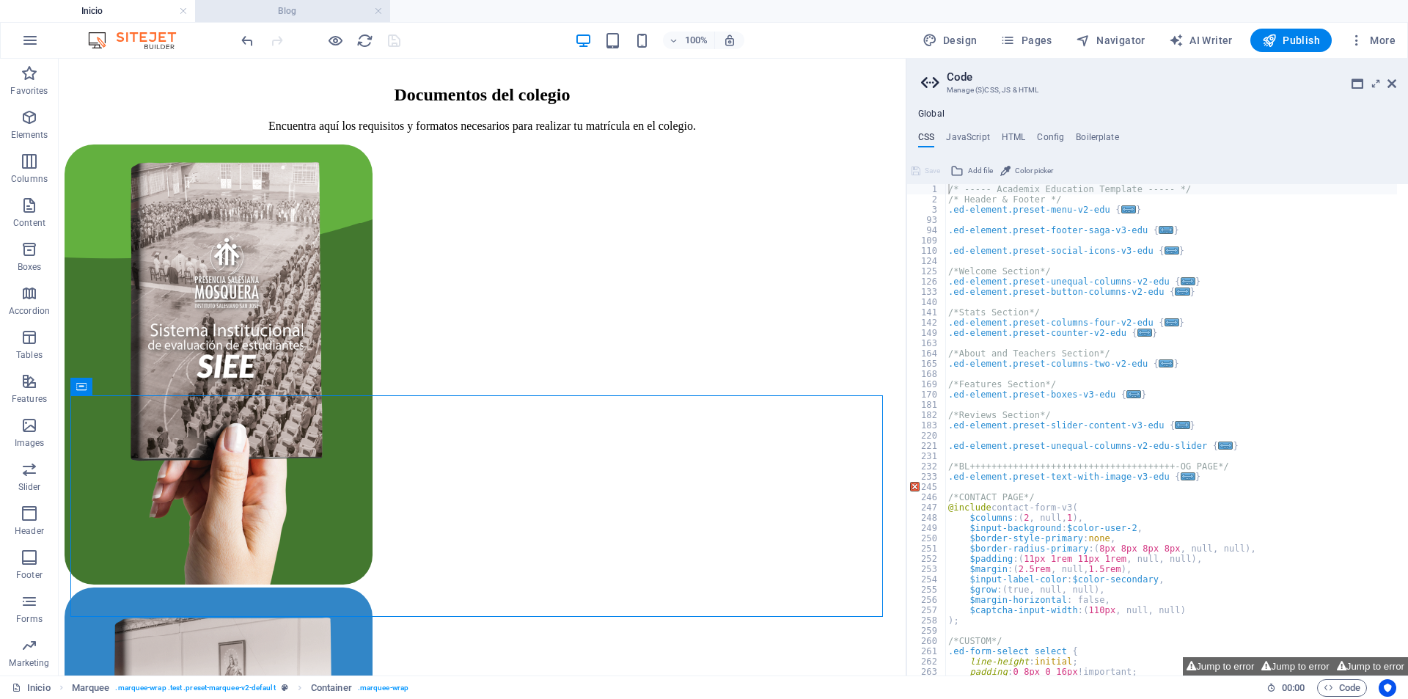
click at [284, 1] on li "Blog" at bounding box center [292, 11] width 195 height 22
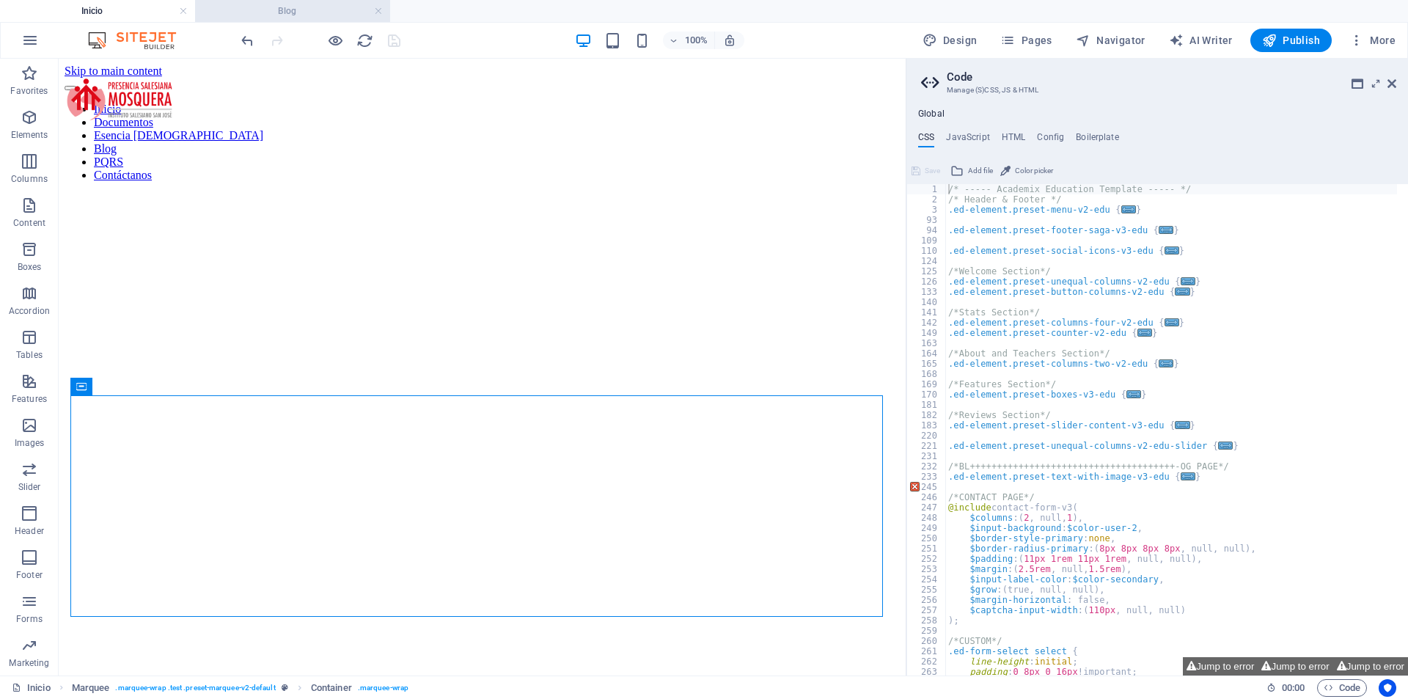
scroll to position [3723, 0]
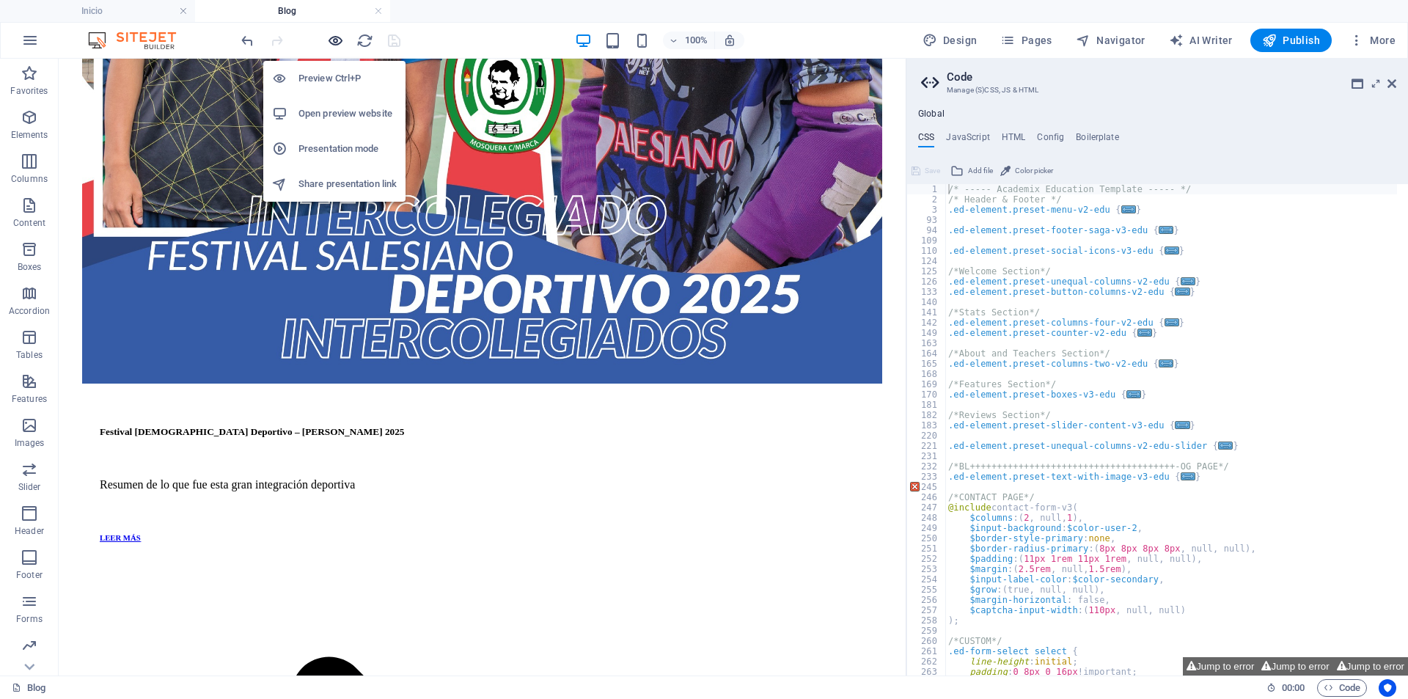
click at [337, 43] on icon "button" at bounding box center [335, 40] width 17 height 17
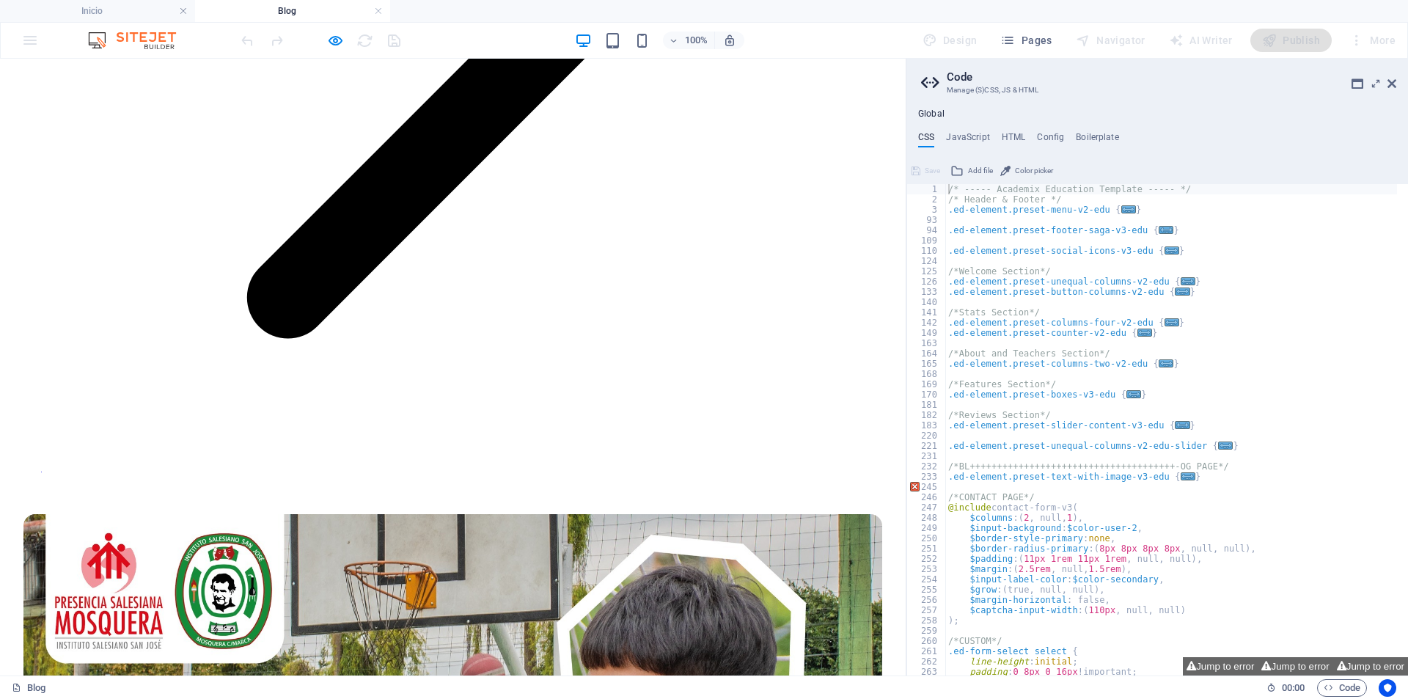
scroll to position [2999, 0]
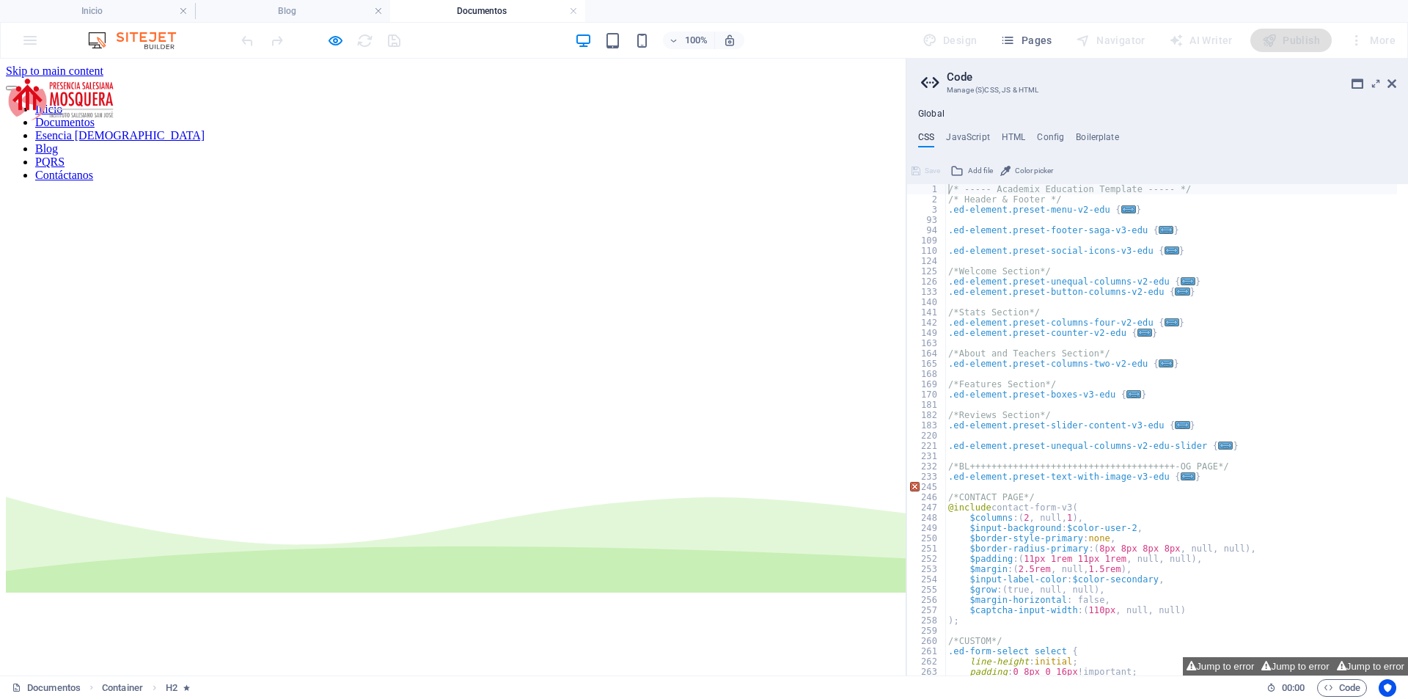
scroll to position [0, 0]
click at [342, 41] on icon "button" at bounding box center [335, 40] width 17 height 17
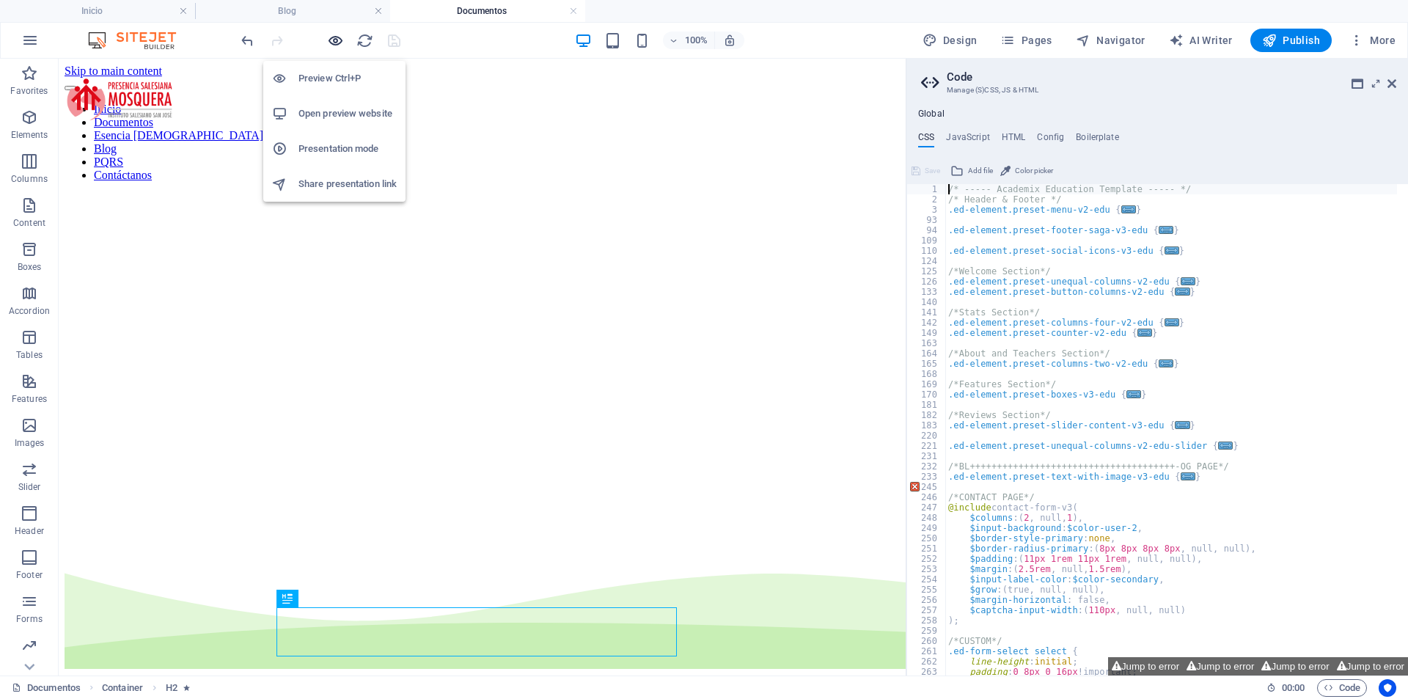
click at [340, 41] on icon "button" at bounding box center [335, 40] width 17 height 17
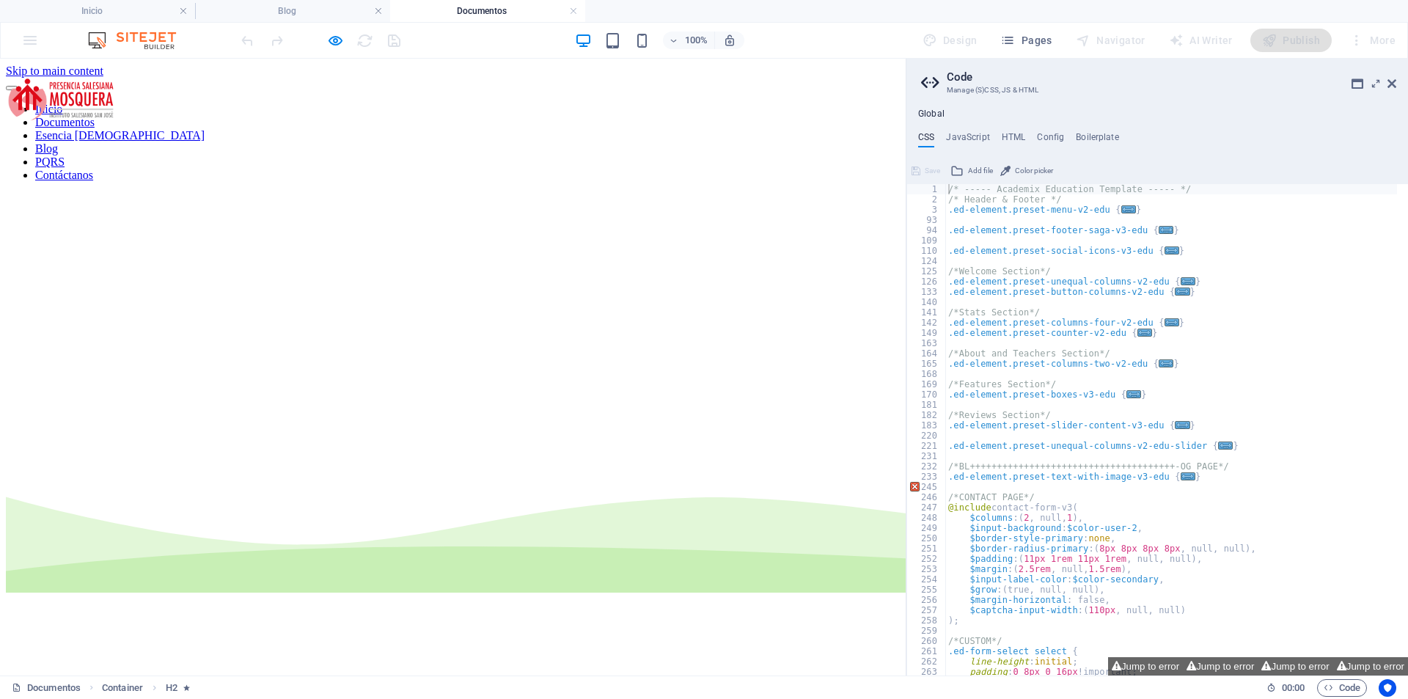
click at [205, 129] on link "Esencia [DEMOGRAPHIC_DATA]" at bounding box center [119, 135] width 169 height 12
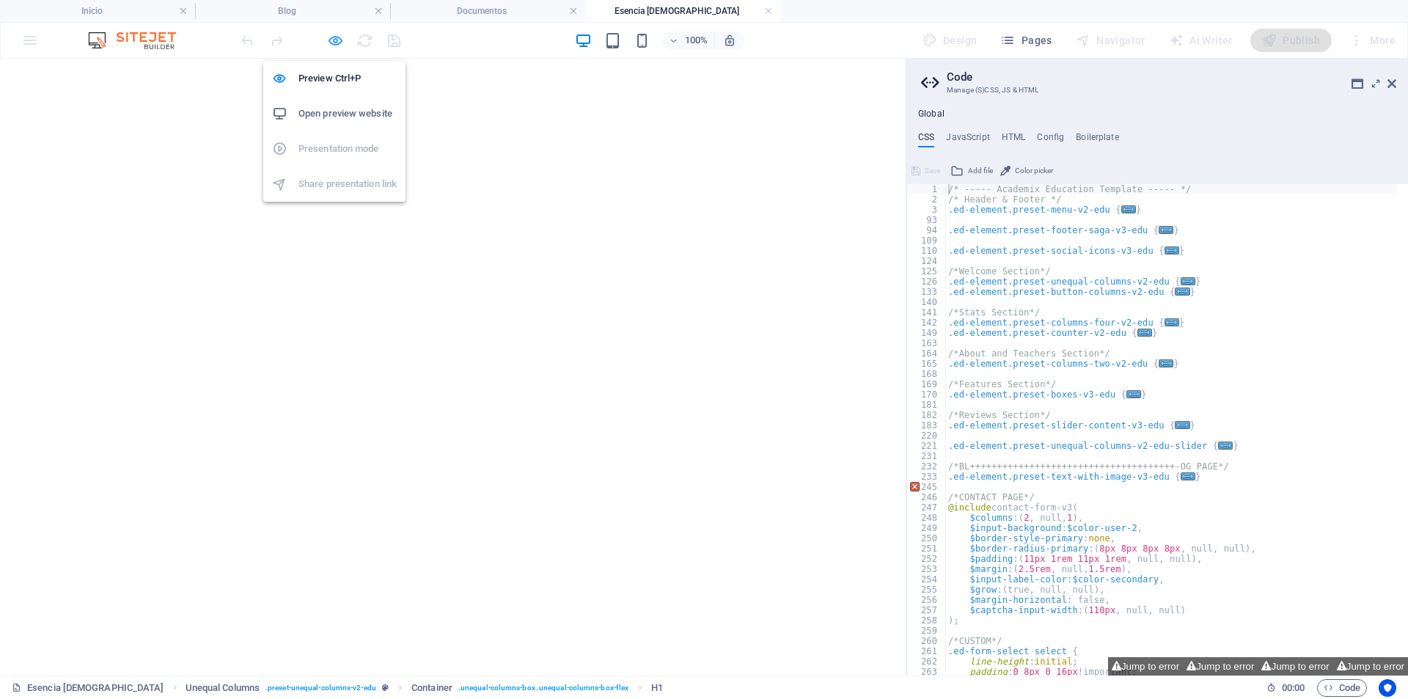
click at [330, 48] on icon "button" at bounding box center [335, 40] width 17 height 17
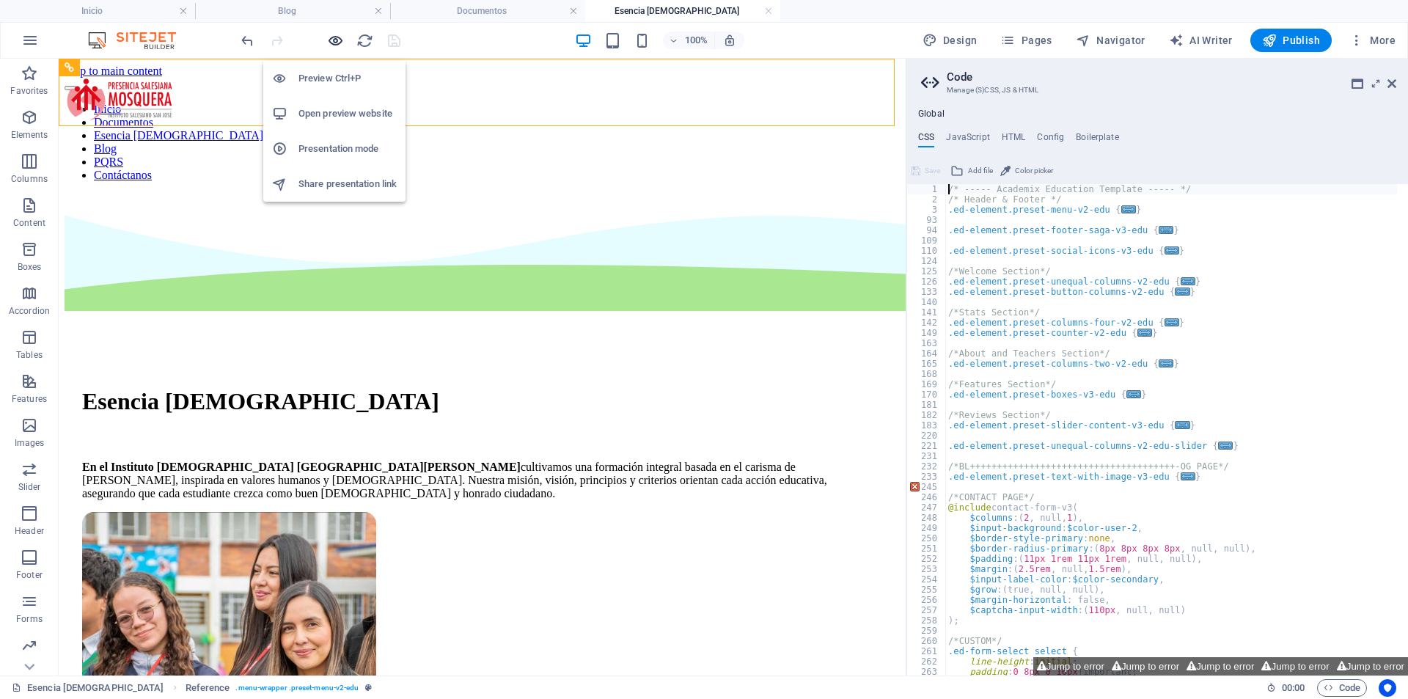
click at [337, 39] on icon "button" at bounding box center [335, 40] width 17 height 17
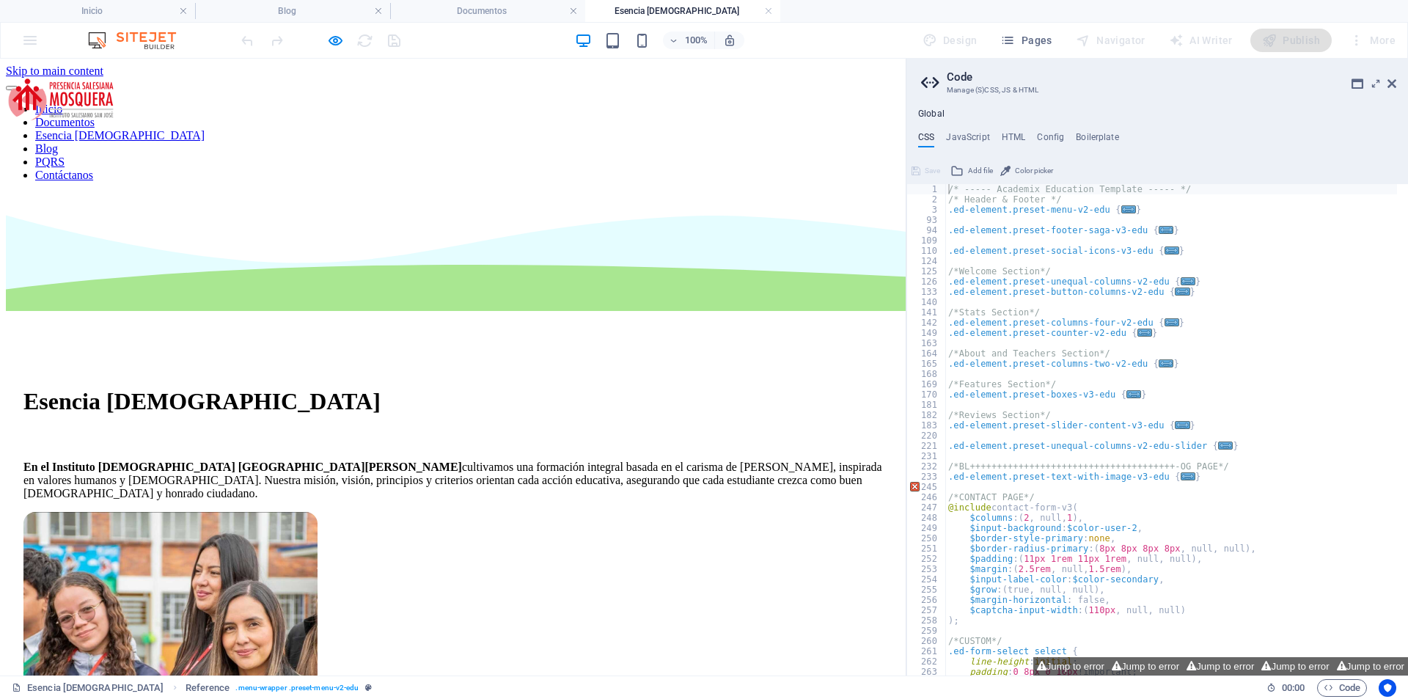
click at [65, 155] on link "PQRS" at bounding box center [49, 161] width 29 height 12
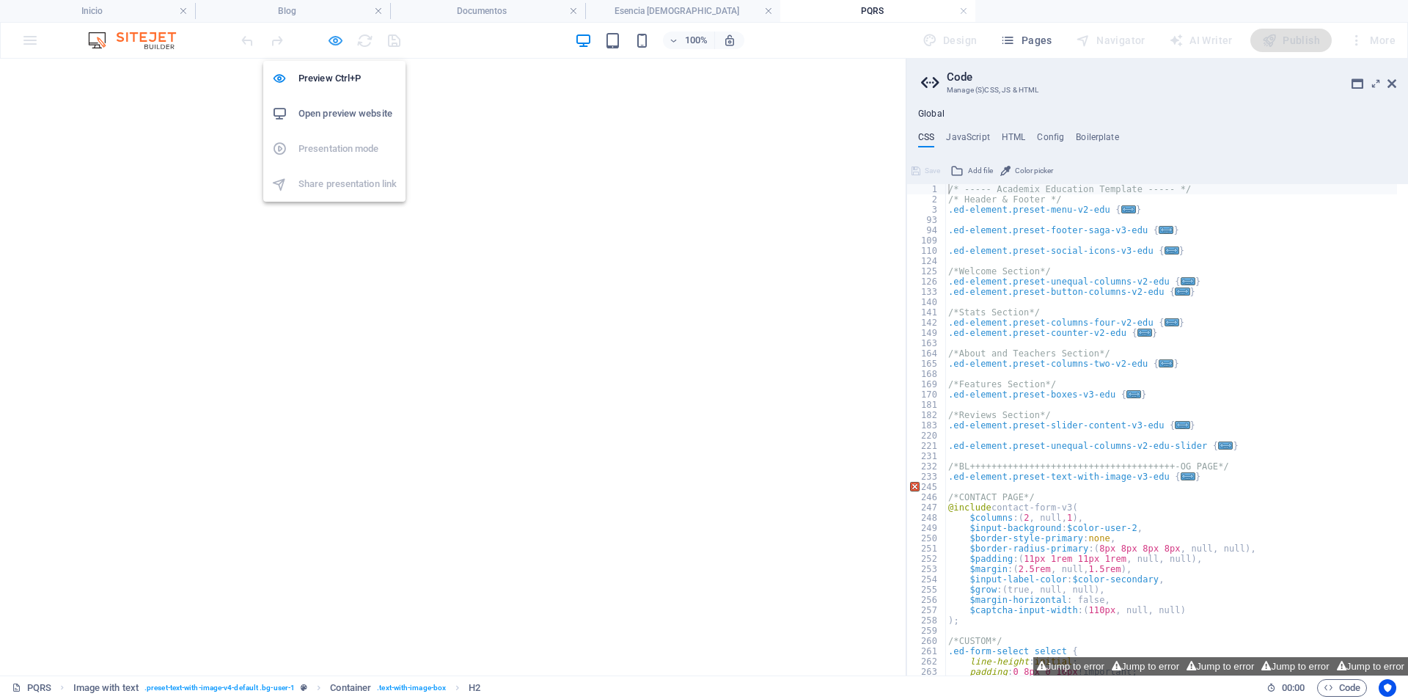
click at [331, 43] on icon "button" at bounding box center [335, 40] width 17 height 17
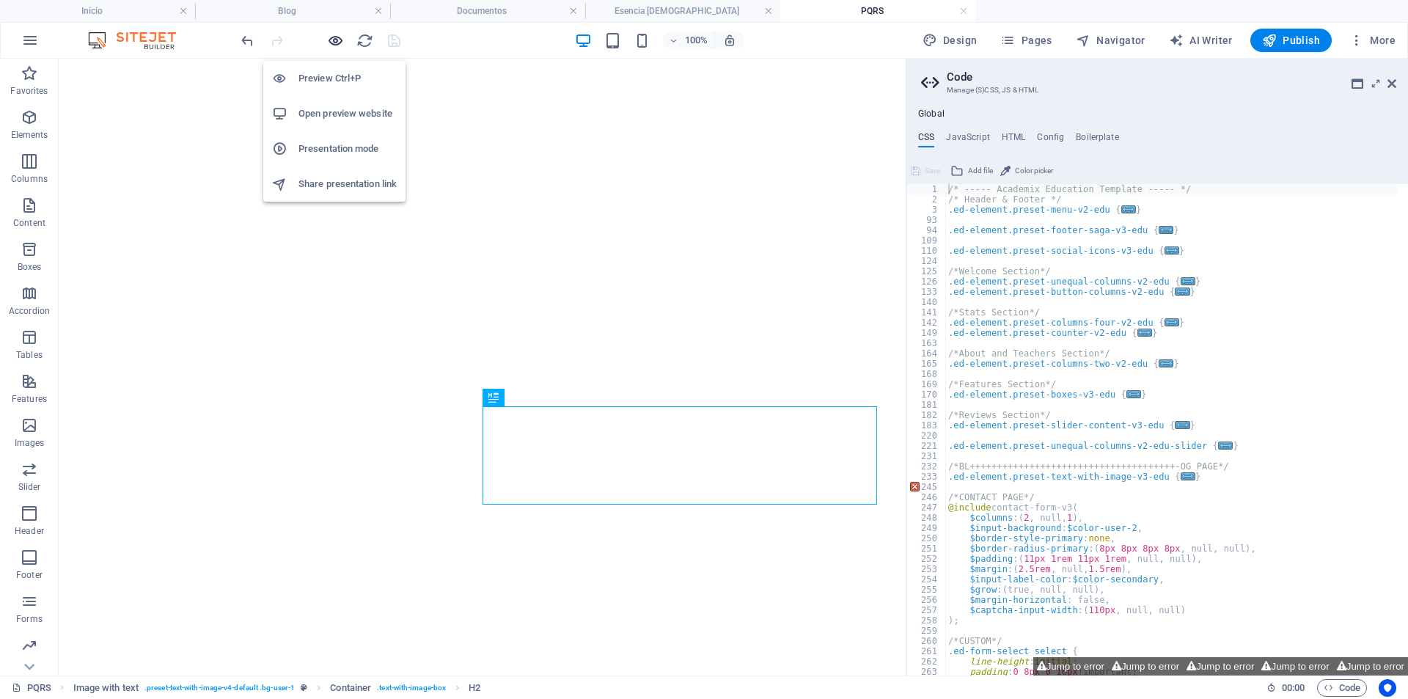
click at [333, 42] on icon "button" at bounding box center [335, 40] width 17 height 17
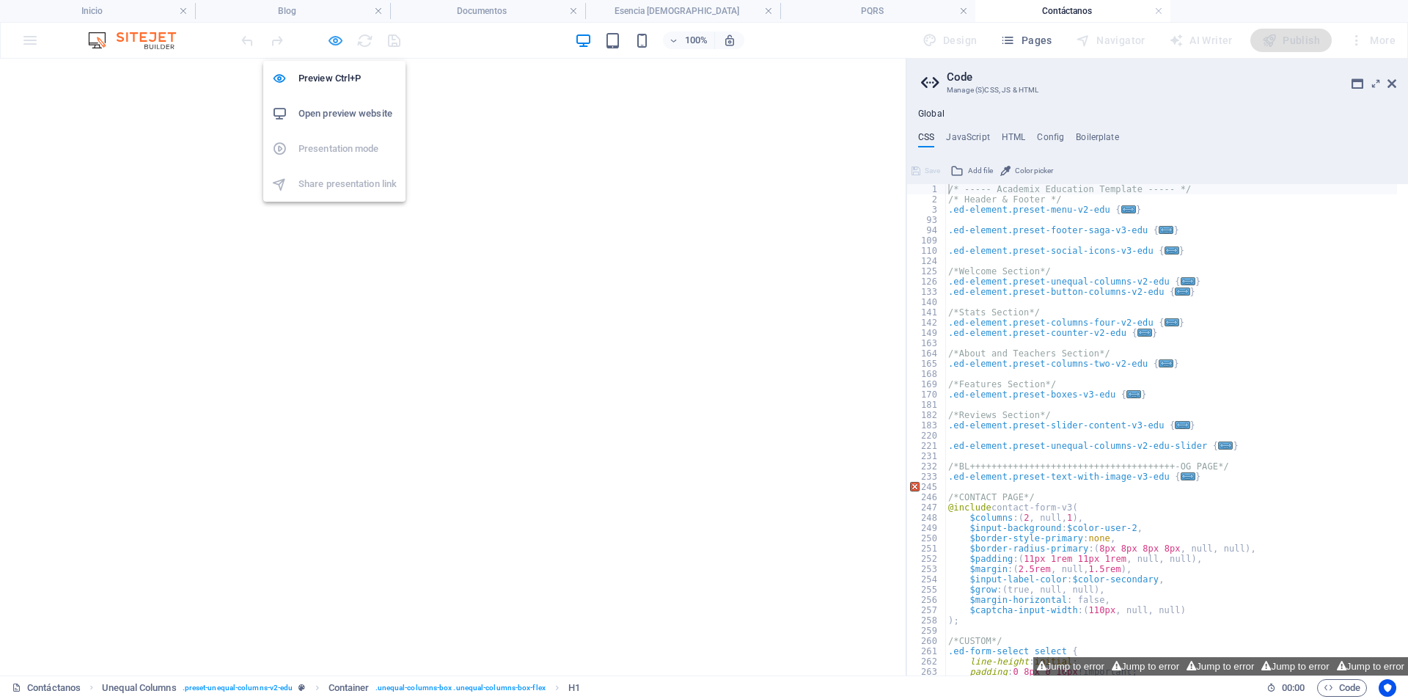
click at [327, 41] on icon "button" at bounding box center [335, 40] width 17 height 17
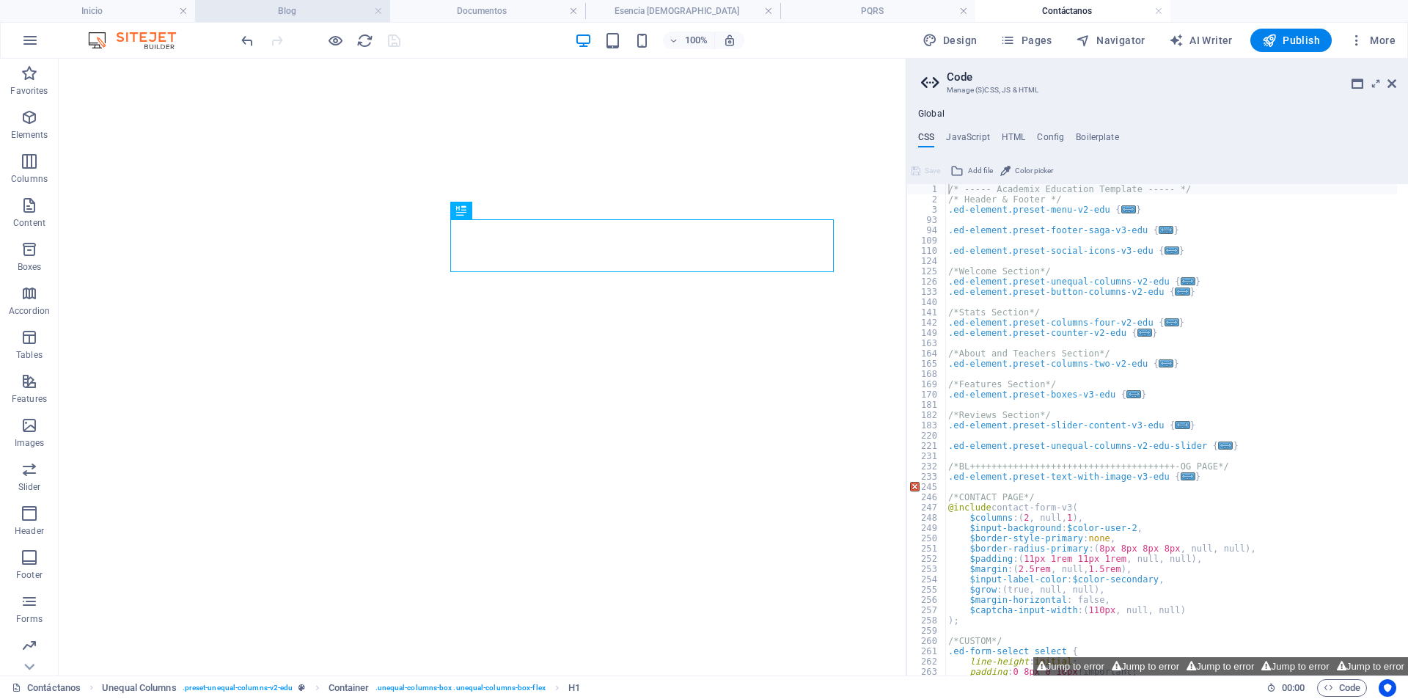
click at [307, 8] on h4 "Blog" at bounding box center [292, 11] width 195 height 16
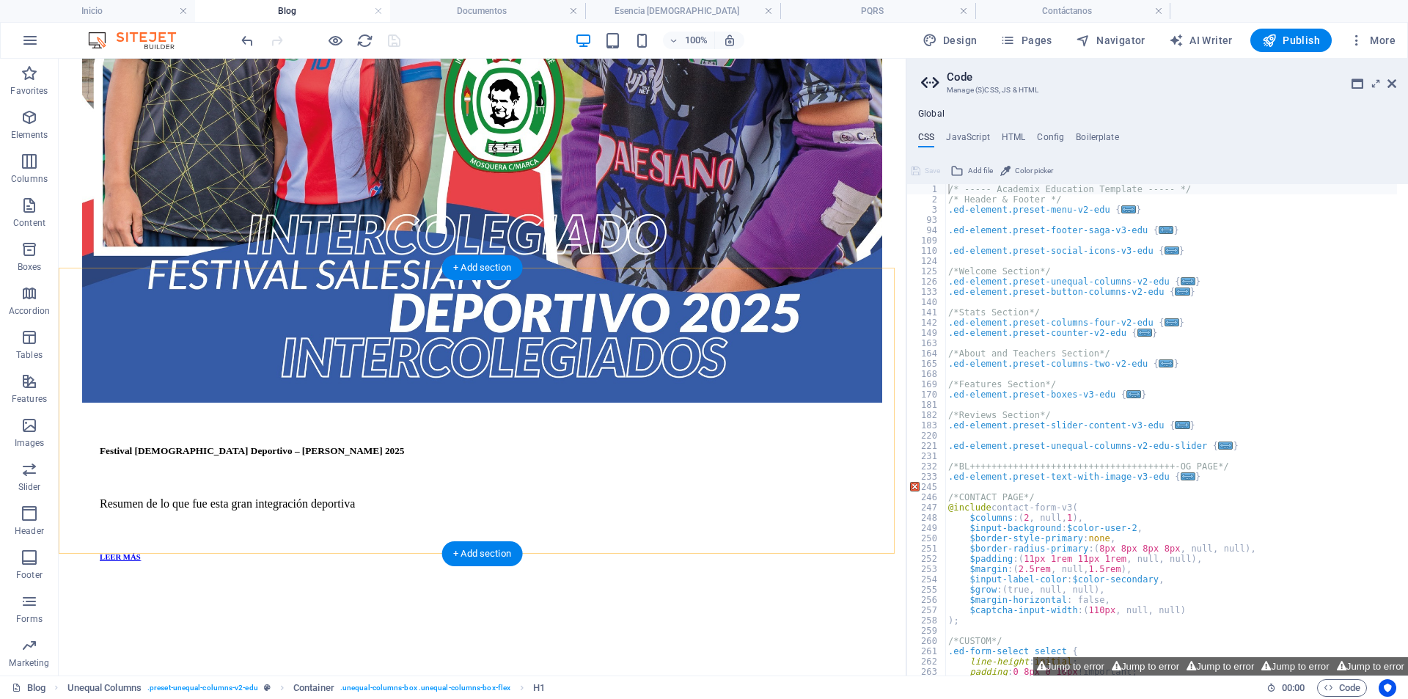
scroll to position [3723, 0]
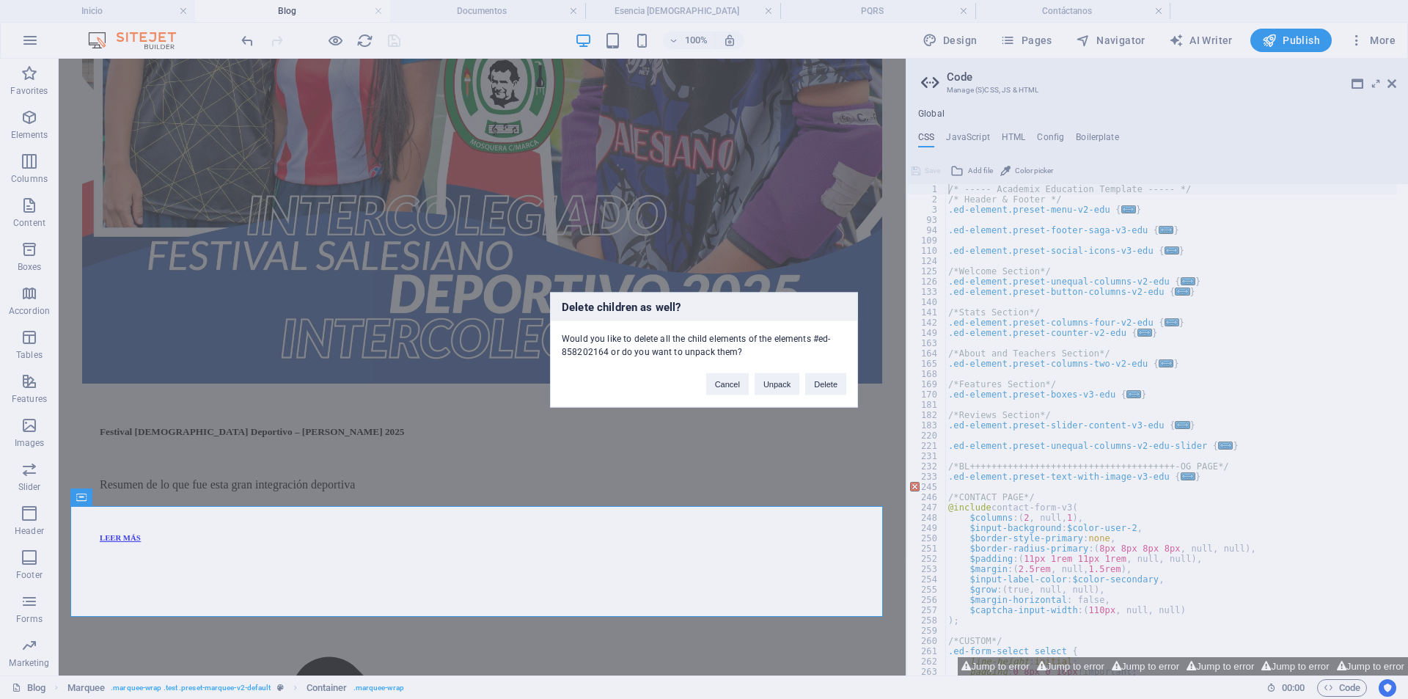
scroll to position [0, 0]
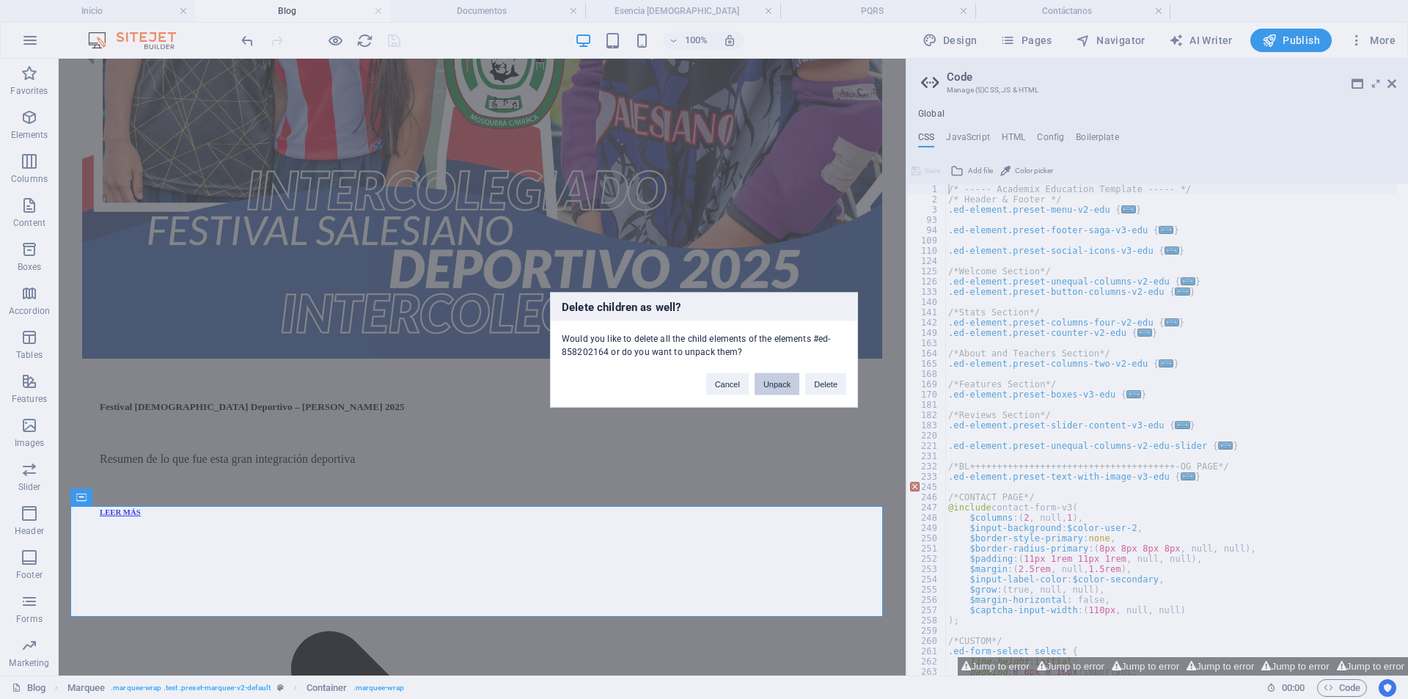
drag, startPoint x: 725, startPoint y: 327, endPoint x: 787, endPoint y: 384, distance: 84.1
click at [787, 384] on button "Unpack" at bounding box center [777, 384] width 45 height 22
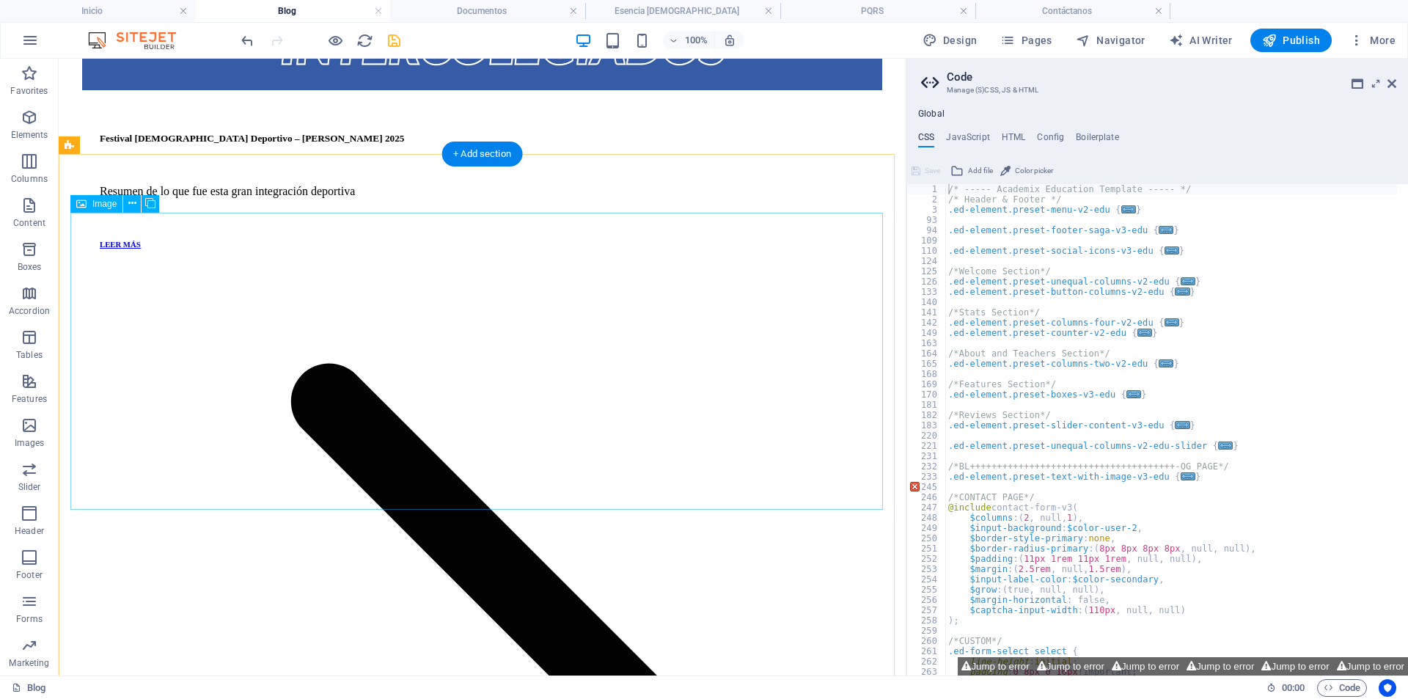
scroll to position [3723, 0]
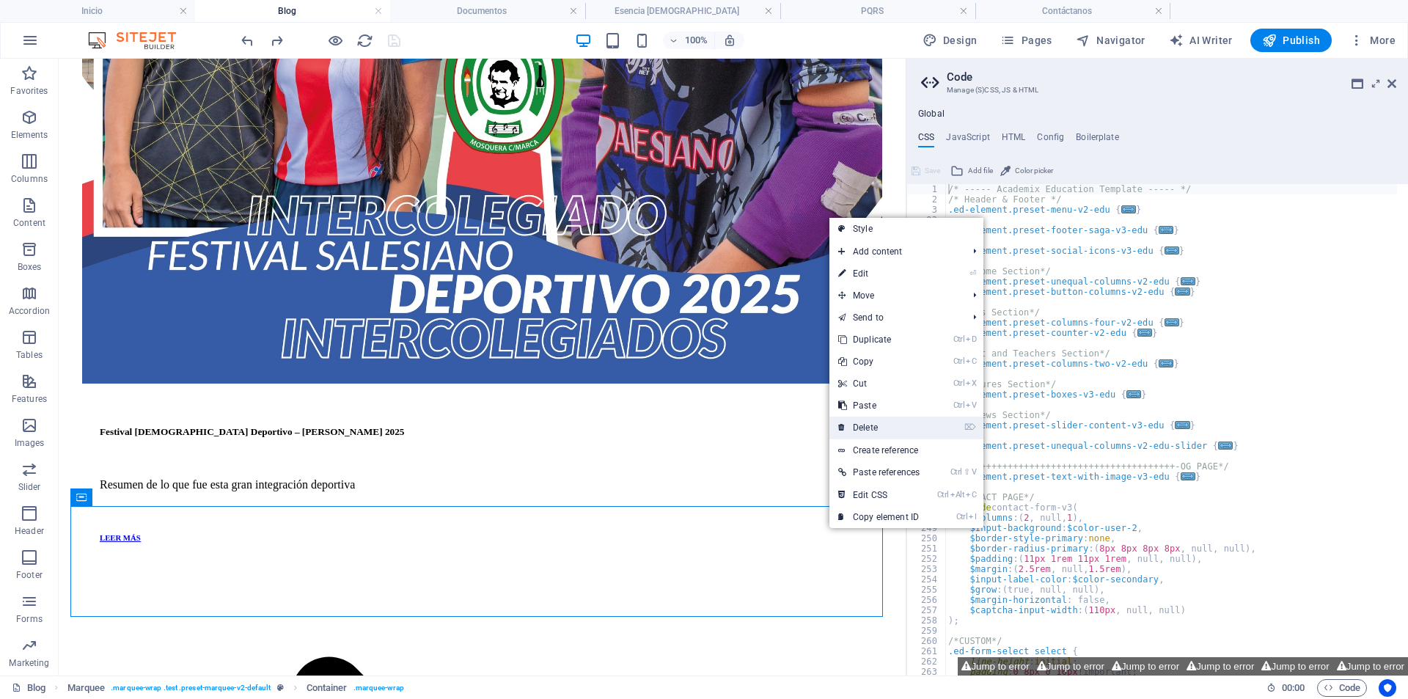
click at [881, 426] on link "⌦ Delete" at bounding box center [878, 428] width 99 height 22
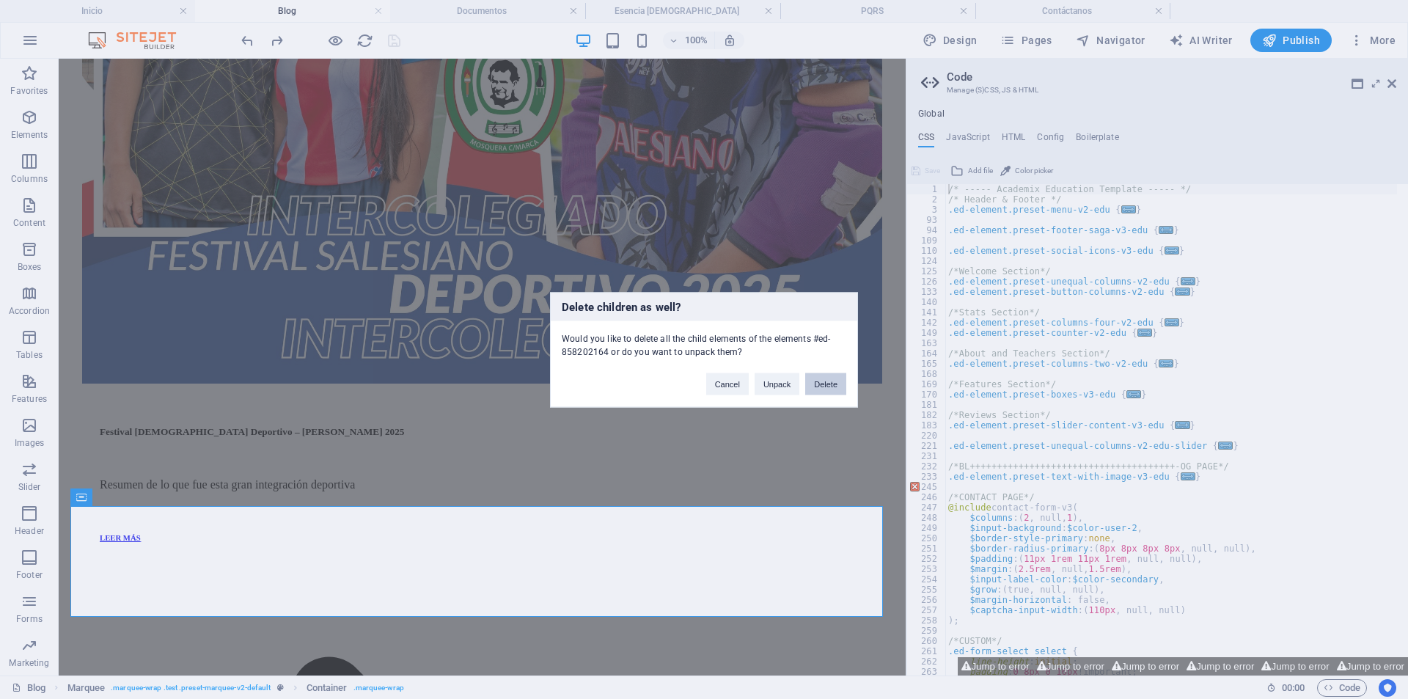
click at [831, 386] on button "Delete" at bounding box center [825, 384] width 41 height 22
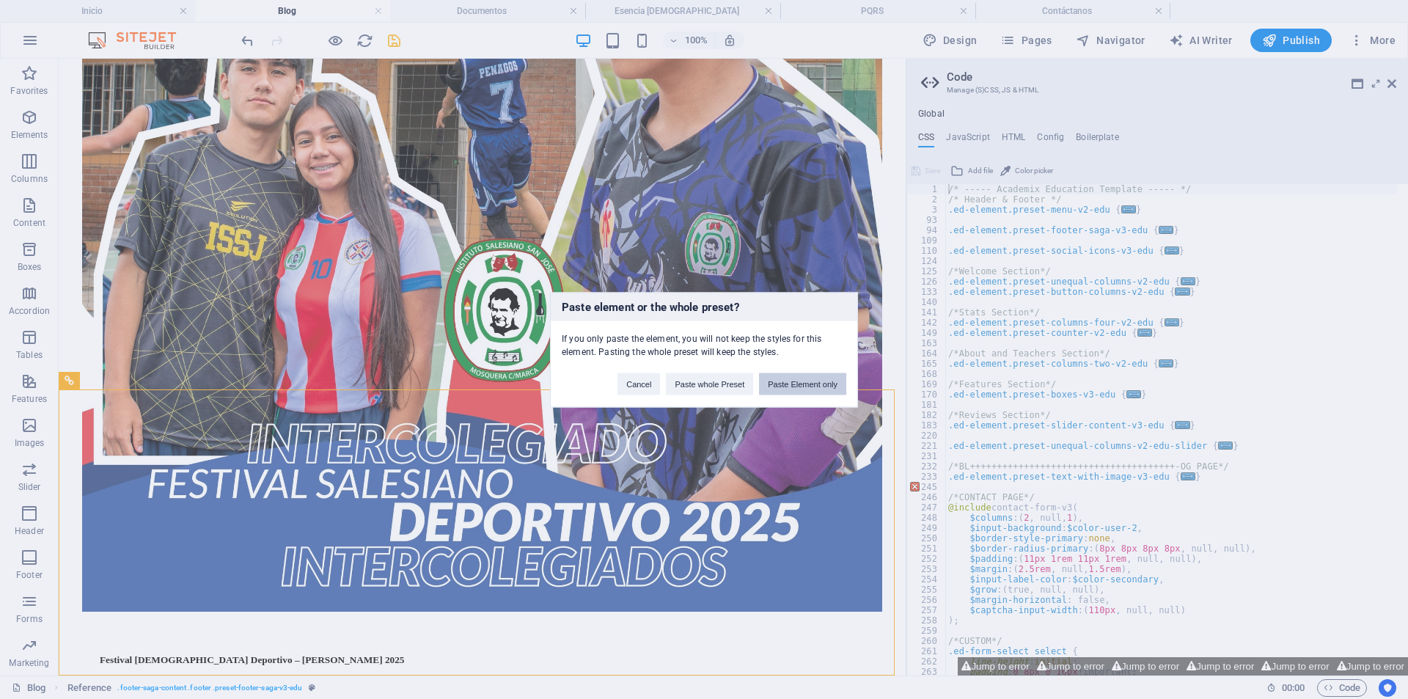
click at [799, 390] on button "Paste Element only" at bounding box center [802, 384] width 87 height 22
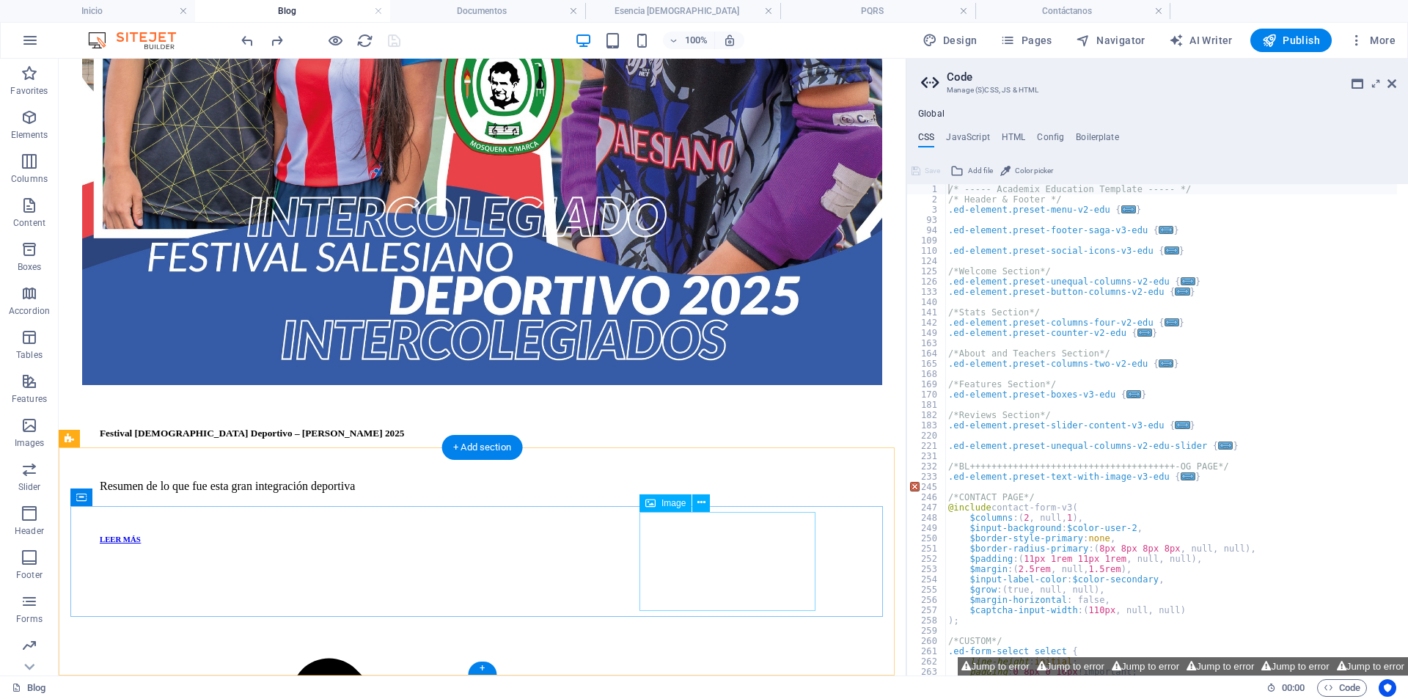
scroll to position [3723, 0]
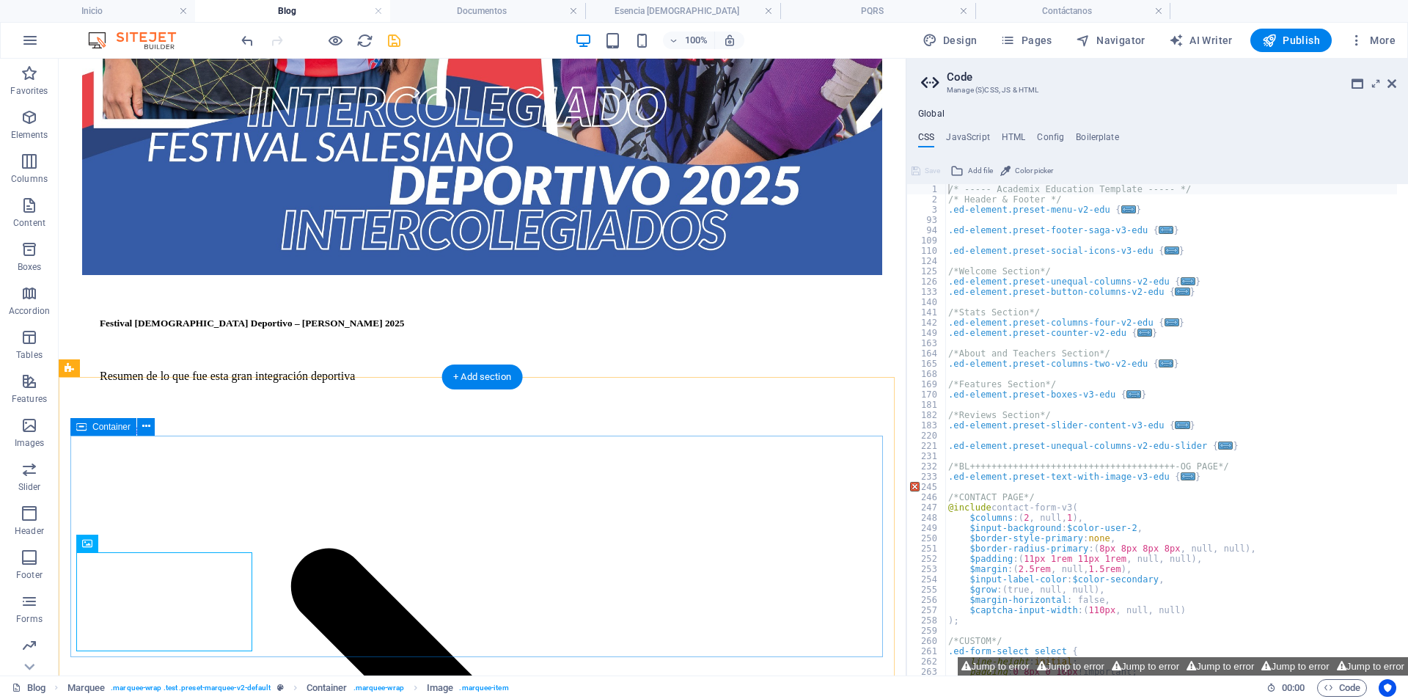
scroll to position [3834, 0]
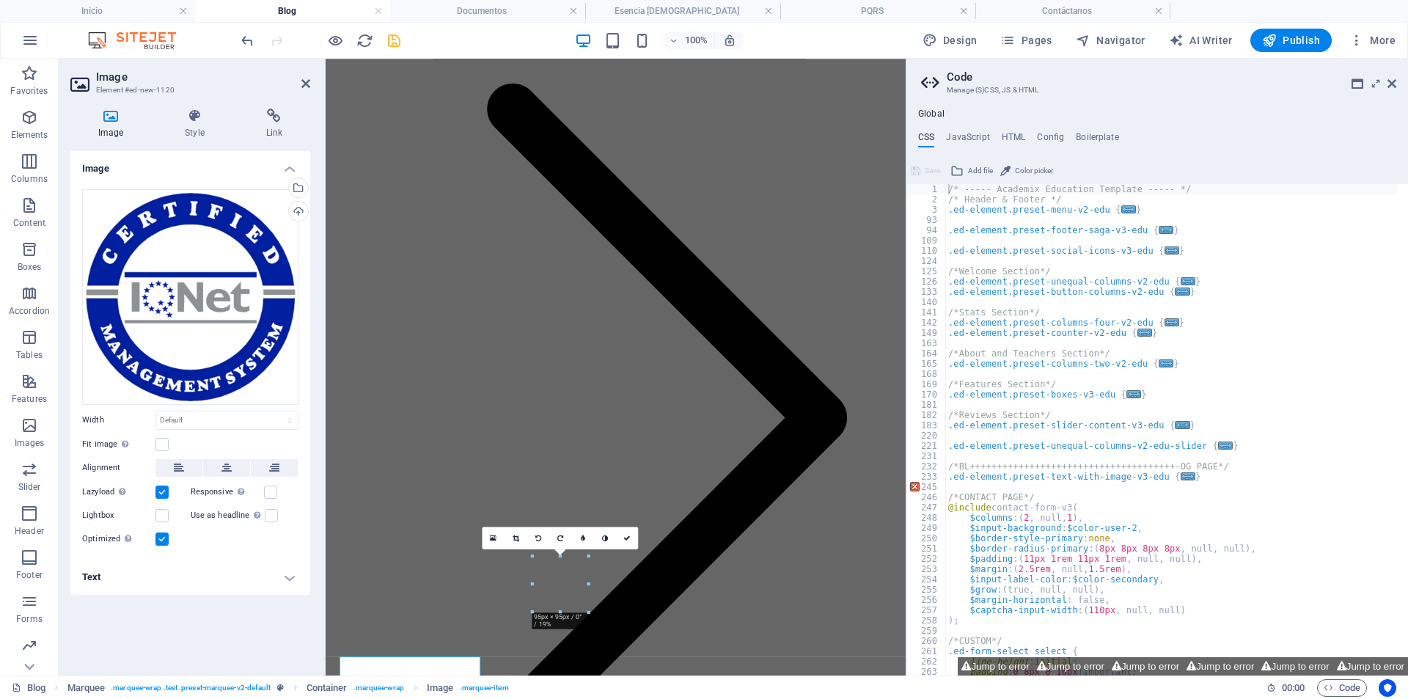
scroll to position [3540, 0]
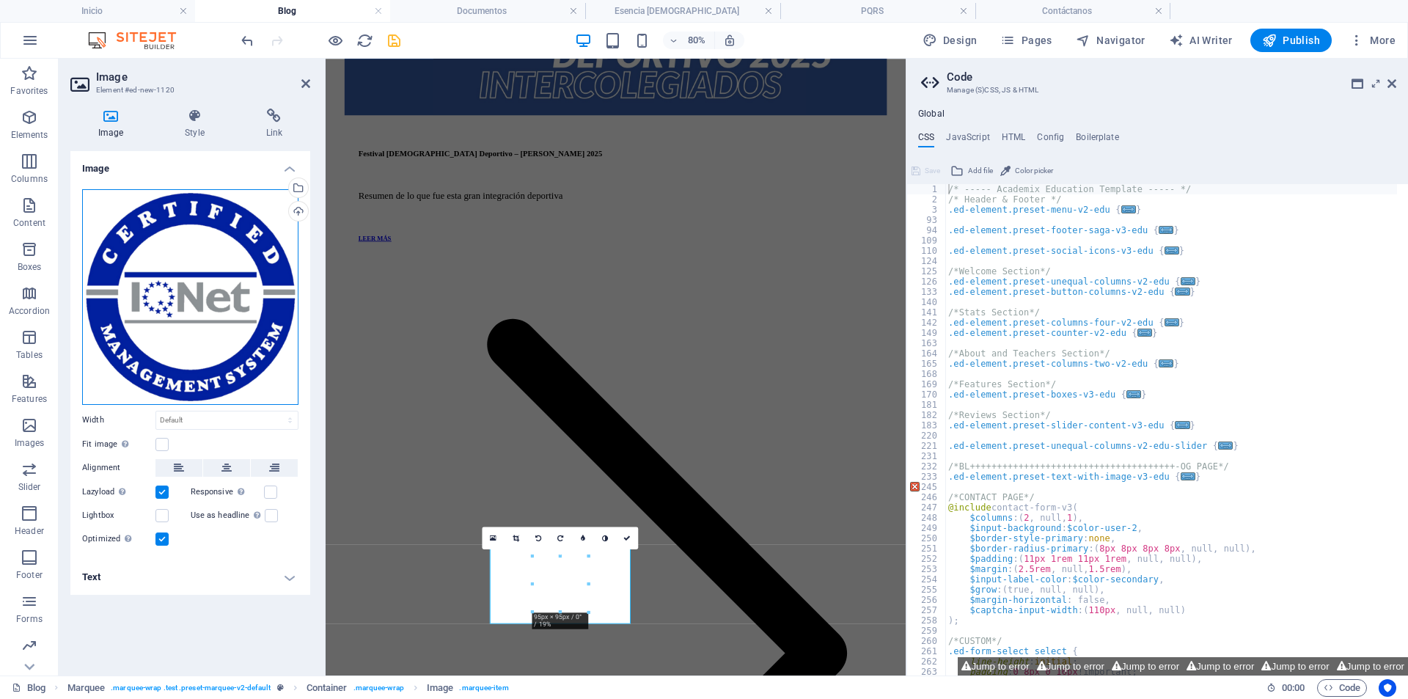
click at [177, 283] on div "Drag files here, click to choose files or select files from Files or our free s…" at bounding box center [190, 297] width 216 height 216
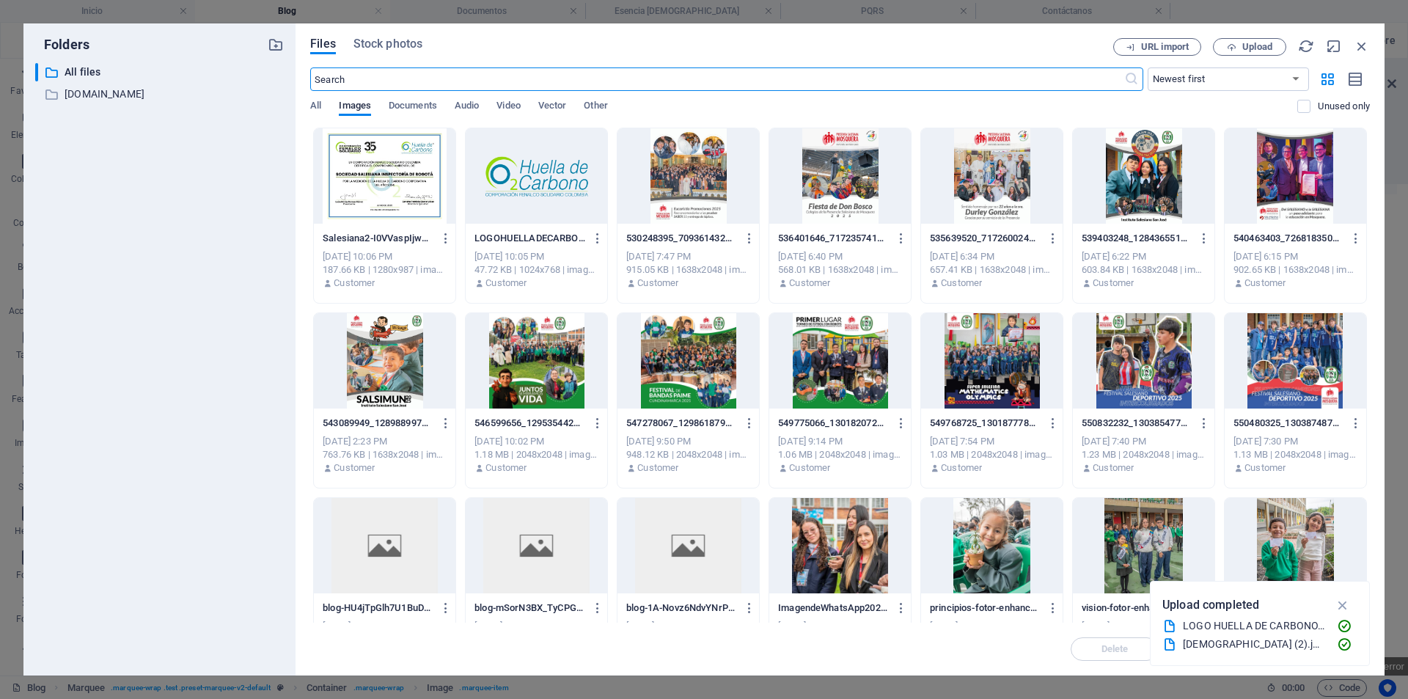
scroll to position [2256, 0]
click at [538, 186] on div at bounding box center [537, 175] width 142 height 95
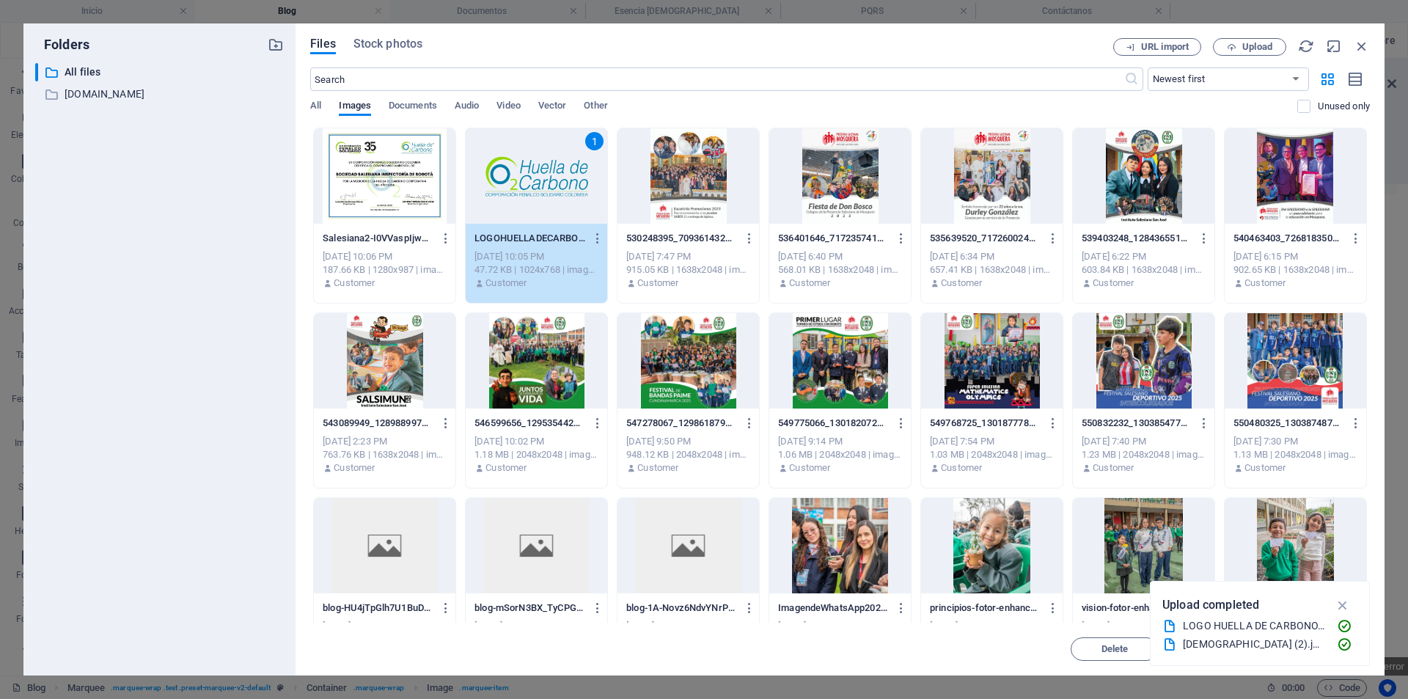
drag, startPoint x: 538, startPoint y: 186, endPoint x: 272, endPoint y: 164, distance: 266.4
click at [538, 186] on div "1" at bounding box center [537, 175] width 142 height 95
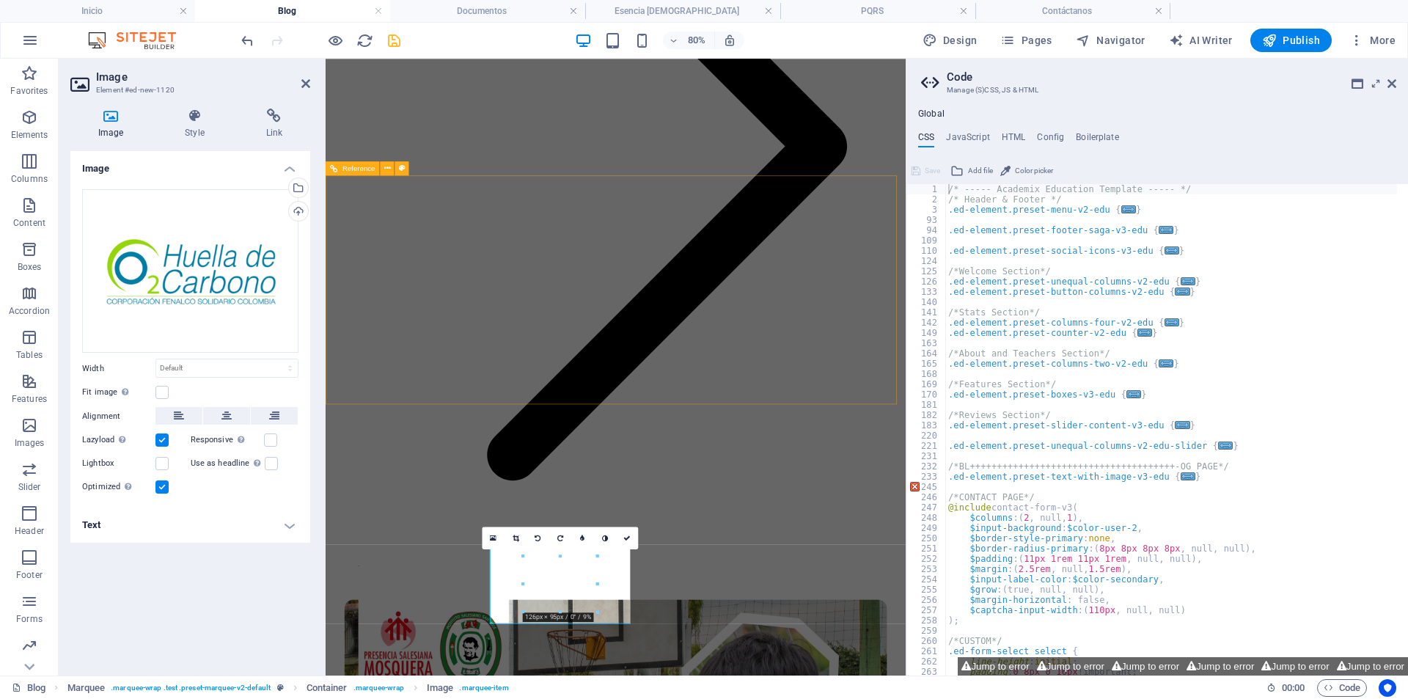
scroll to position [3540, 0]
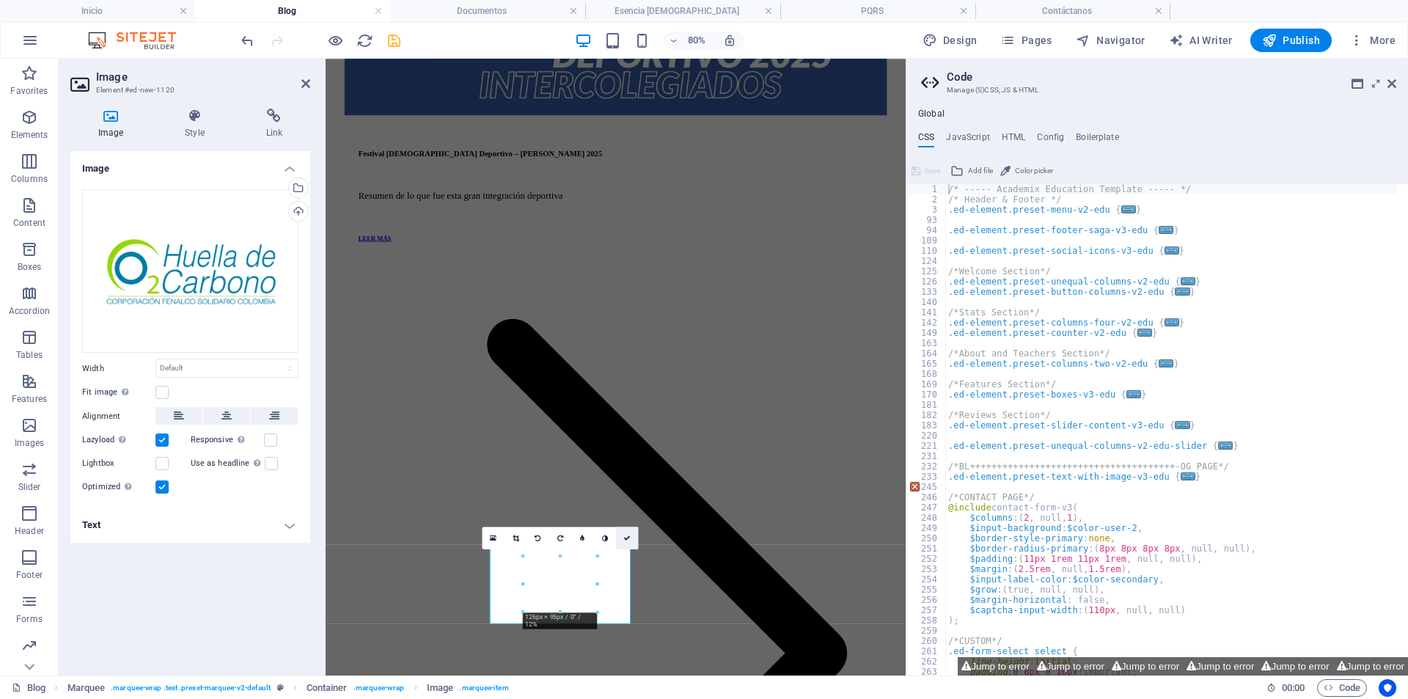
click at [634, 537] on link at bounding box center [627, 538] width 22 height 22
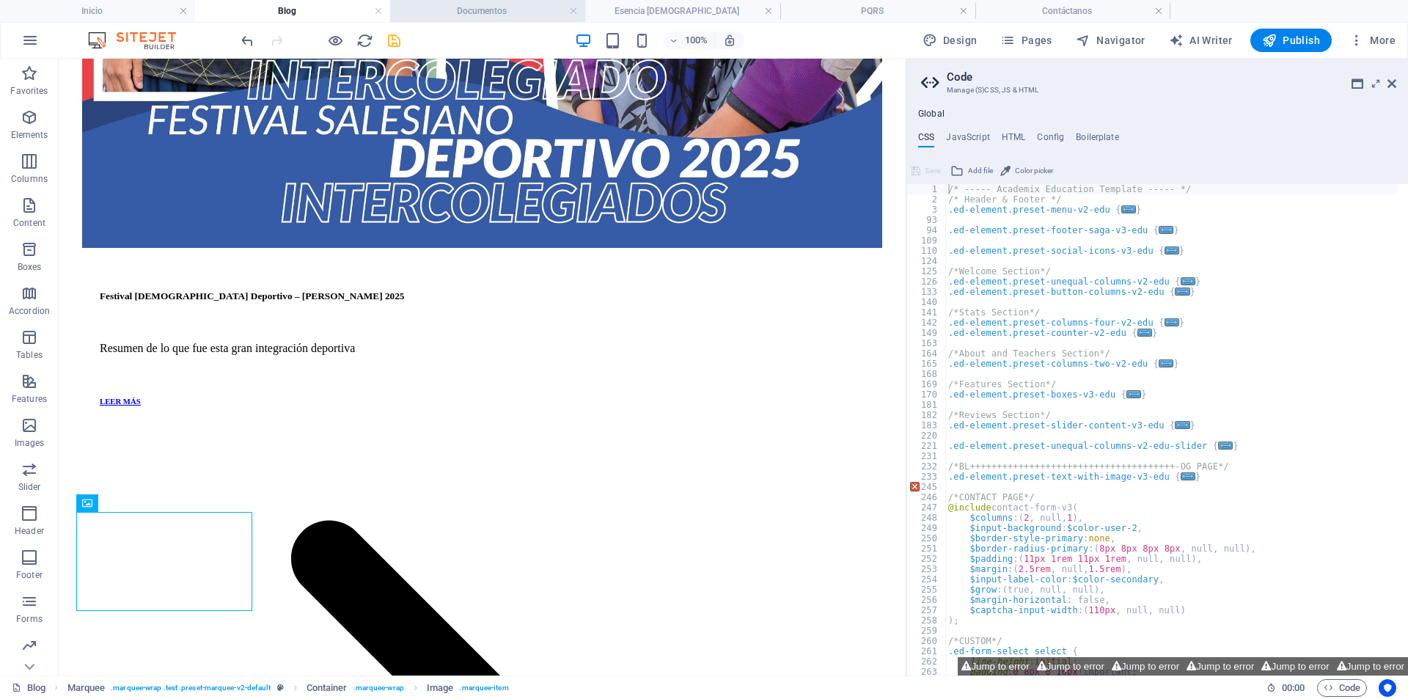
click at [469, 16] on h4 "Documentos" at bounding box center [487, 11] width 195 height 16
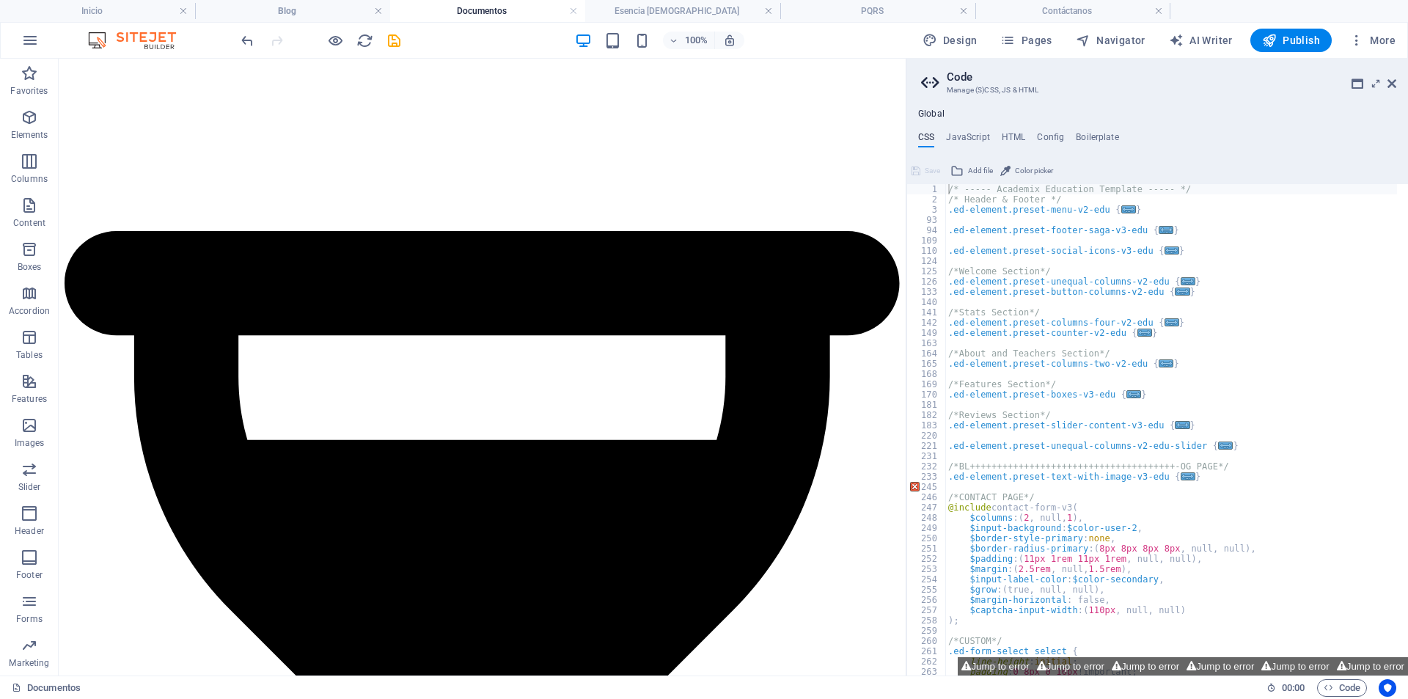
scroll to position [3196, 0]
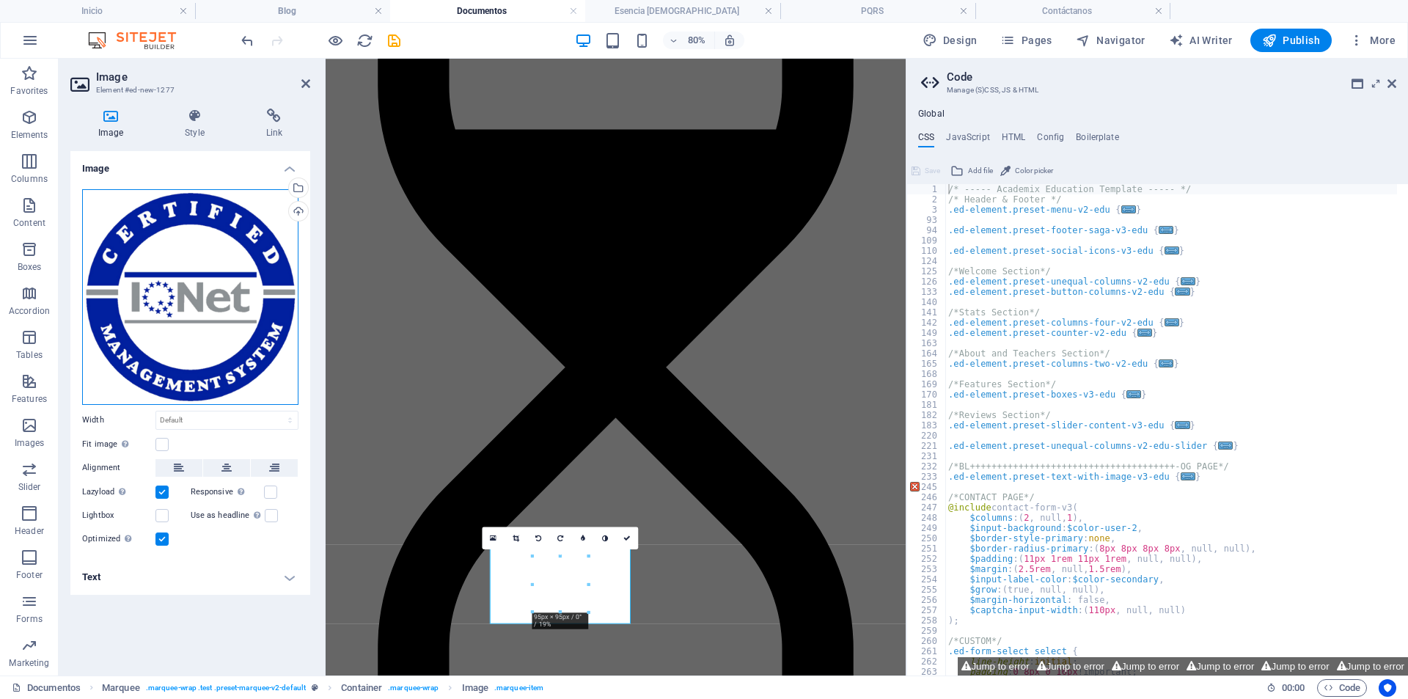
click at [242, 310] on div "Drag files here, click to choose files or select files from Files or our free s…" at bounding box center [190, 297] width 216 height 216
click at [242, 312] on body "[DOMAIN_NAME] Inicio Blog Documentos Esencia Salesiana PQRS Contáctanos Favorit…" at bounding box center [704, 349] width 1408 height 699
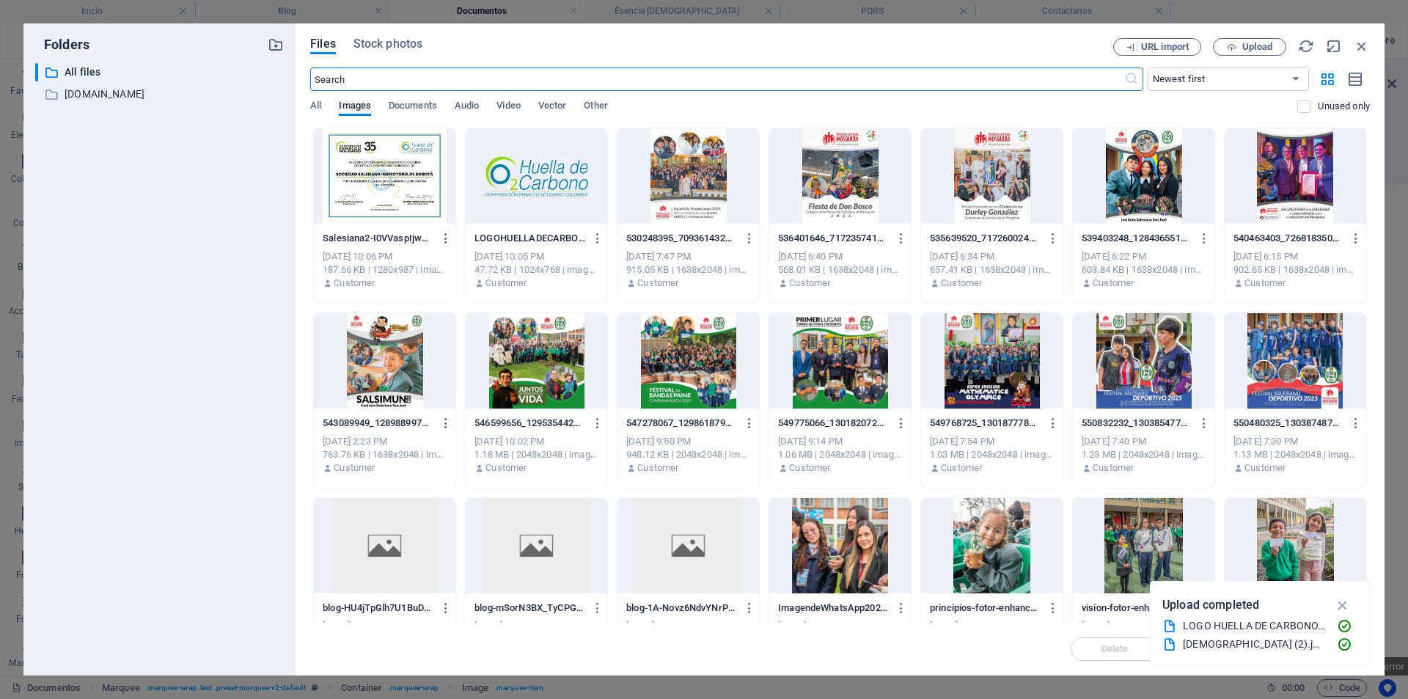
scroll to position [1953, 0]
click at [530, 158] on div at bounding box center [537, 175] width 142 height 95
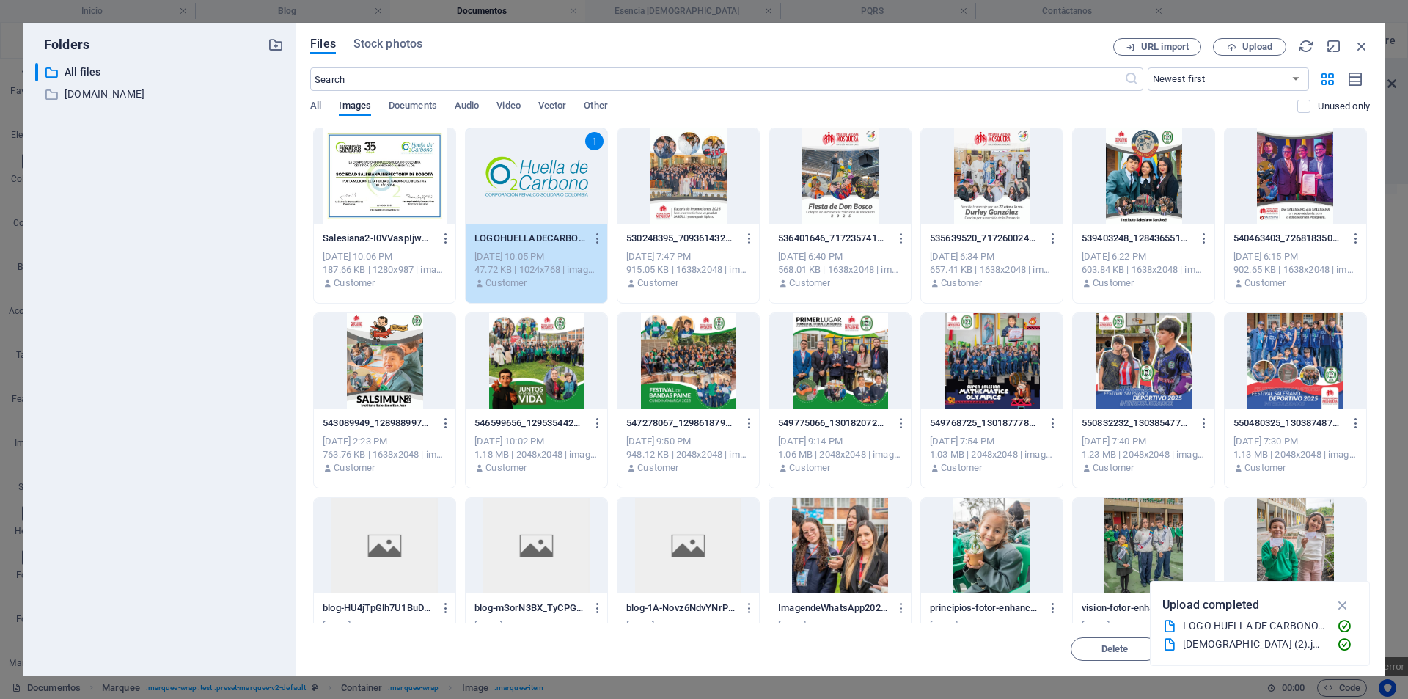
click at [530, 158] on div "1" at bounding box center [537, 175] width 142 height 95
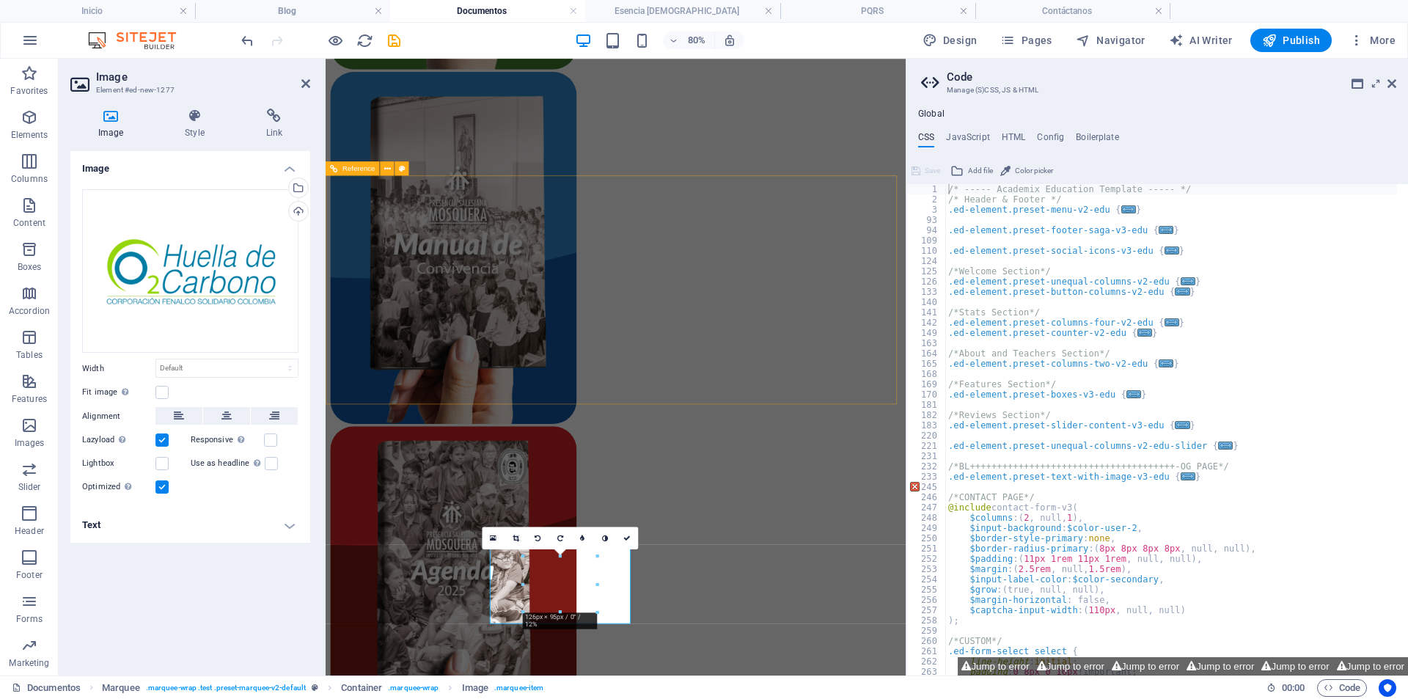
scroll to position [3233, 0]
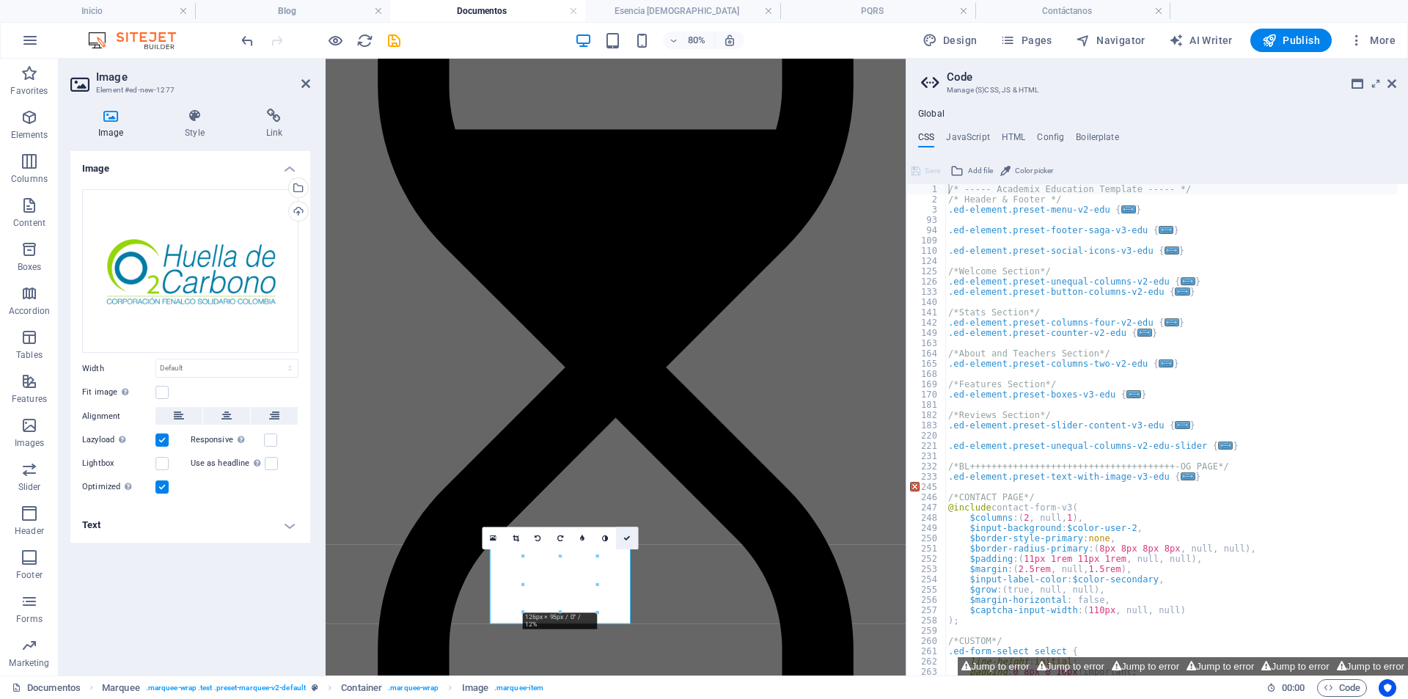
drag, startPoint x: 573, startPoint y: 485, endPoint x: 631, endPoint y: 543, distance: 83.0
click at [631, 543] on link at bounding box center [627, 538] width 22 height 22
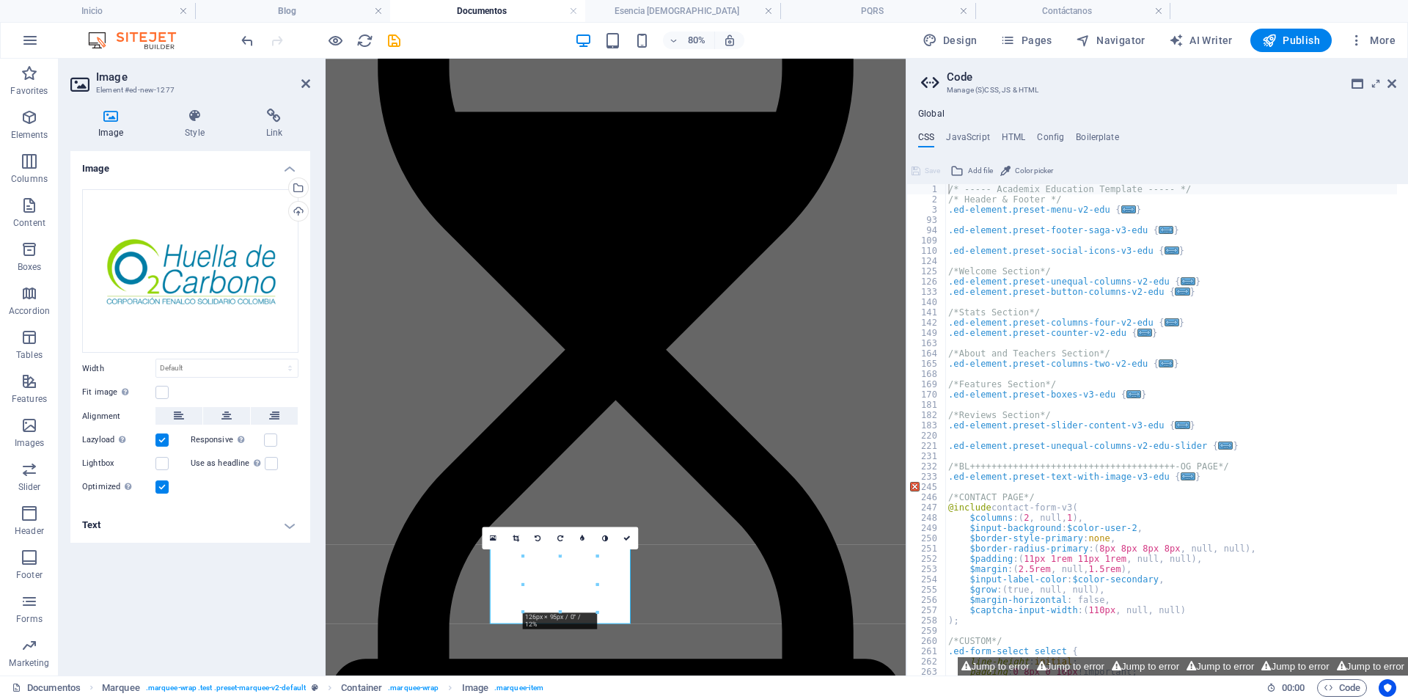
scroll to position [3307, 0]
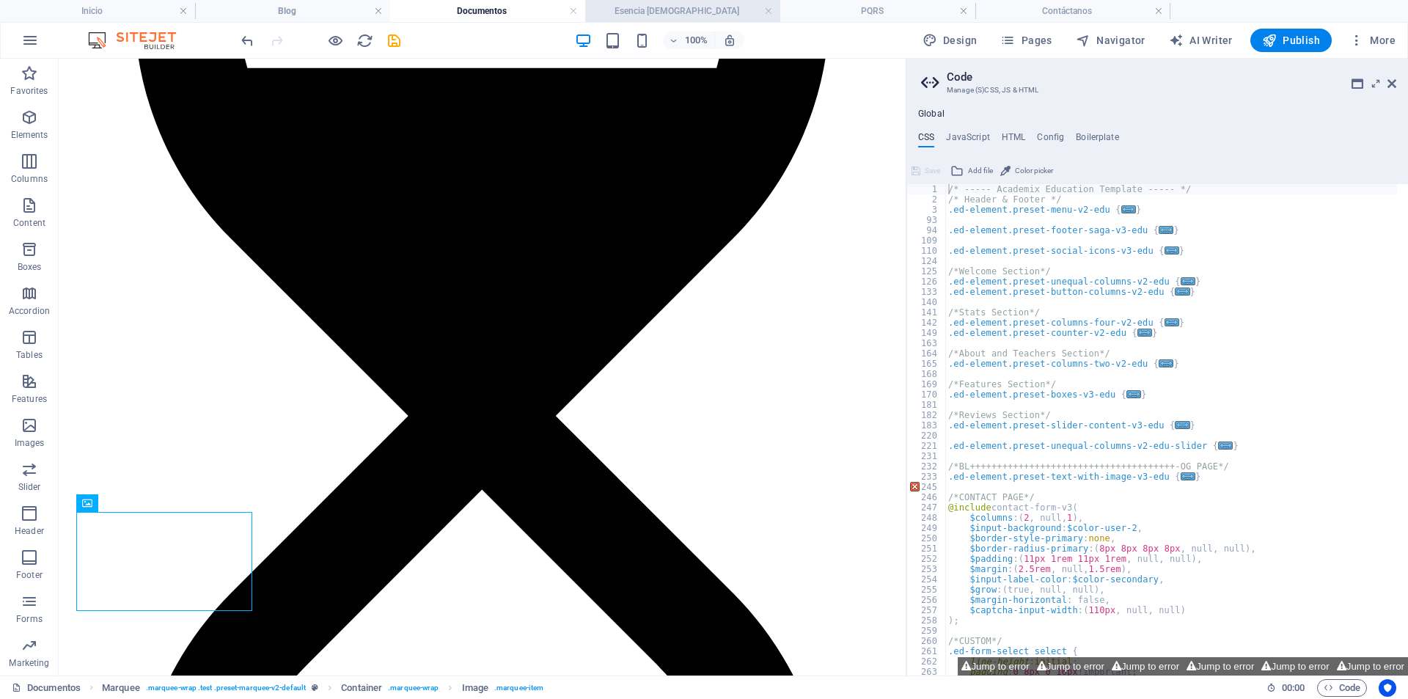
click at [653, 6] on h4 "Esencia [DEMOGRAPHIC_DATA]" at bounding box center [682, 11] width 195 height 16
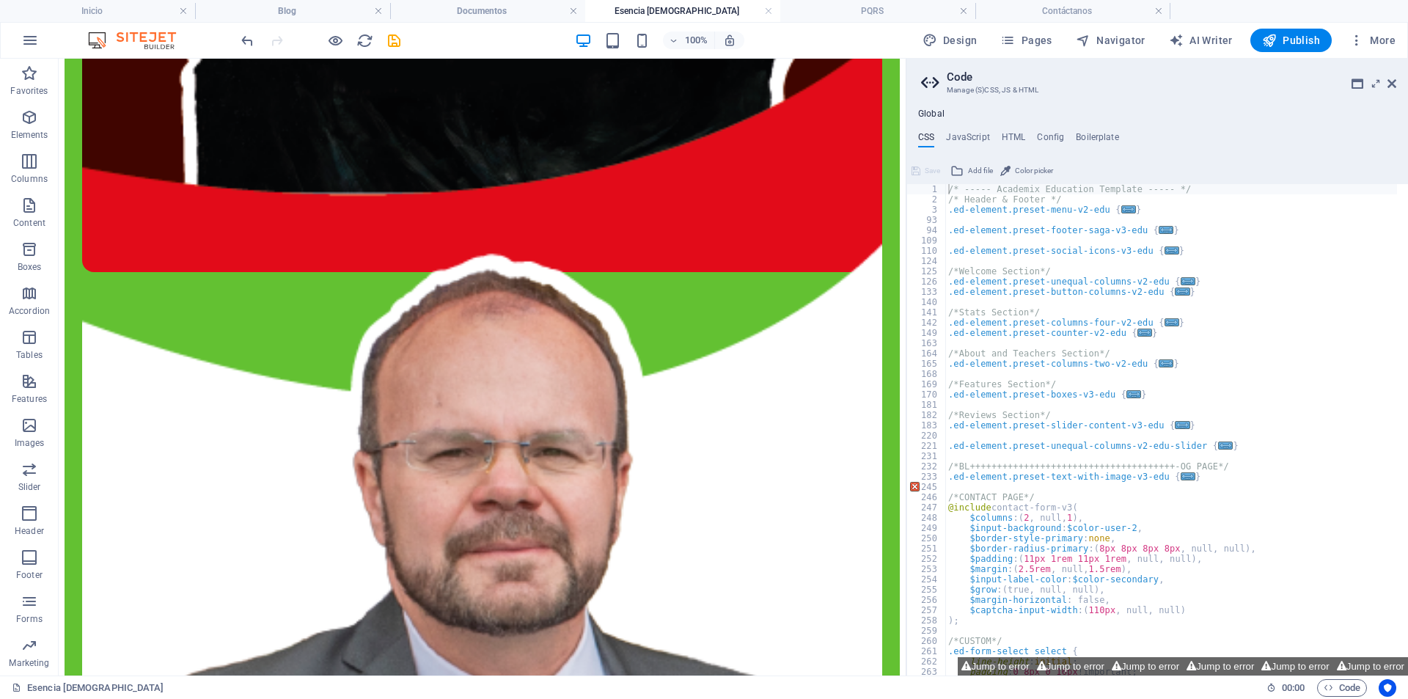
scroll to position [5567, 0]
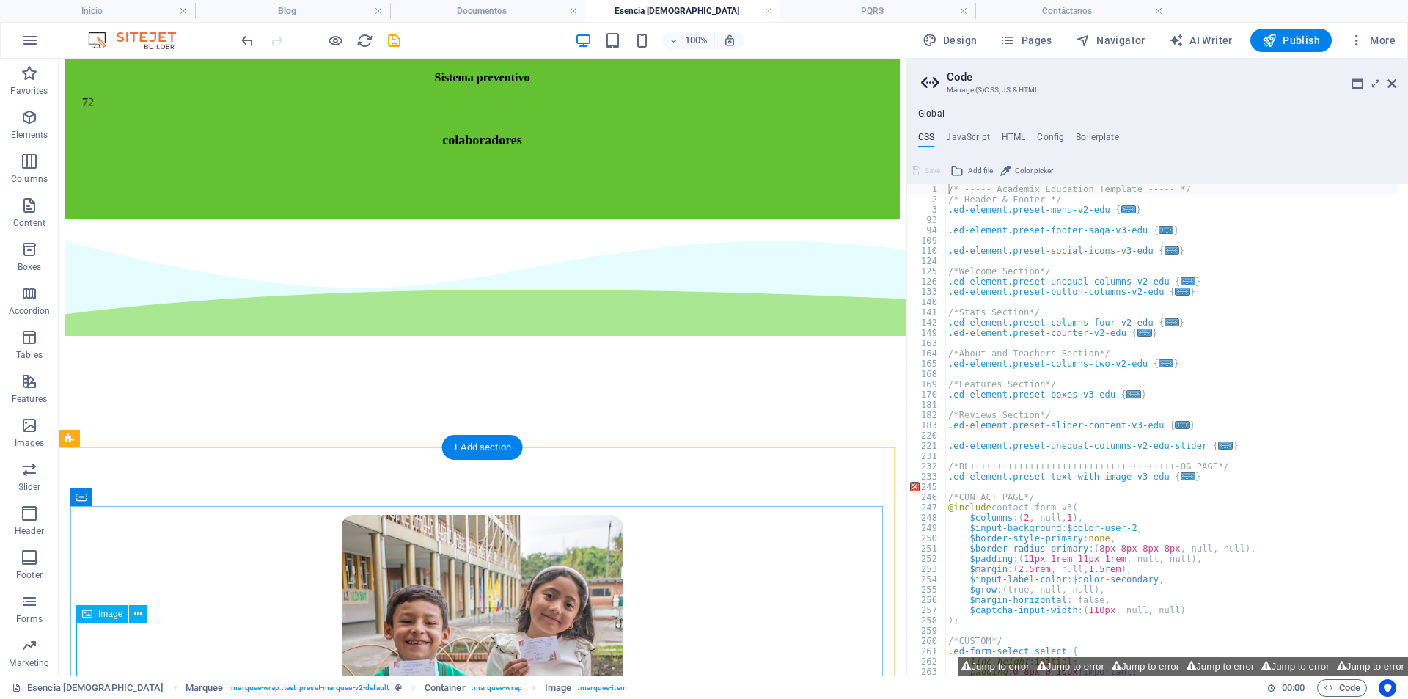
scroll to position [5678, 0]
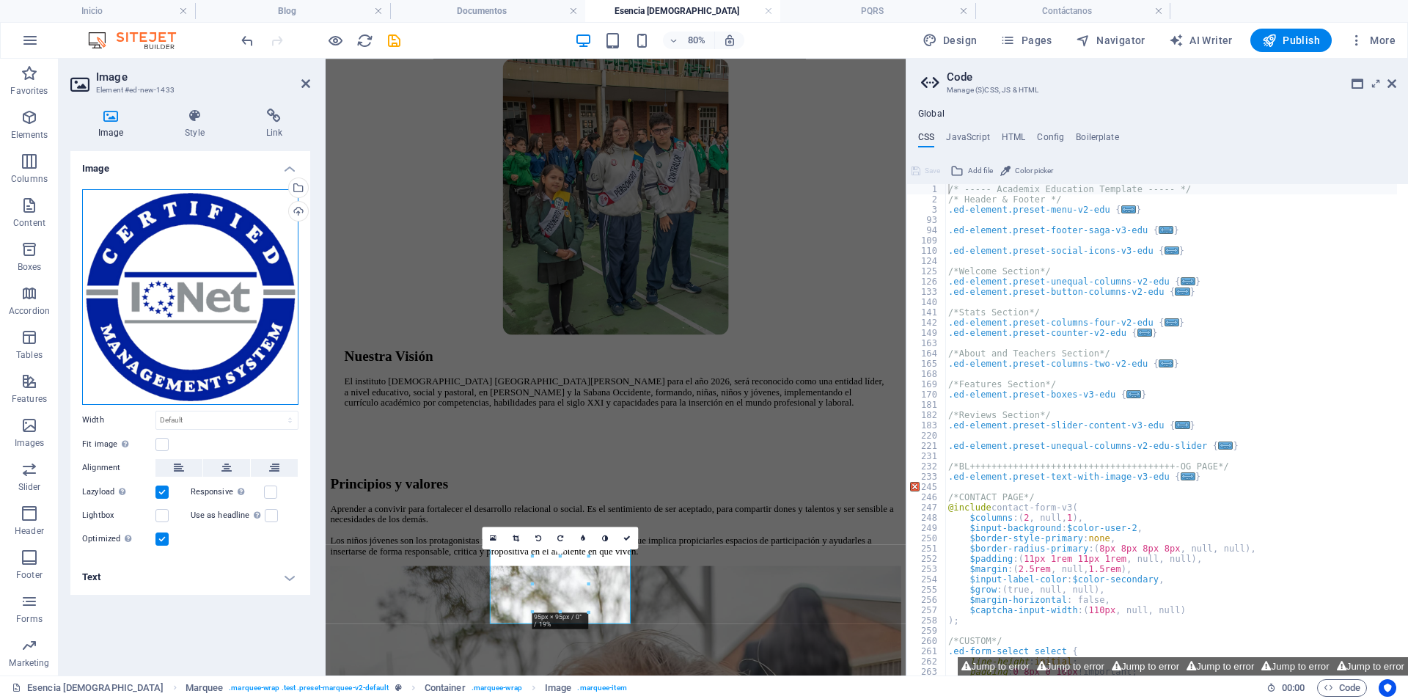
click at [282, 342] on div "Drag files here, click to choose files or select files from Files or our free s…" at bounding box center [190, 297] width 216 height 216
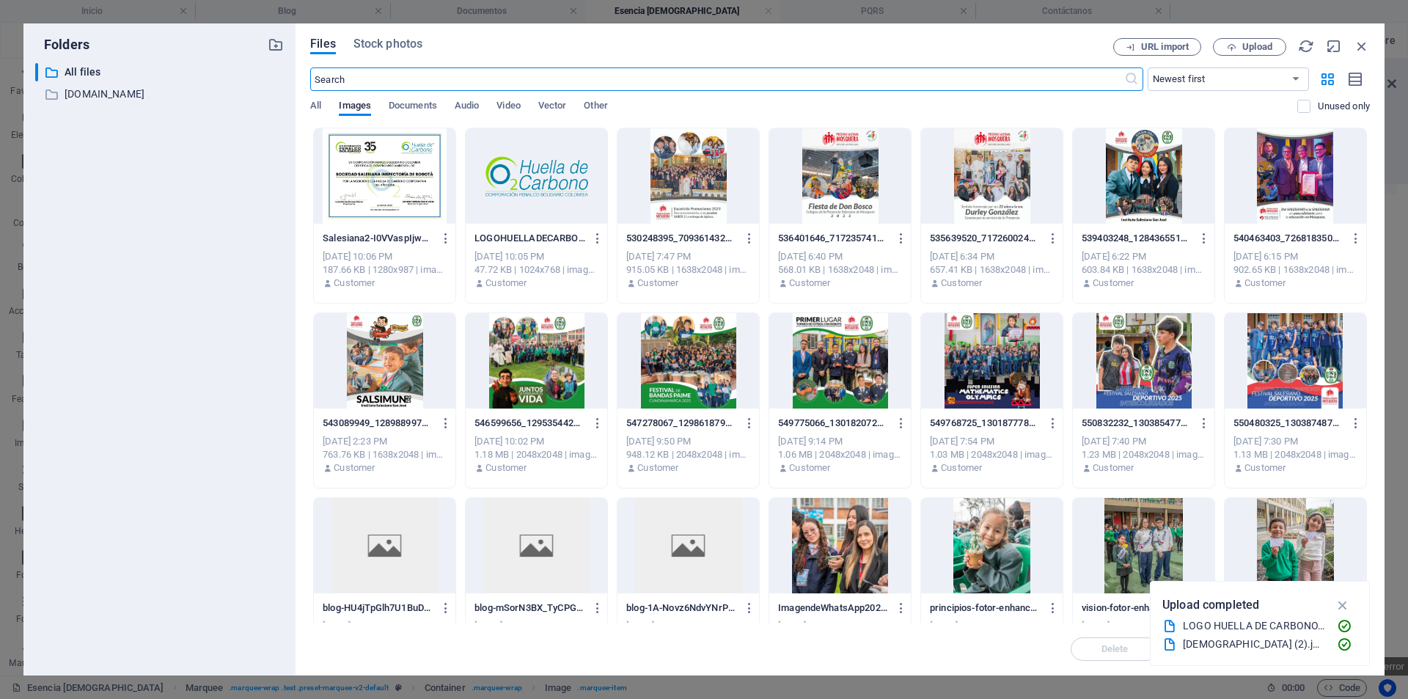
click at [529, 206] on div at bounding box center [537, 175] width 142 height 95
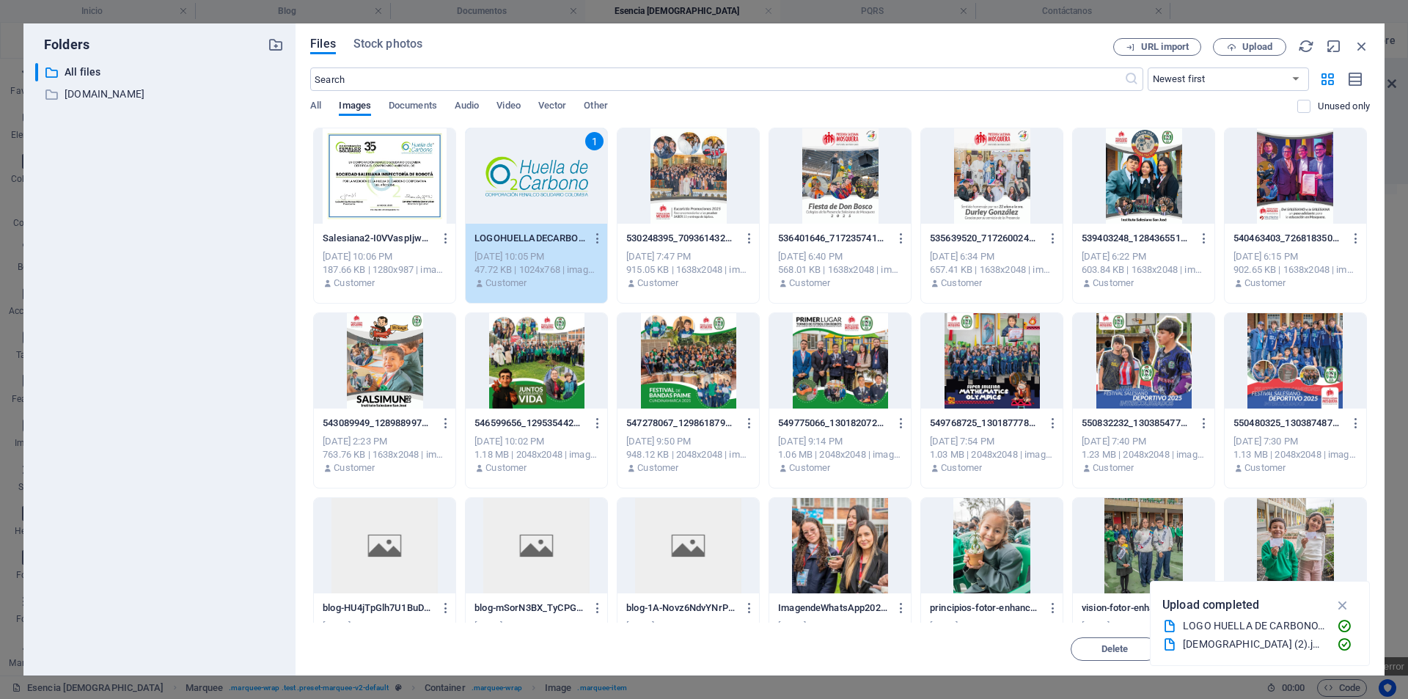
drag, startPoint x: 529, startPoint y: 206, endPoint x: 254, endPoint y: 185, distance: 275.8
click at [529, 206] on div "1" at bounding box center [537, 175] width 142 height 95
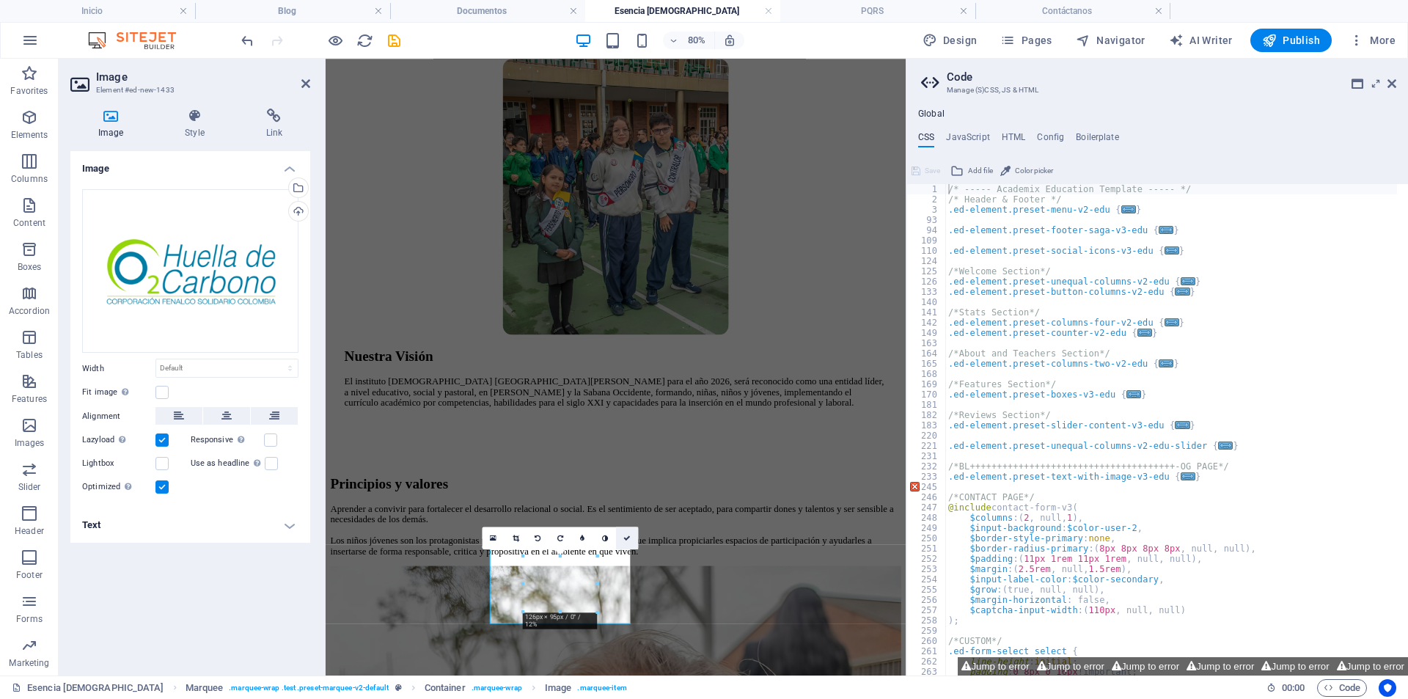
click at [626, 535] on icon at bounding box center [626, 538] width 7 height 7
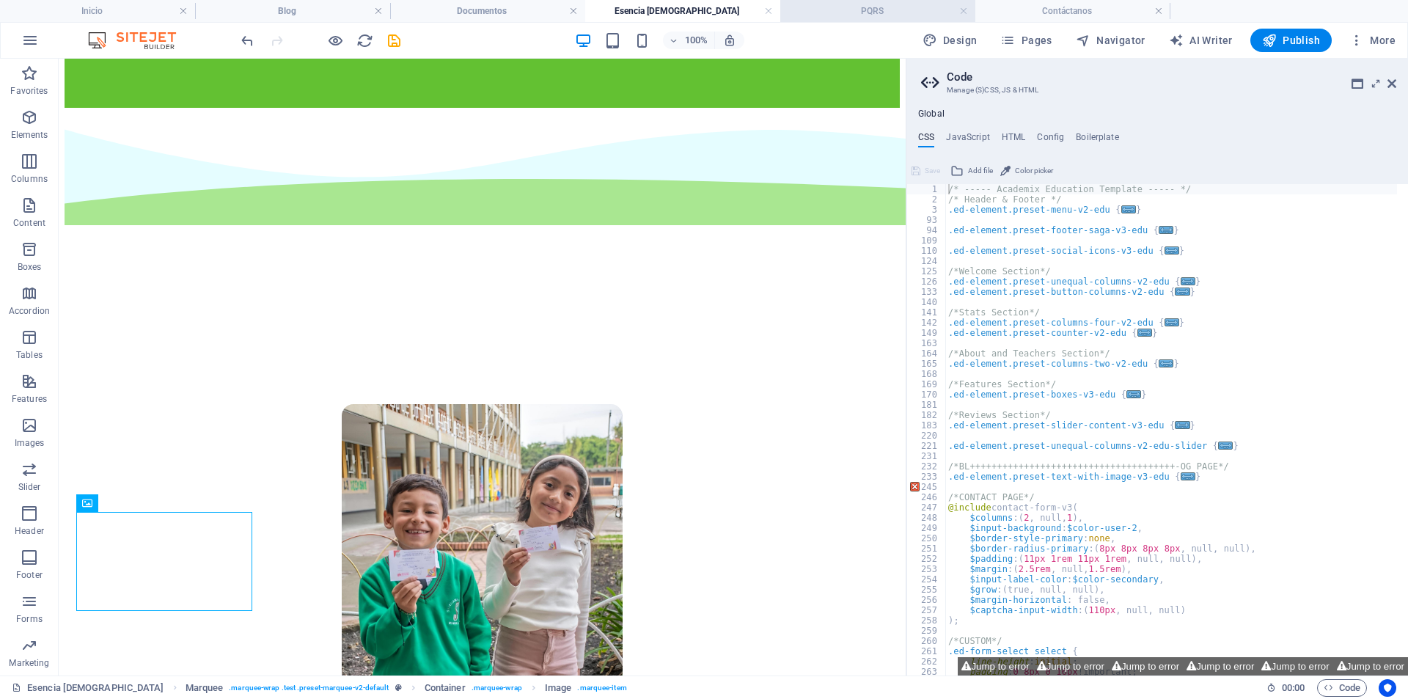
click at [854, 4] on h4 "PQRS" at bounding box center [877, 11] width 195 height 16
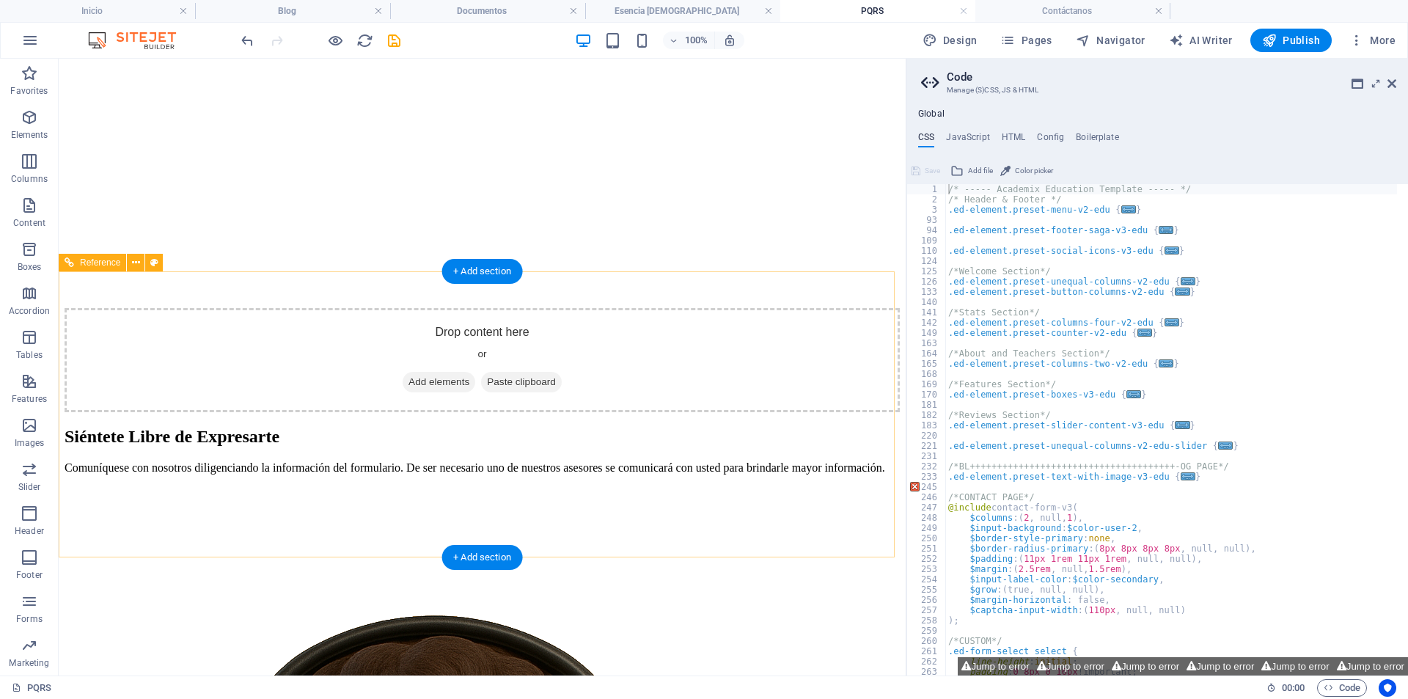
scroll to position [697, 0]
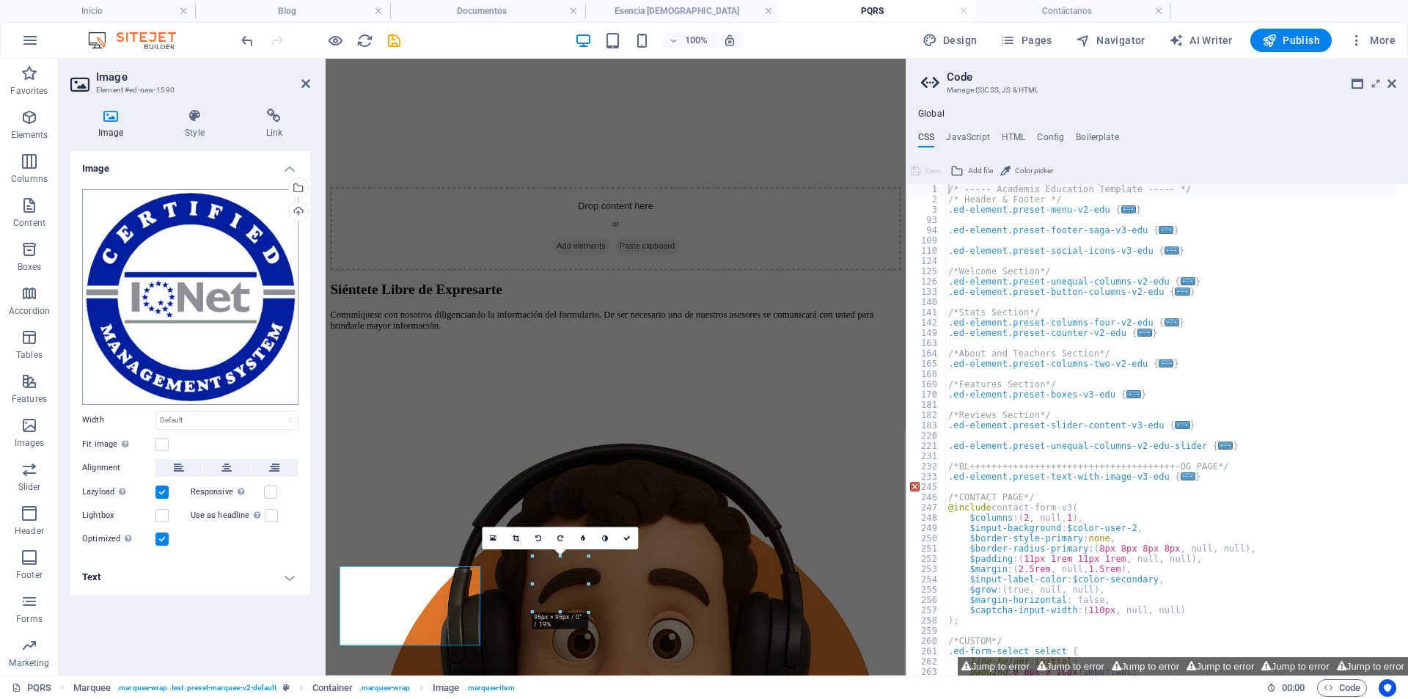
scroll to position [626, 0]
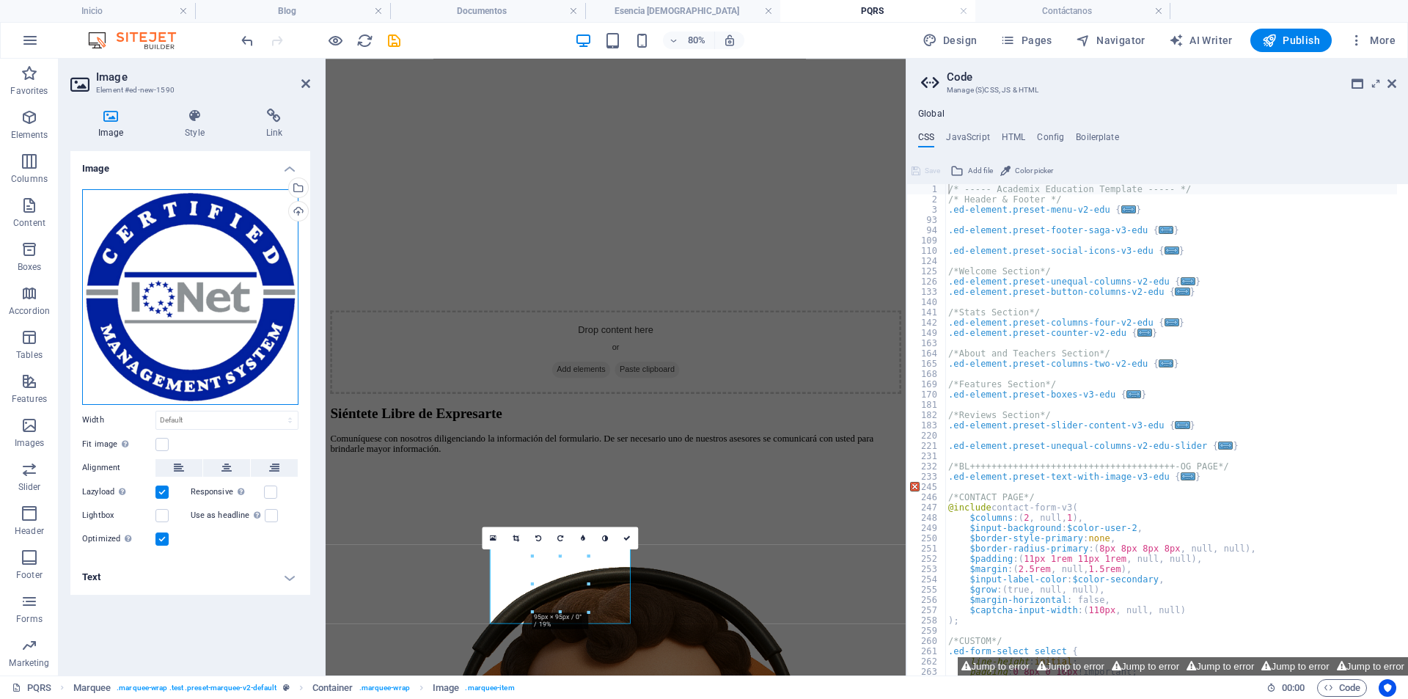
click at [221, 251] on div "Drag files here, click to choose files or select files from Files or our free s…" at bounding box center [190, 297] width 216 height 216
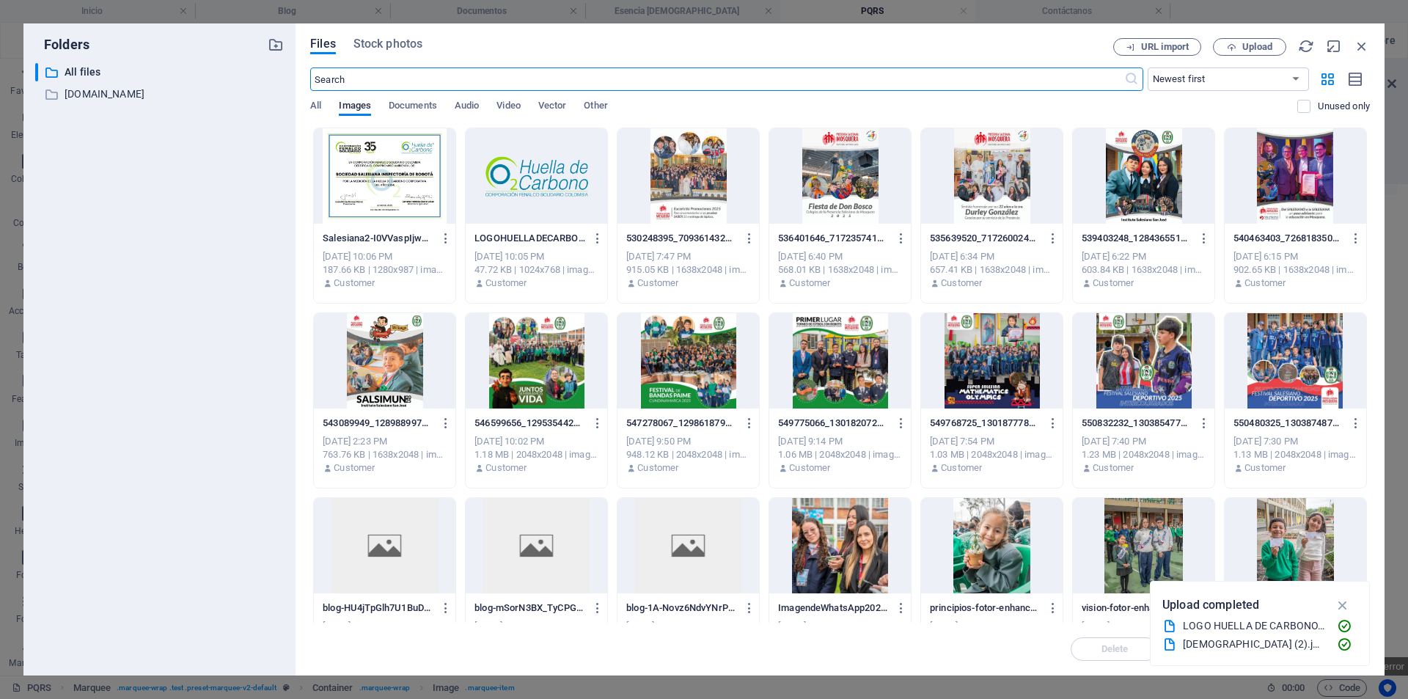
scroll to position [0, 0]
click at [579, 197] on div at bounding box center [537, 175] width 142 height 95
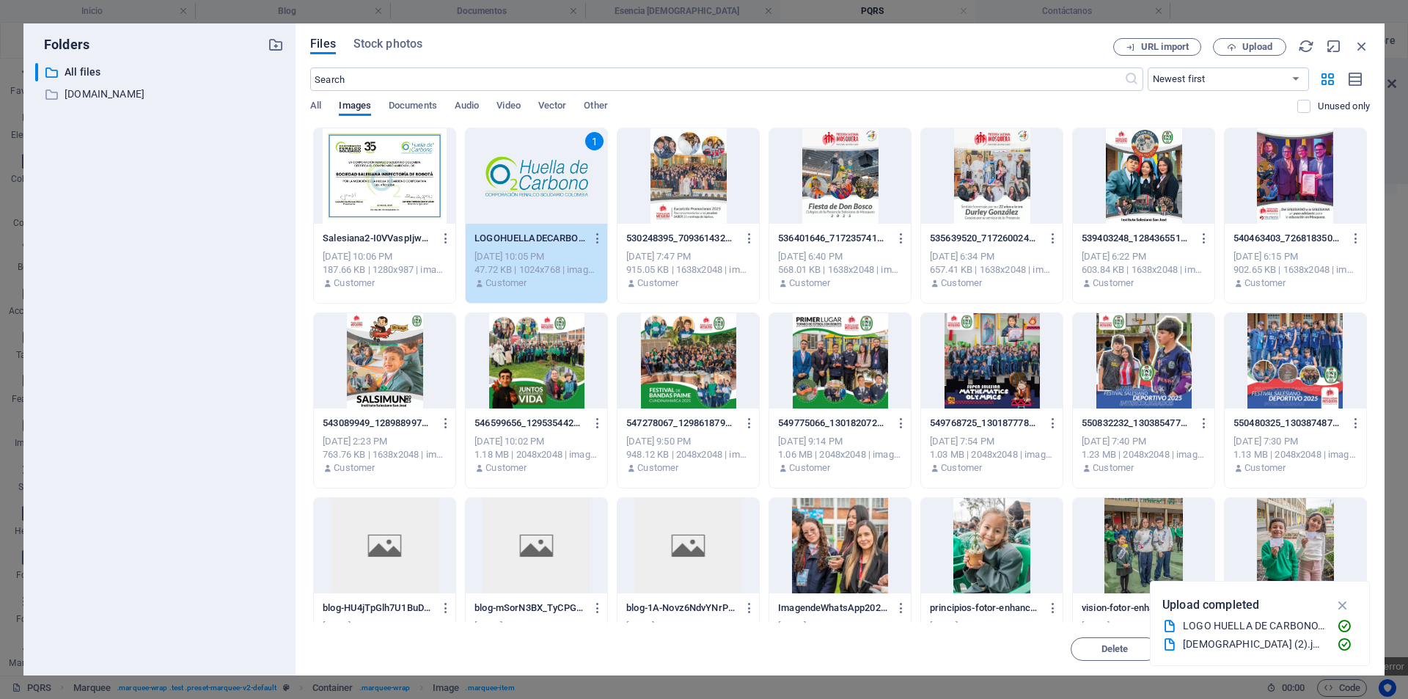
drag, startPoint x: 579, startPoint y: 197, endPoint x: 316, endPoint y: 172, distance: 264.4
click at [579, 197] on div "1" at bounding box center [537, 175] width 142 height 95
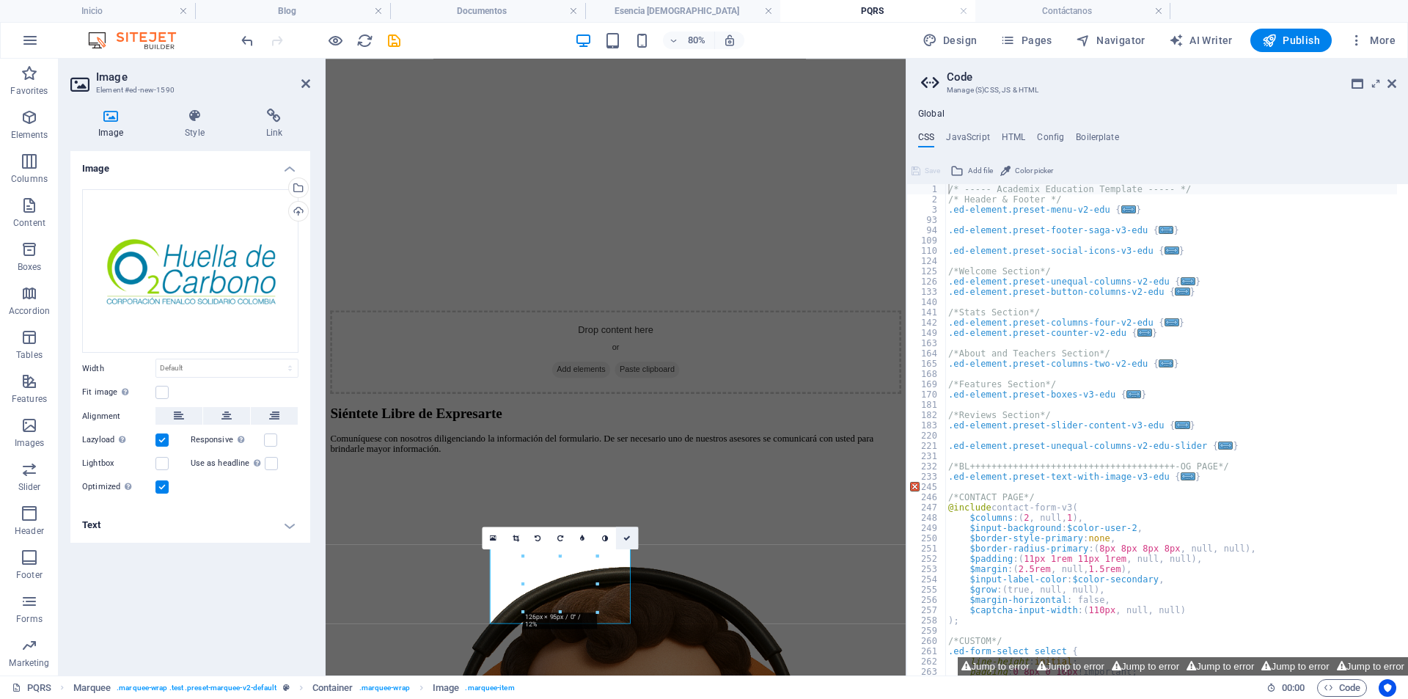
click at [627, 531] on link at bounding box center [627, 538] width 22 height 22
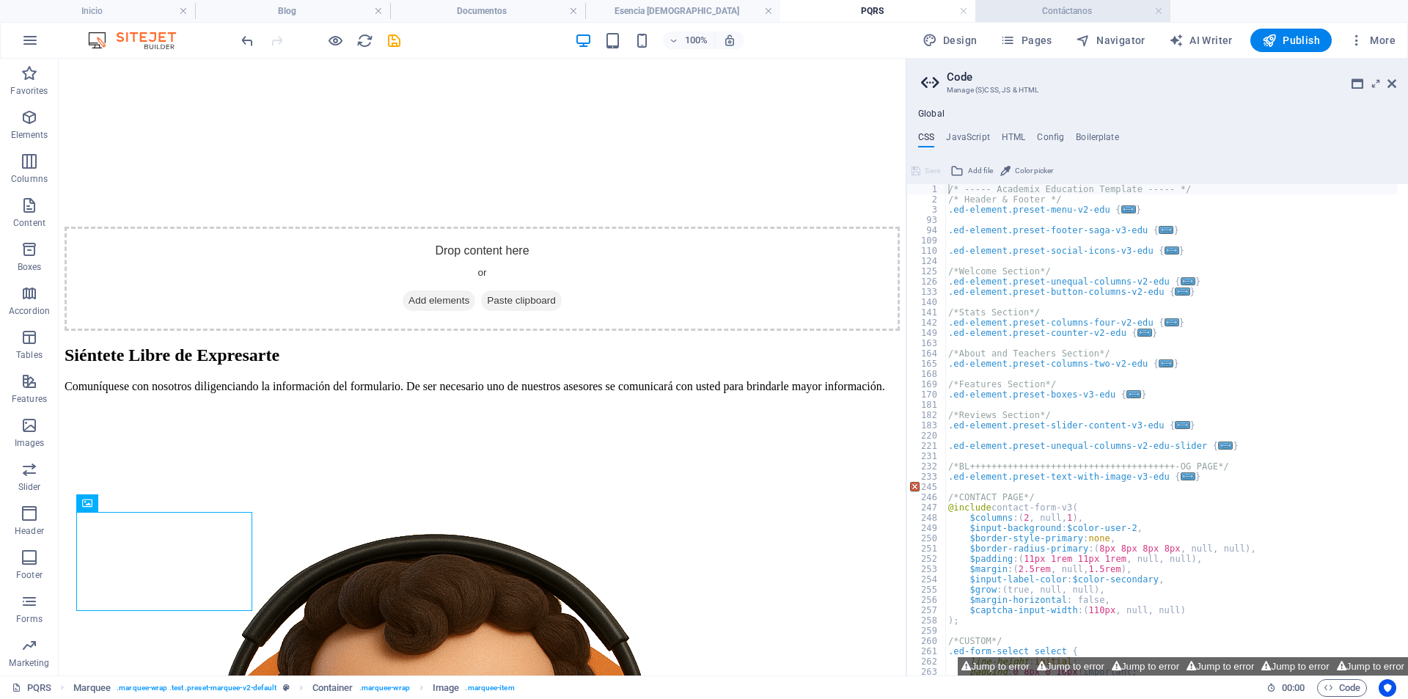
click at [1014, 2] on li "Contáctanos" at bounding box center [1072, 11] width 195 height 22
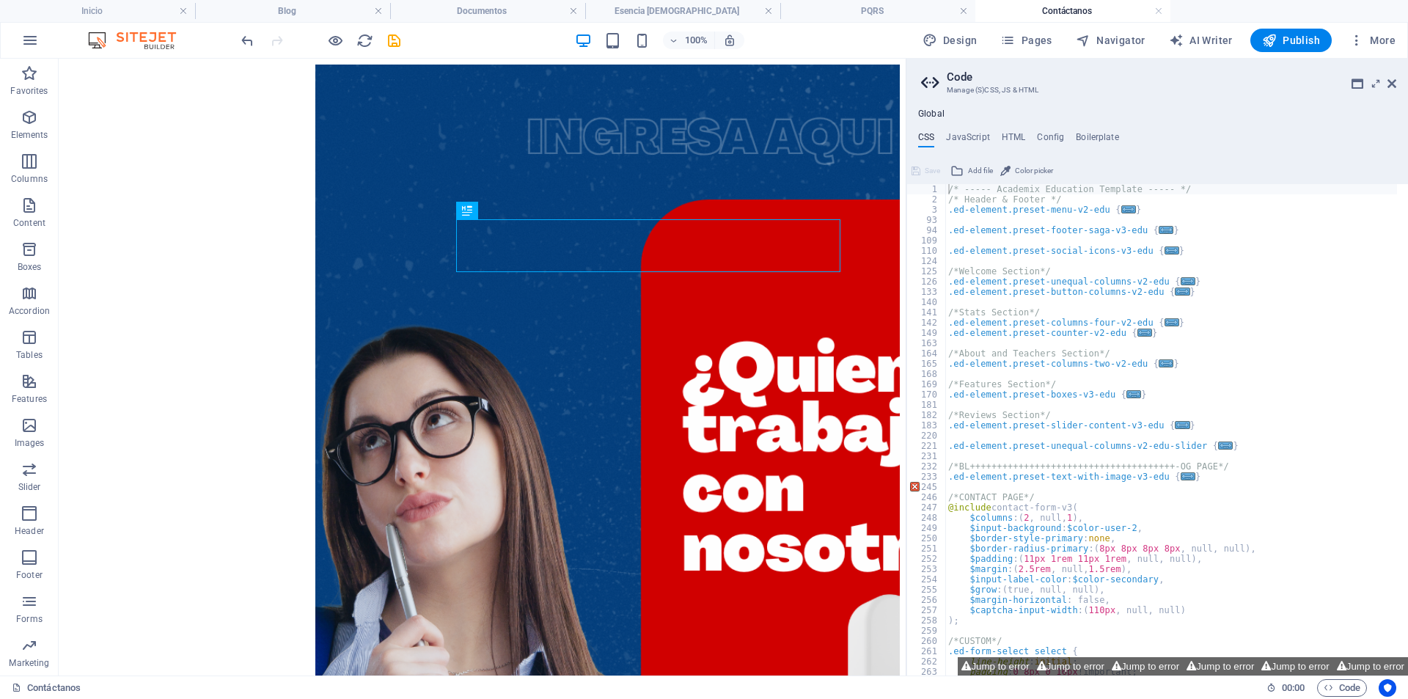
click at [730, 153] on div "× Loading..." at bounding box center [482, 610] width 835 height 1091
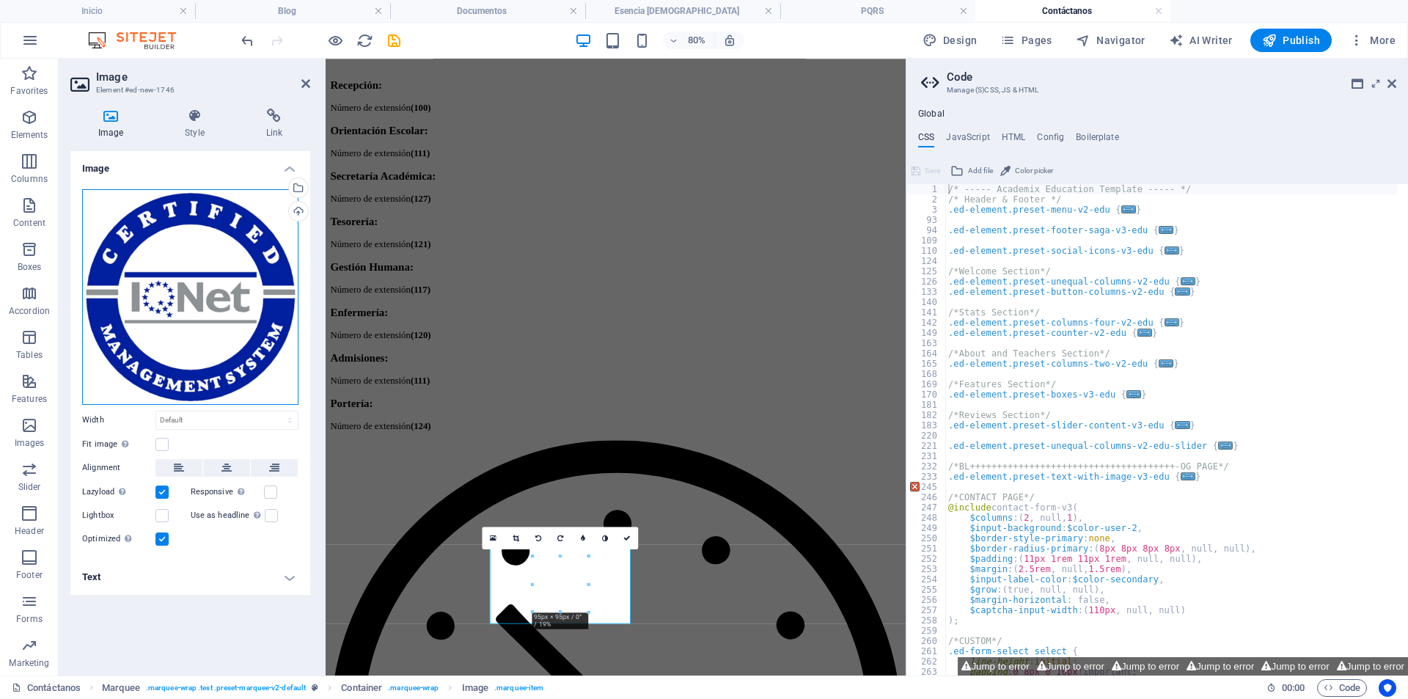
click at [263, 282] on div "Drag files here, click to choose files or select files from Files or our free s…" at bounding box center [190, 297] width 216 height 216
click at [262, 282] on body "[DOMAIN_NAME] Inicio Blog Documentos Esencia Salesiana PQRS Contáctanos Favorit…" at bounding box center [704, 349] width 1408 height 699
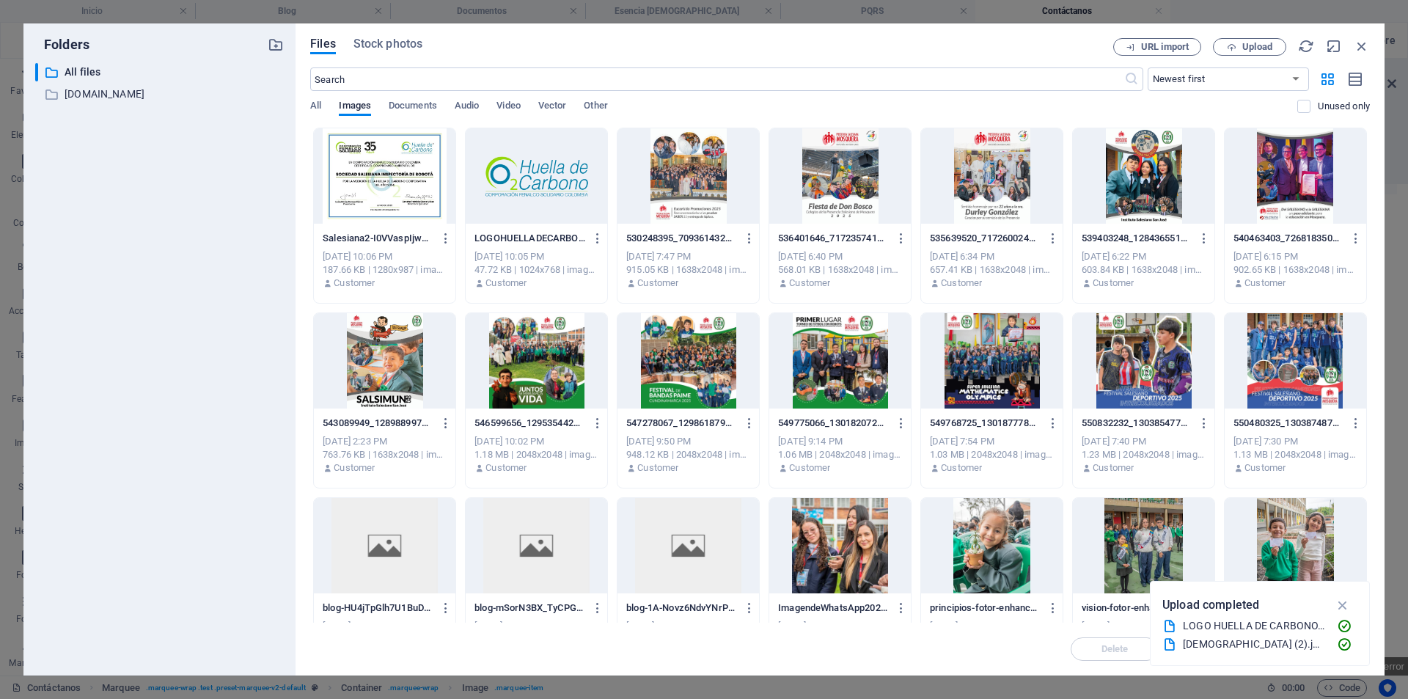
click at [480, 181] on div at bounding box center [537, 175] width 142 height 95
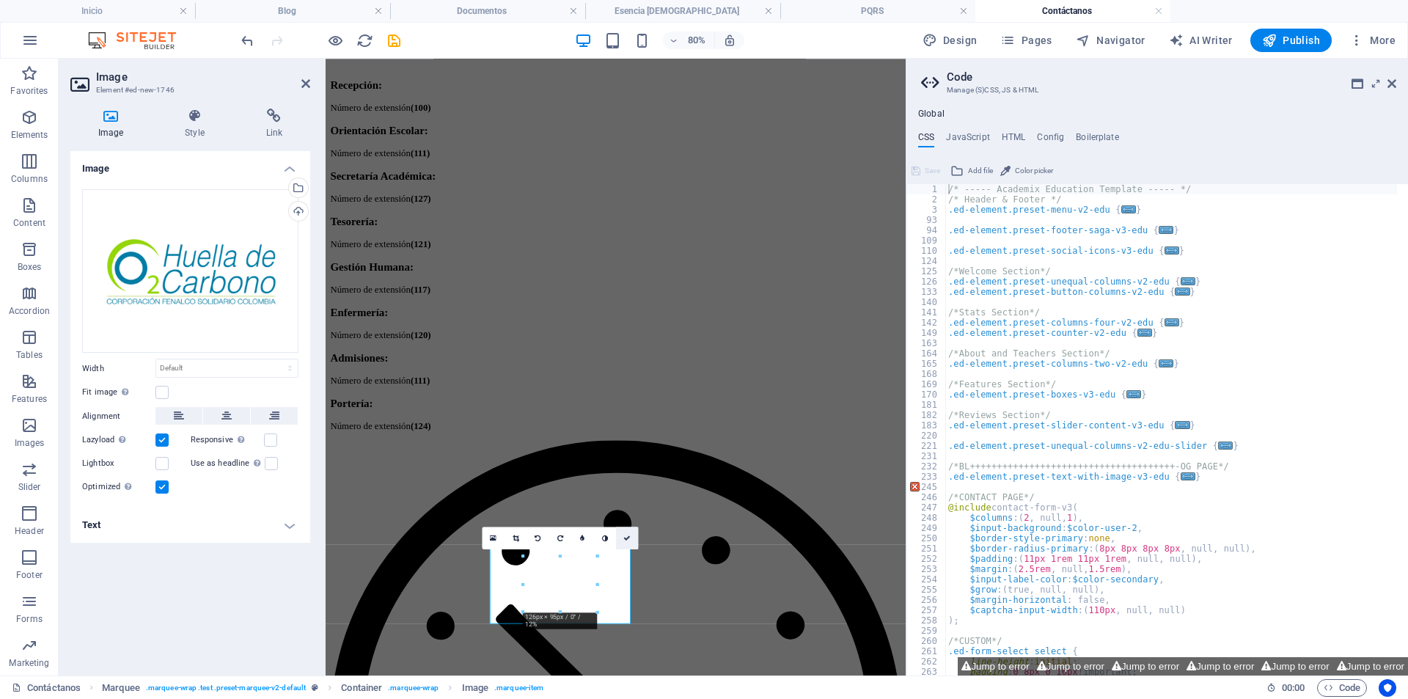
click at [631, 538] on link at bounding box center [627, 538] width 22 height 22
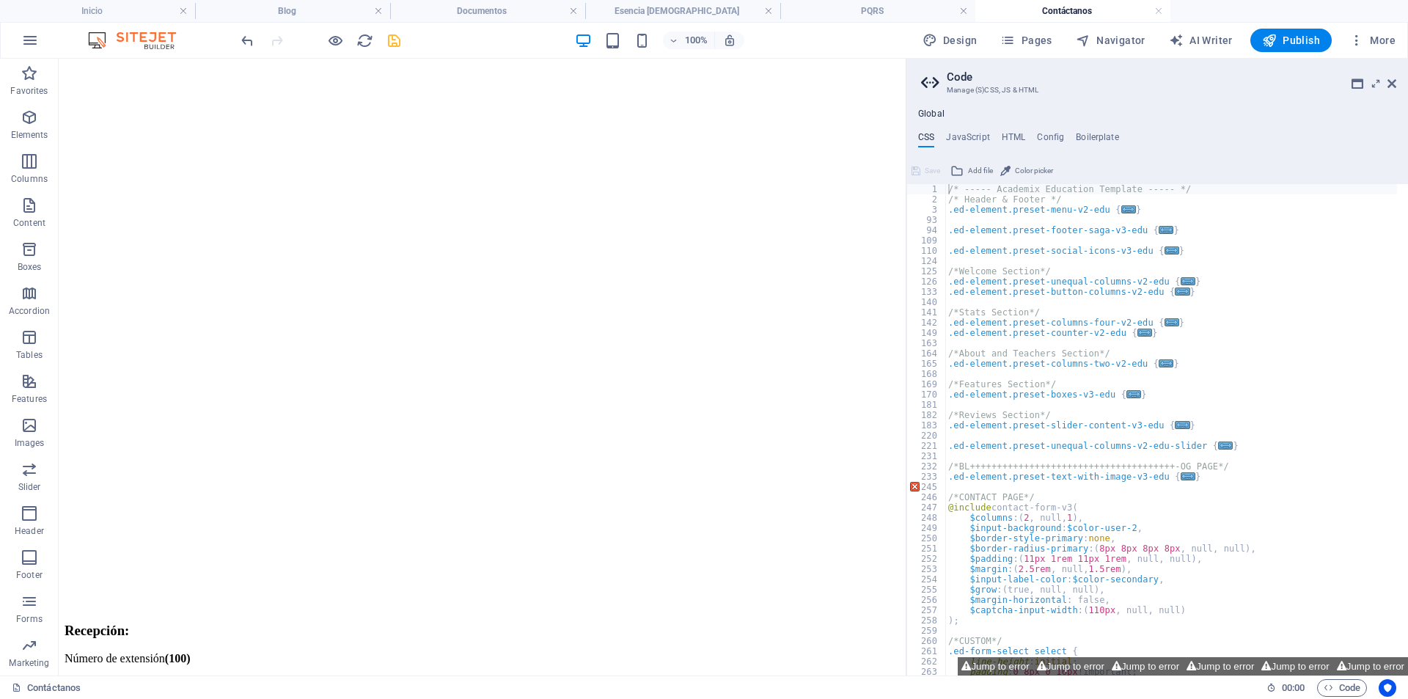
click at [400, 39] on icon "save" at bounding box center [394, 40] width 17 height 17
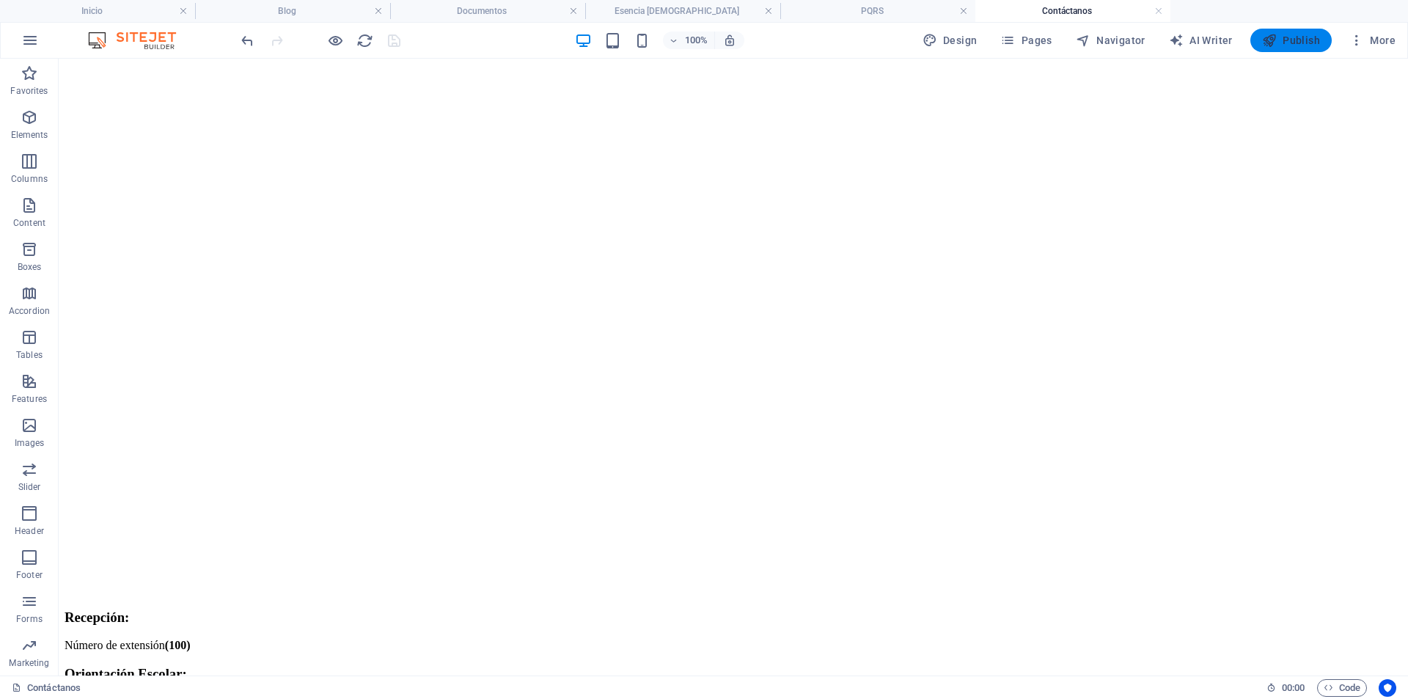
click at [1289, 40] on span "Publish" at bounding box center [1291, 40] width 58 height 15
